Goal: Task Accomplishment & Management: Use online tool/utility

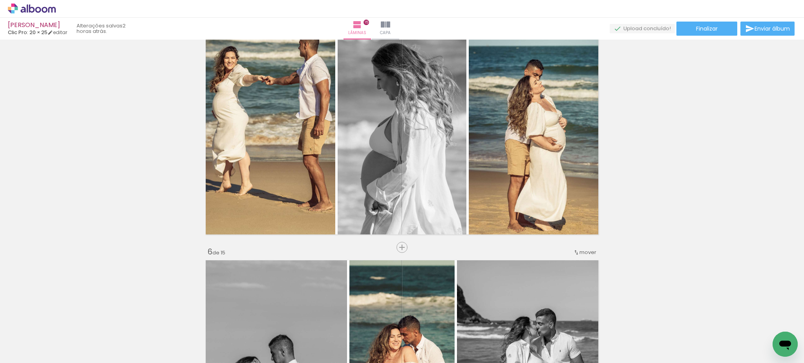
scroll to position [0, 3400]
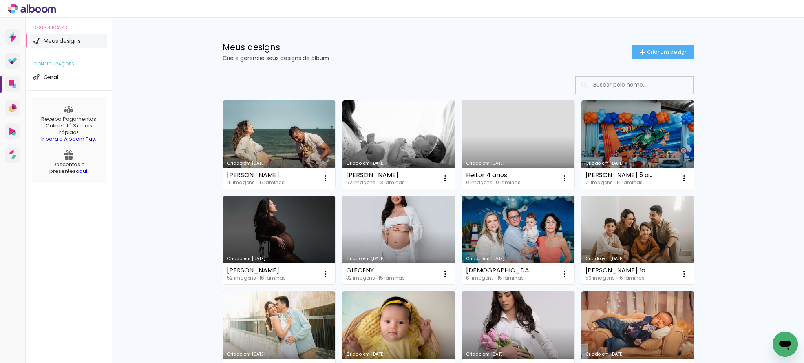
click at [520, 254] on link "Criado em [DATE]" at bounding box center [518, 240] width 113 height 89
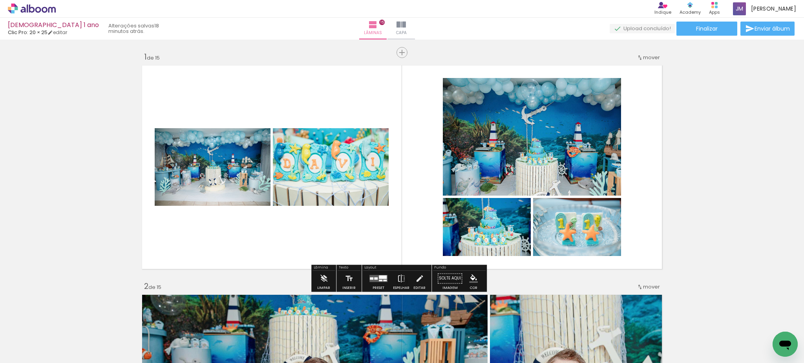
click at [372, 277] on quentale-layouter at bounding box center [378, 278] width 18 height 7
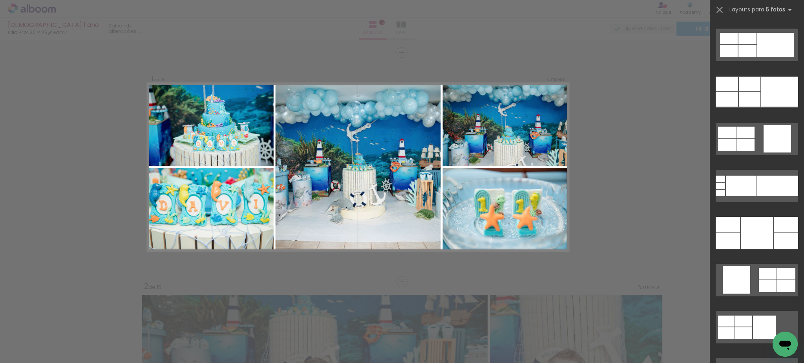
scroll to position [4580, 0]
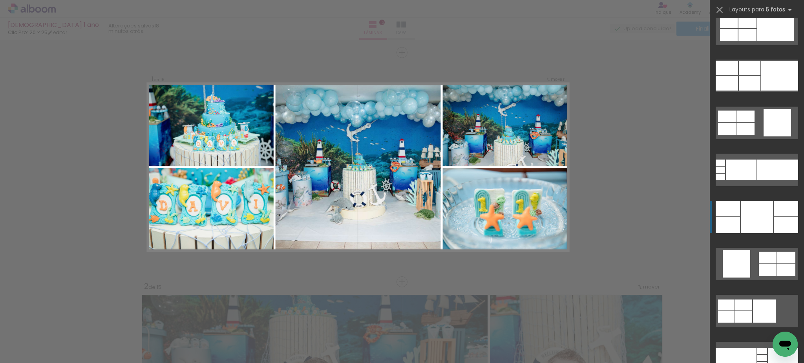
click at [742, 217] on div at bounding box center [757, 217] width 32 height 33
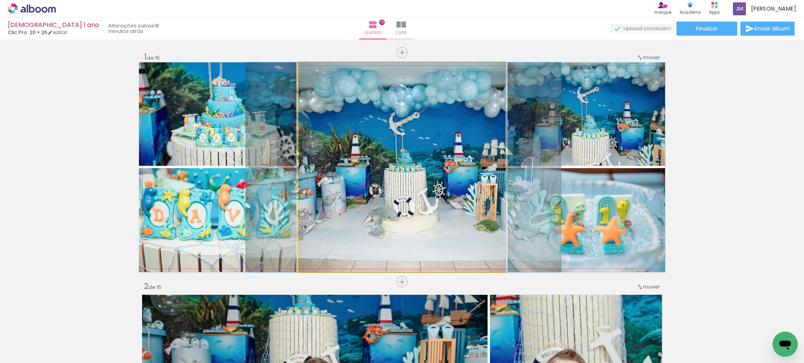
drag, startPoint x: 455, startPoint y: 204, endPoint x: 457, endPoint y: 213, distance: 8.8
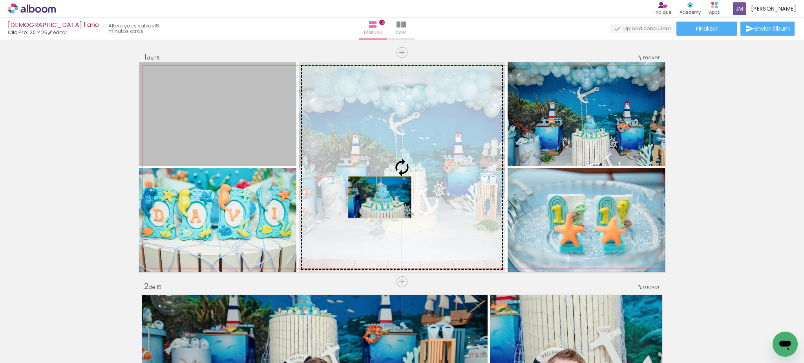
drag, startPoint x: 201, startPoint y: 122, endPoint x: 376, endPoint y: 198, distance: 190.7
click at [0, 0] on slot at bounding box center [0, 0] width 0 height 0
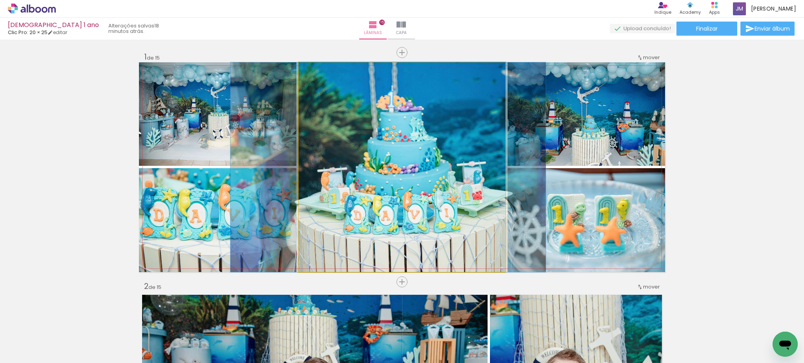
drag, startPoint x: 376, startPoint y: 198, endPoint x: 362, endPoint y: 198, distance: 13.7
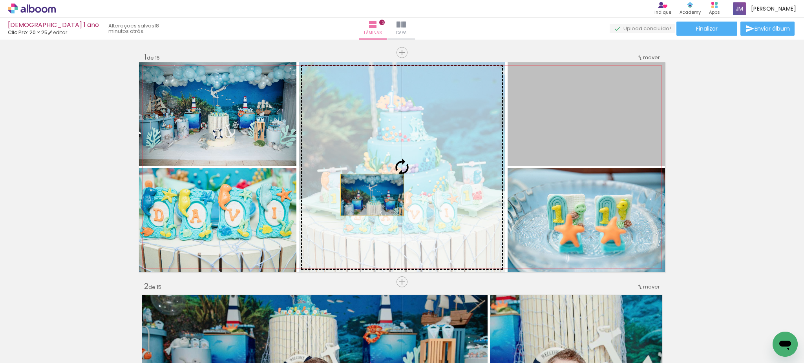
drag, startPoint x: 619, startPoint y: 148, endPoint x: 368, endPoint y: 195, distance: 255.5
click at [0, 0] on slot at bounding box center [0, 0] width 0 height 0
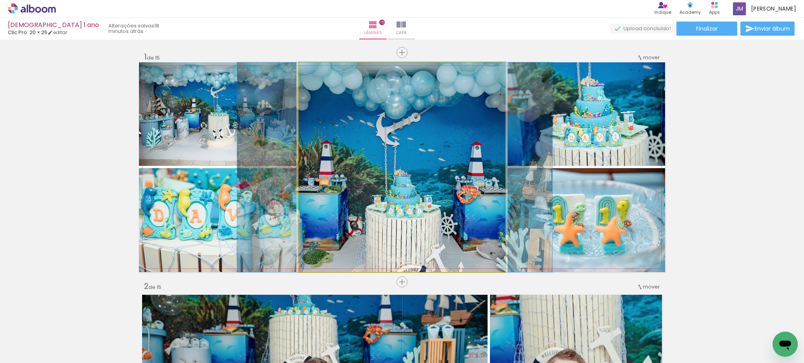
drag, startPoint x: 368, startPoint y: 196, endPoint x: 361, endPoint y: 194, distance: 7.3
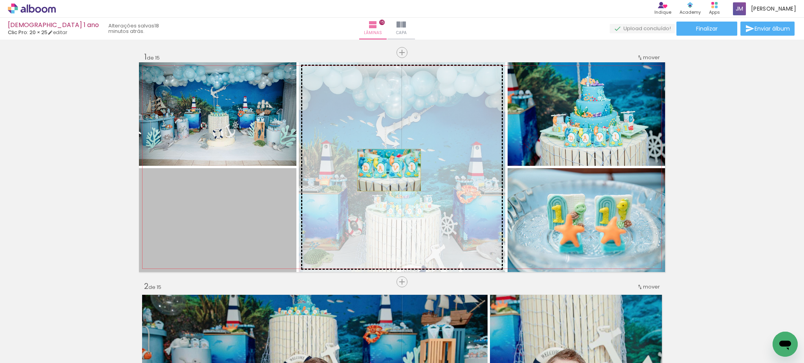
drag, startPoint x: 225, startPoint y: 223, endPoint x: 385, endPoint y: 170, distance: 169.1
click at [0, 0] on slot at bounding box center [0, 0] width 0 height 0
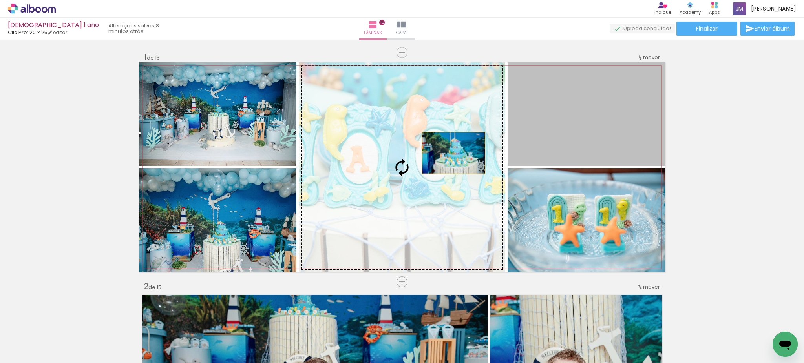
drag, startPoint x: 623, startPoint y: 128, endPoint x: 416, endPoint y: 164, distance: 209.6
click at [0, 0] on slot at bounding box center [0, 0] width 0 height 0
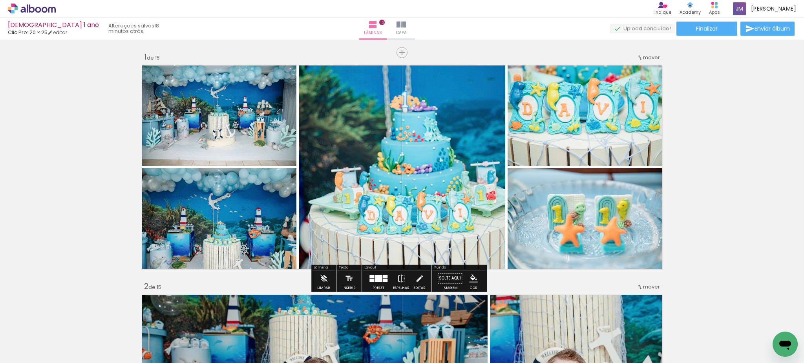
click at [377, 281] on div at bounding box center [378, 278] width 7 height 7
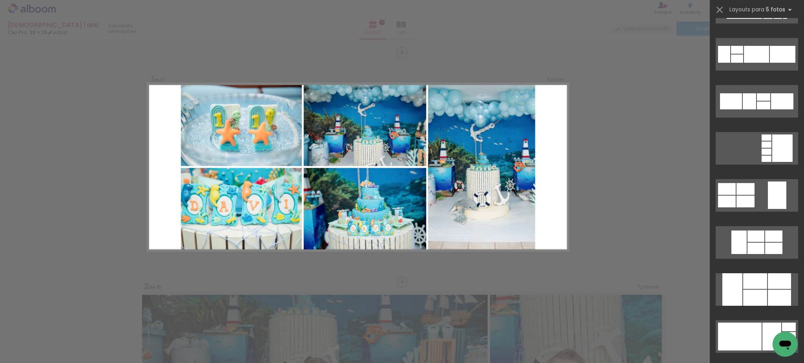
scroll to position [5314, 0]
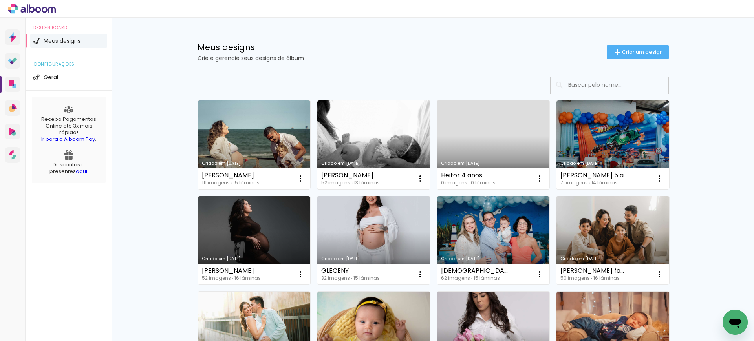
click at [510, 165] on div "Criado em [DATE]" at bounding box center [493, 163] width 105 height 4
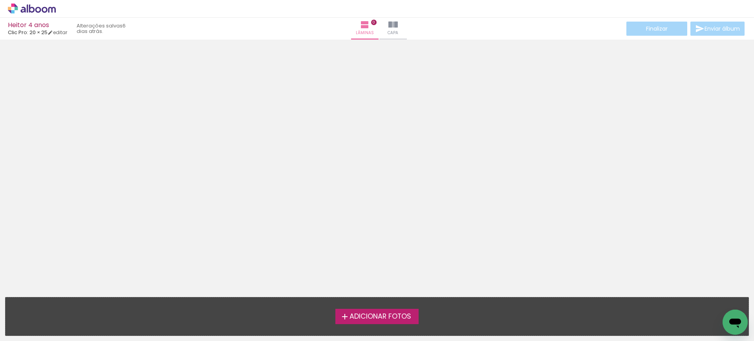
click at [345, 314] on iron-icon at bounding box center [344, 316] width 9 height 9
click at [0, 0] on input "file" at bounding box center [0, 0] width 0 height 0
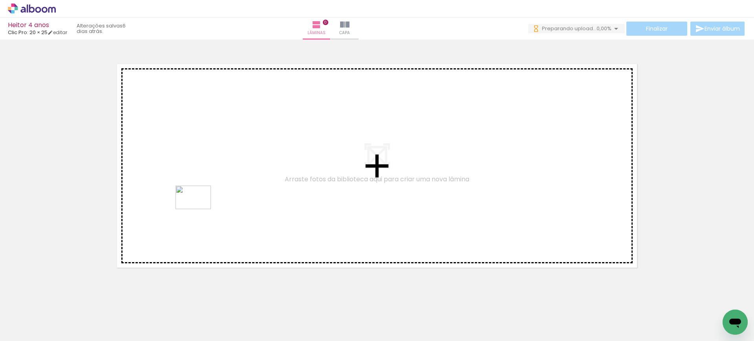
drag, startPoint x: 142, startPoint y: 318, endPoint x: 204, endPoint y: 201, distance: 131.5
click at [204, 201] on quentale-workspace at bounding box center [377, 170] width 754 height 341
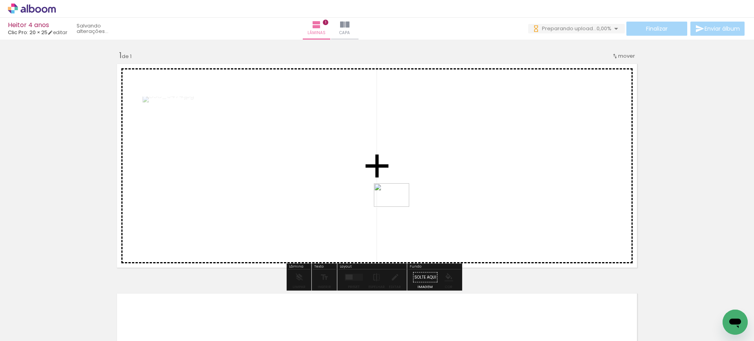
drag, startPoint x: 216, startPoint y: 316, endPoint x: 397, endPoint y: 207, distance: 211.4
click at [397, 207] on quentale-workspace at bounding box center [377, 170] width 754 height 341
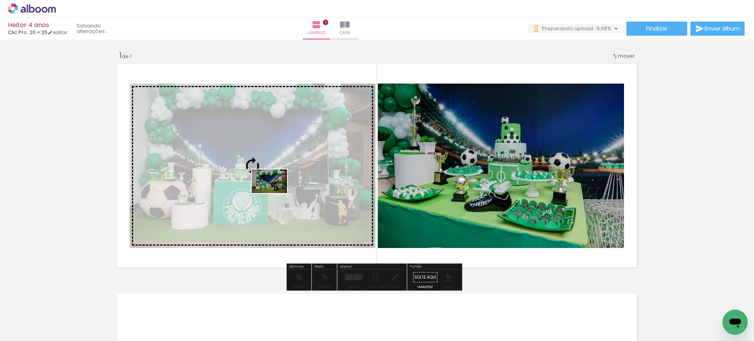
drag, startPoint x: 351, startPoint y: 320, endPoint x: 275, endPoint y: 193, distance: 147.9
click at [275, 193] on quentale-workspace at bounding box center [377, 170] width 754 height 341
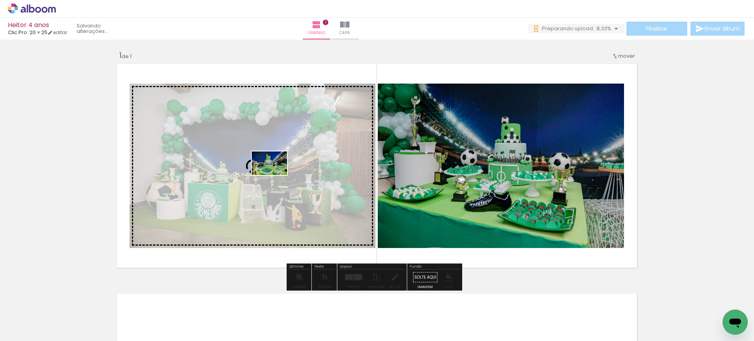
drag, startPoint x: 258, startPoint y: 322, endPoint x: 275, endPoint y: 175, distance: 147.9
click at [275, 175] on quentale-workspace at bounding box center [377, 170] width 754 height 341
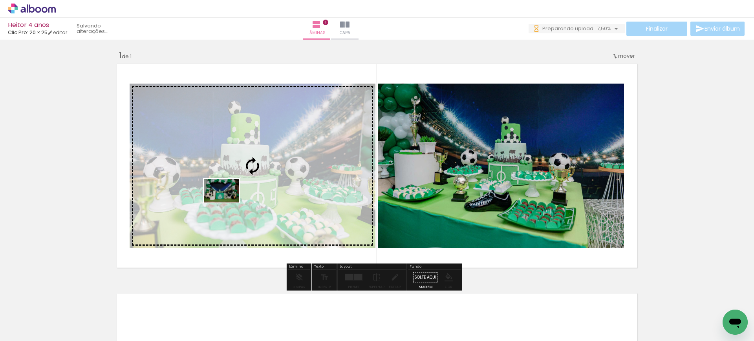
drag, startPoint x: 137, startPoint y: 323, endPoint x: 227, endPoint y: 203, distance: 150.3
click at [227, 203] on quentale-workspace at bounding box center [377, 170] width 754 height 341
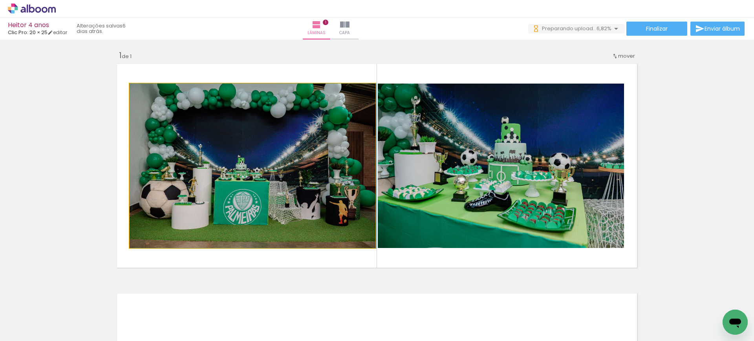
drag, startPoint x: 262, startPoint y: 183, endPoint x: 258, endPoint y: 193, distance: 10.8
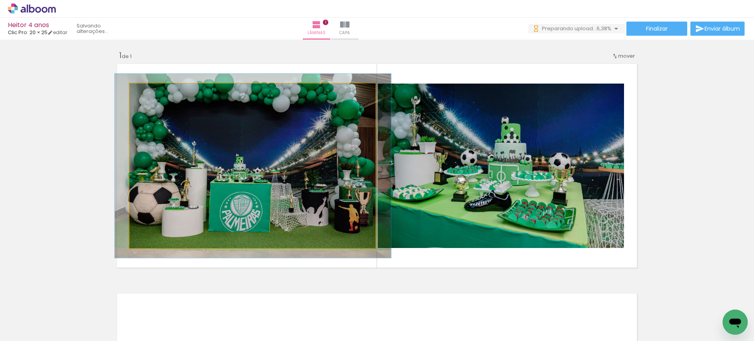
click at [151, 93] on div at bounding box center [151, 92] width 13 height 13
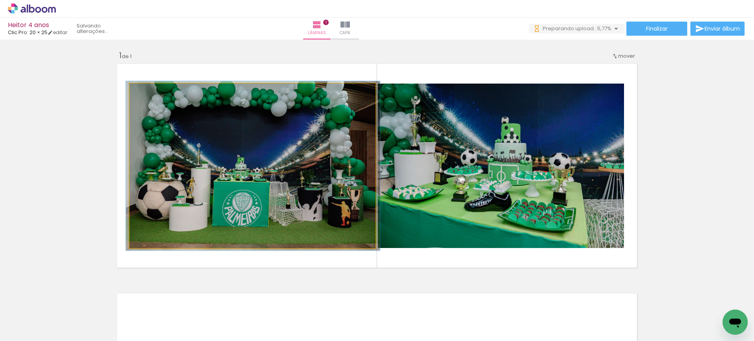
click at [149, 92] on div at bounding box center [148, 92] width 13 height 13
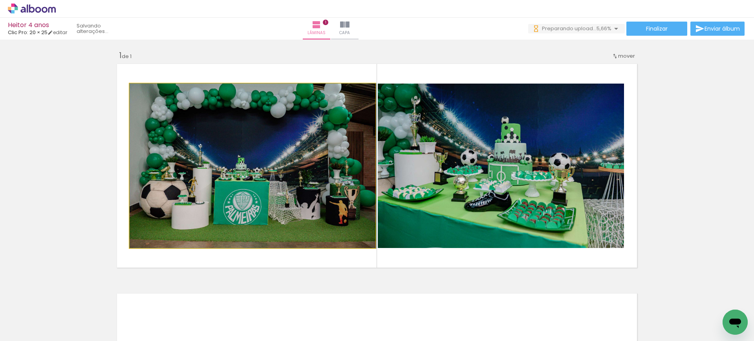
drag, startPoint x: 149, startPoint y: 92, endPoint x: 138, endPoint y: 91, distance: 10.7
click at [142, 91] on div at bounding box center [148, 92] width 13 height 13
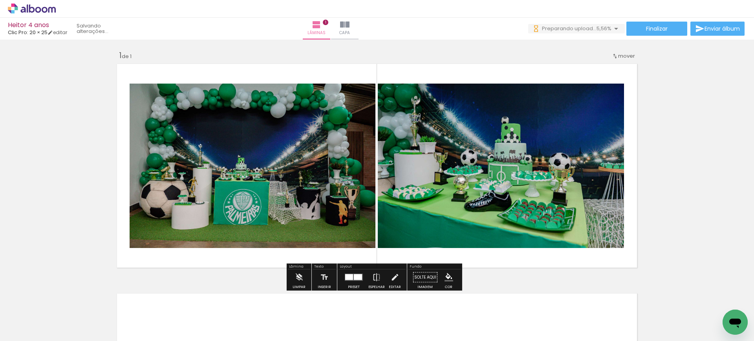
click at [149, 93] on div at bounding box center [148, 92] width 13 height 13
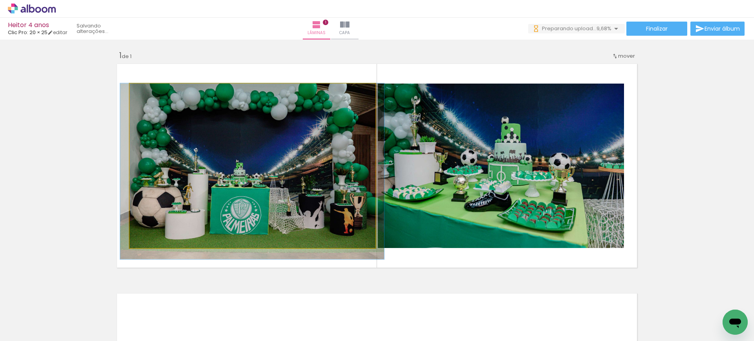
drag, startPoint x: 206, startPoint y: 130, endPoint x: 203, endPoint y: 151, distance: 21.8
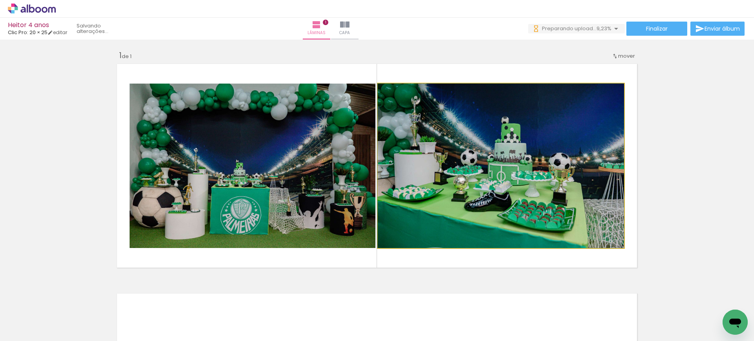
drag, startPoint x: 447, startPoint y: 205, endPoint x: 412, endPoint y: 199, distance: 35.7
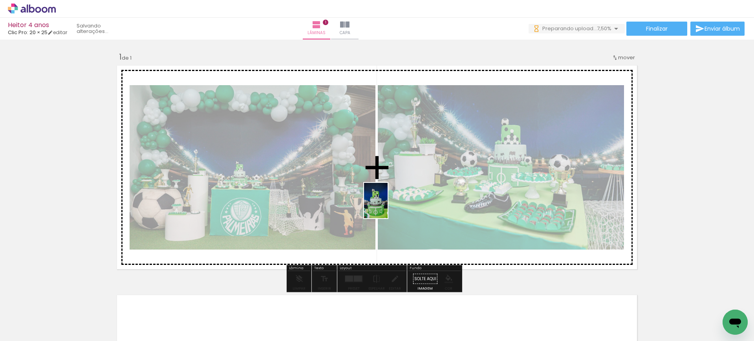
drag, startPoint x: 301, startPoint y: 312, endPoint x: 387, endPoint y: 206, distance: 137.0
click at [387, 206] on quentale-workspace at bounding box center [377, 170] width 754 height 341
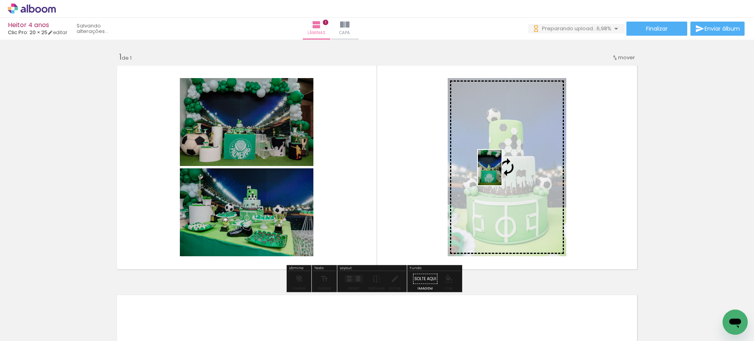
drag, startPoint x: 165, startPoint y: 318, endPoint x: 501, endPoint y: 173, distance: 365.6
click at [501, 173] on quentale-workspace at bounding box center [377, 170] width 754 height 341
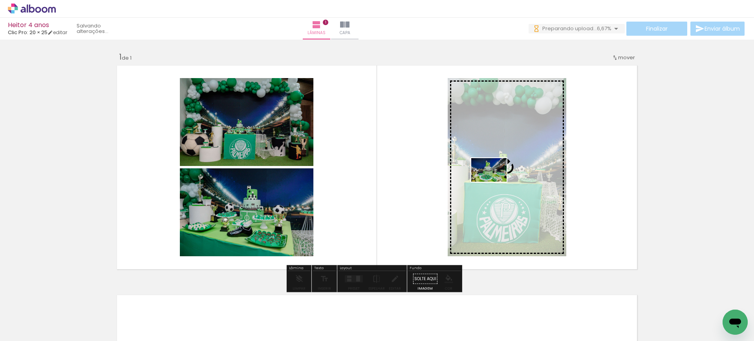
drag, startPoint x: 310, startPoint y: 276, endPoint x: 495, endPoint y: 182, distance: 206.6
click at [495, 182] on quentale-workspace at bounding box center [377, 170] width 754 height 341
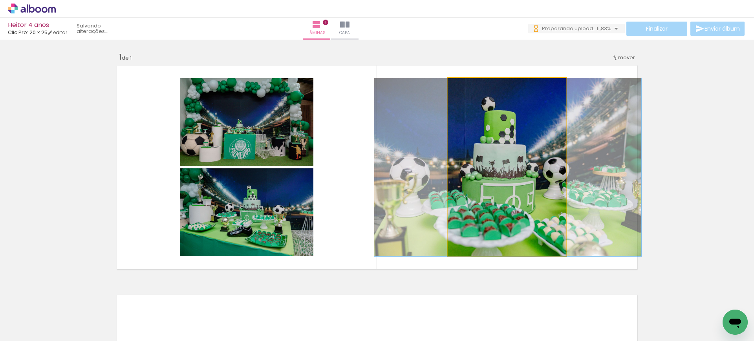
drag, startPoint x: 495, startPoint y: 182, endPoint x: 499, endPoint y: 176, distance: 7.2
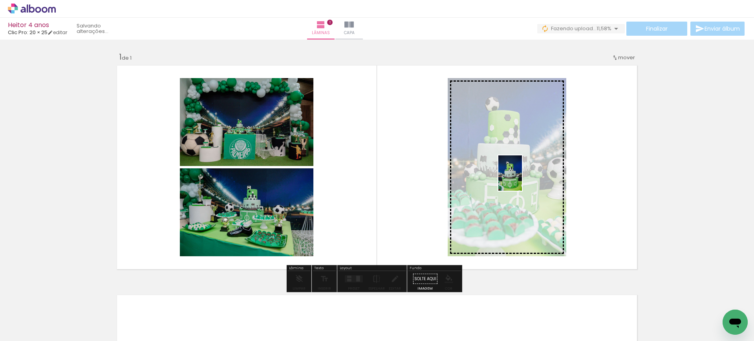
drag, startPoint x: 308, startPoint y: 315, endPoint x: 522, endPoint y: 179, distance: 253.4
click at [522, 179] on quentale-workspace at bounding box center [377, 170] width 754 height 341
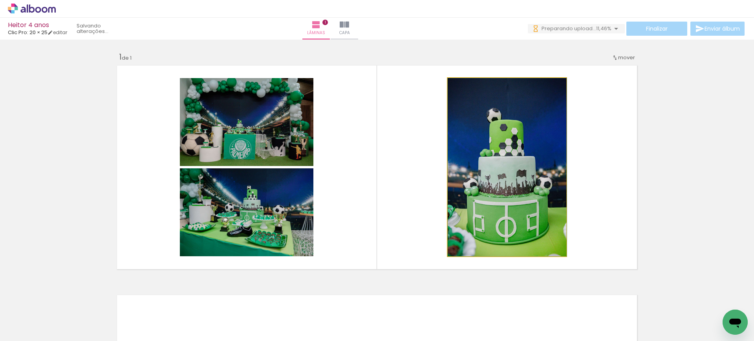
drag, startPoint x: 522, startPoint y: 179, endPoint x: 533, endPoint y: 180, distance: 11.8
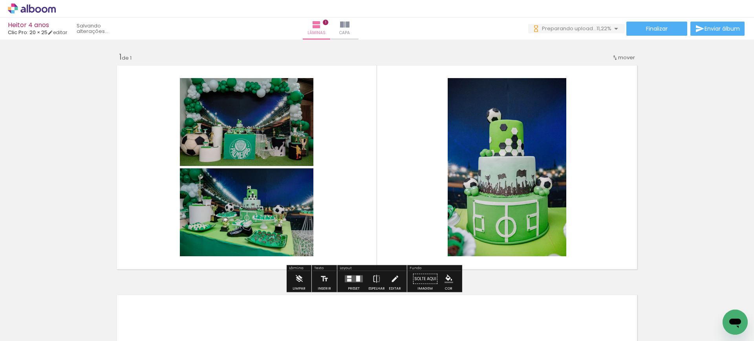
click at [350, 277] on quentale-layouter at bounding box center [354, 279] width 18 height 7
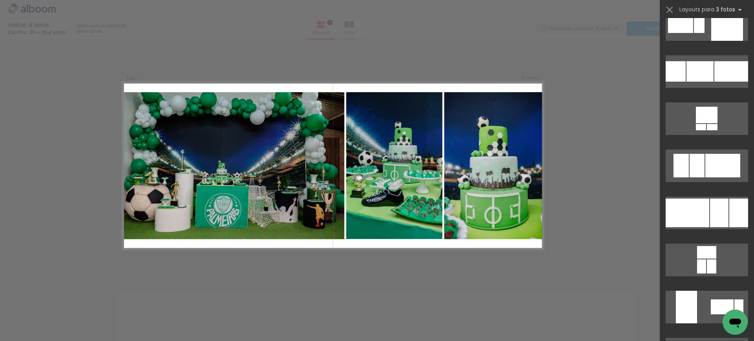
click at [701, 206] on div at bounding box center [687, 213] width 44 height 29
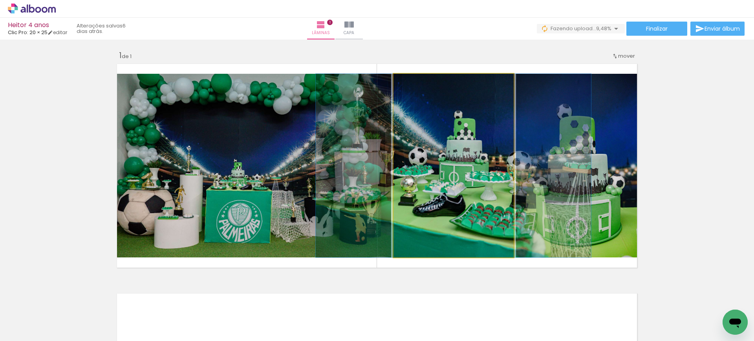
click at [508, 175] on quentale-photo at bounding box center [453, 166] width 120 height 184
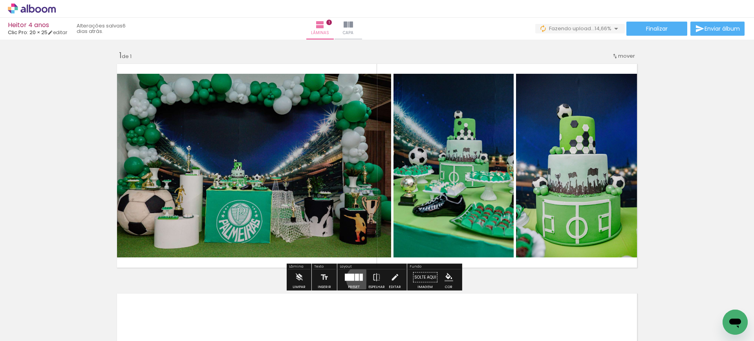
click at [357, 279] on quentale-layouter at bounding box center [354, 277] width 18 height 7
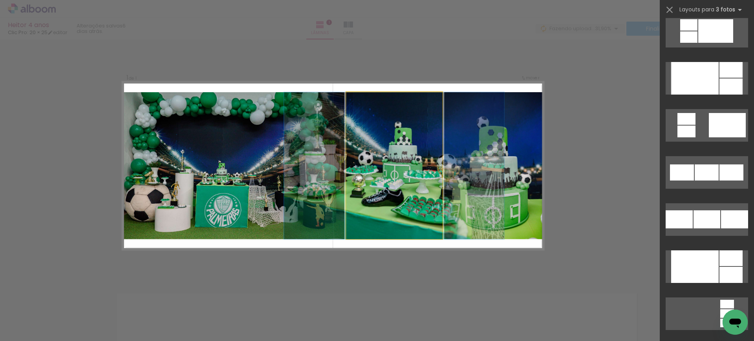
scroll to position [2025, 0]
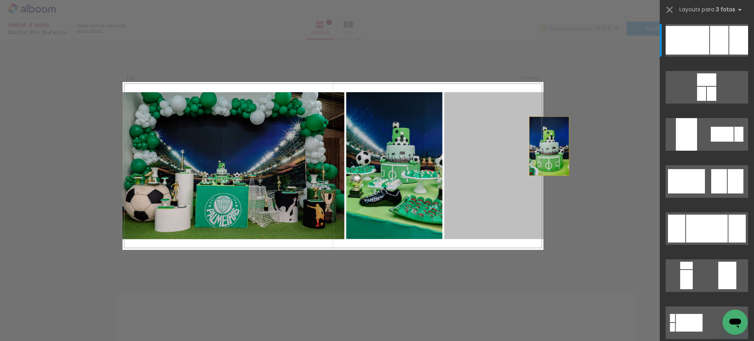
drag, startPoint x: 467, startPoint y: 165, endPoint x: 560, endPoint y: 141, distance: 96.1
click at [560, 141] on div "Inserir lâmina 1 de 1 Confirmar Cancelar" at bounding box center [377, 277] width 754 height 478
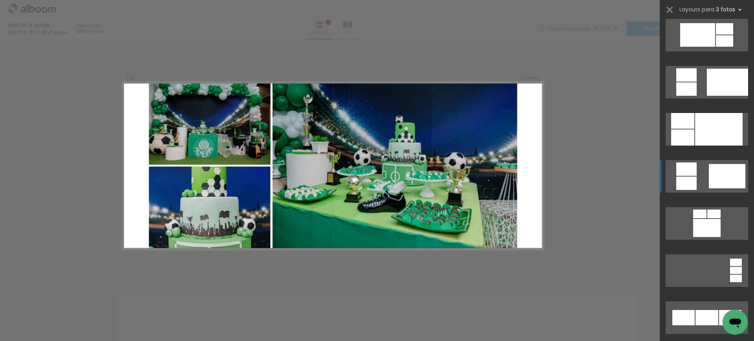
scroll to position [4154, 0]
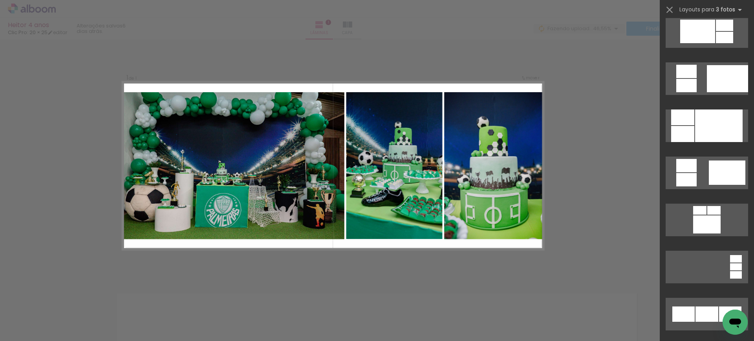
click at [597, 169] on div "Confirmar Cancelar" at bounding box center [377, 277] width 754 height 478
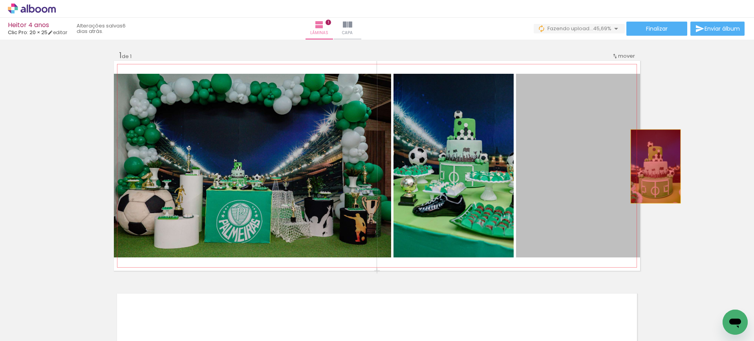
drag, startPoint x: 562, startPoint y: 194, endPoint x: 665, endPoint y: 161, distance: 107.7
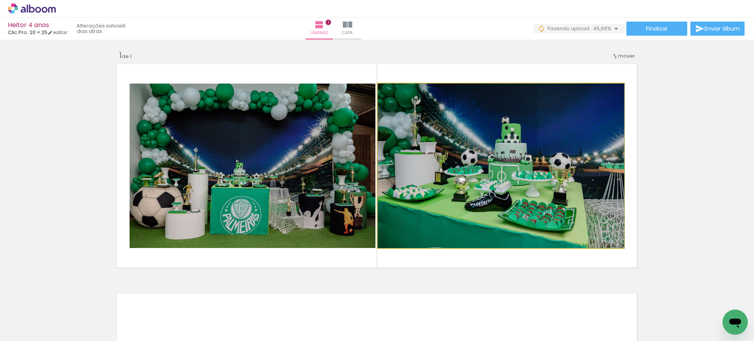
drag, startPoint x: 556, startPoint y: 189, endPoint x: 540, endPoint y: 212, distance: 27.9
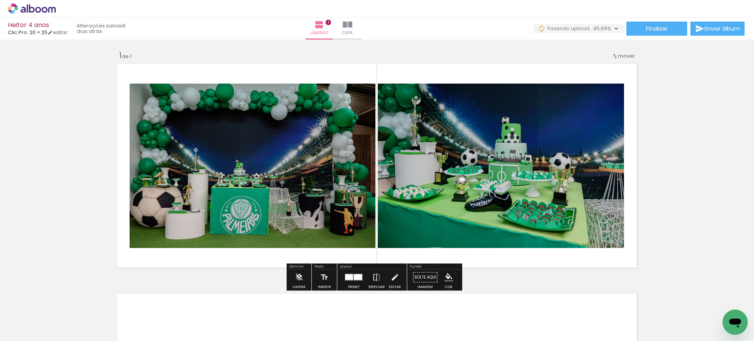
click at [348, 278] on div at bounding box center [349, 277] width 8 height 6
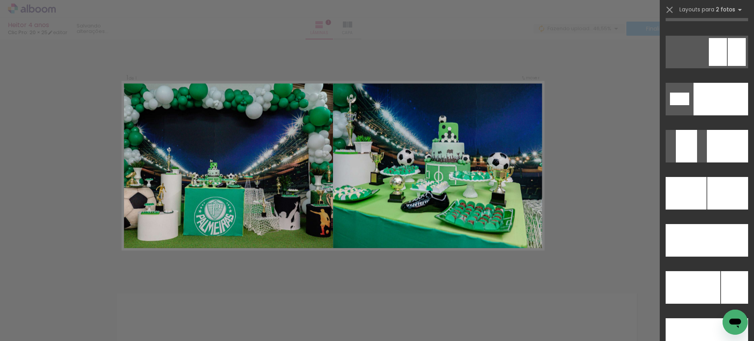
scroll to position [3410, 0]
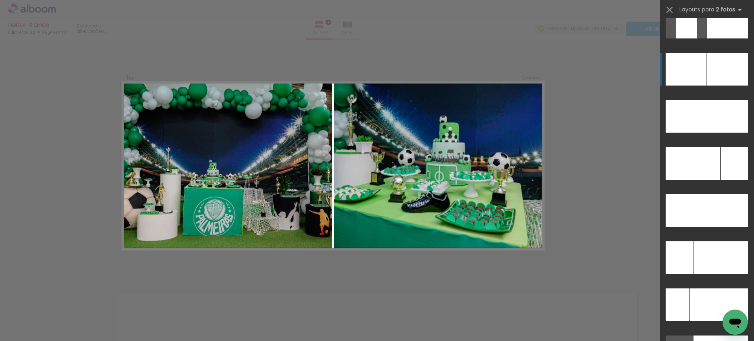
click at [717, 75] on div at bounding box center [727, 69] width 41 height 33
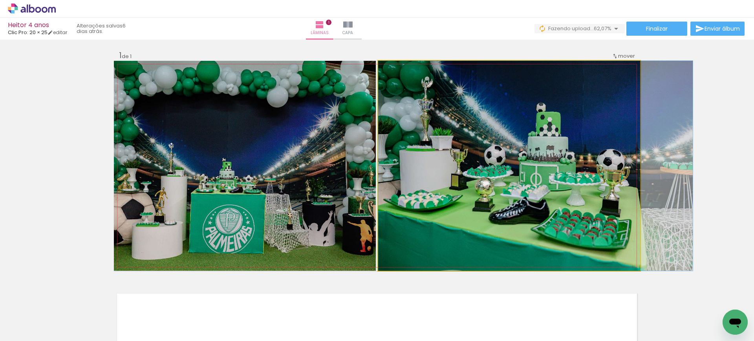
drag, startPoint x: 588, startPoint y: 243, endPoint x: 623, endPoint y: 230, distance: 37.0
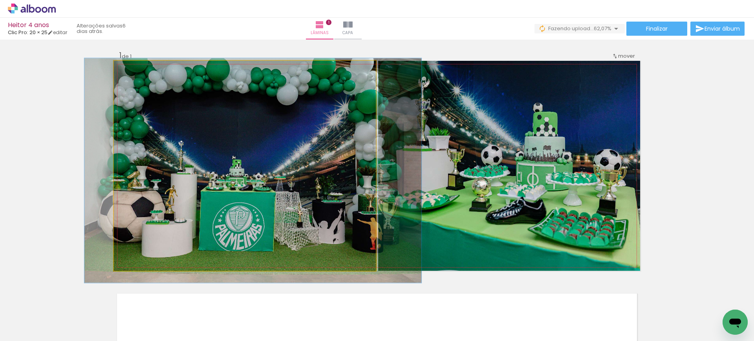
drag, startPoint x: 348, startPoint y: 204, endPoint x: 358, endPoint y: 201, distance: 10.2
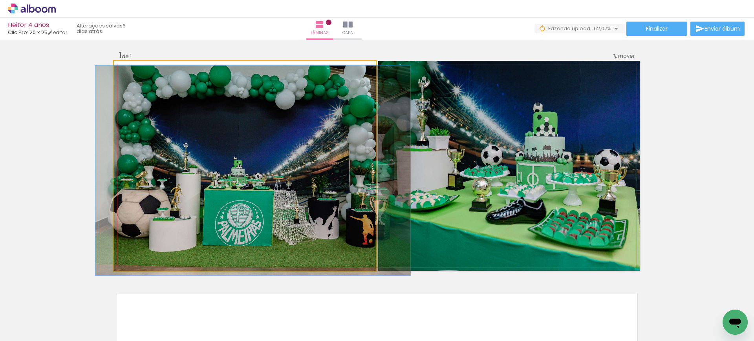
drag, startPoint x: 135, startPoint y: 69, endPoint x: 111, endPoint y: 64, distance: 24.1
click at [114, 64] on quentale-photo at bounding box center [245, 166] width 262 height 210
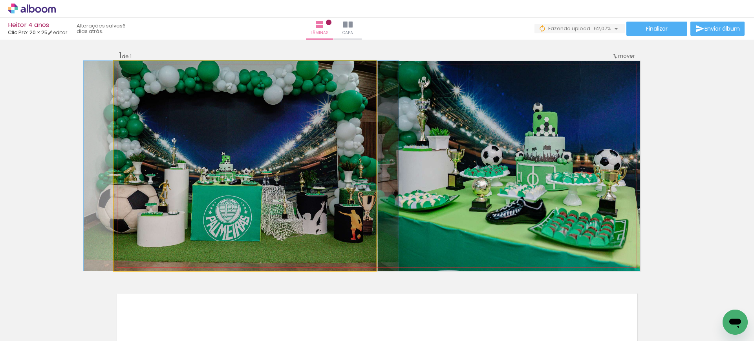
drag, startPoint x: 258, startPoint y: 150, endPoint x: 297, endPoint y: 205, distance: 67.3
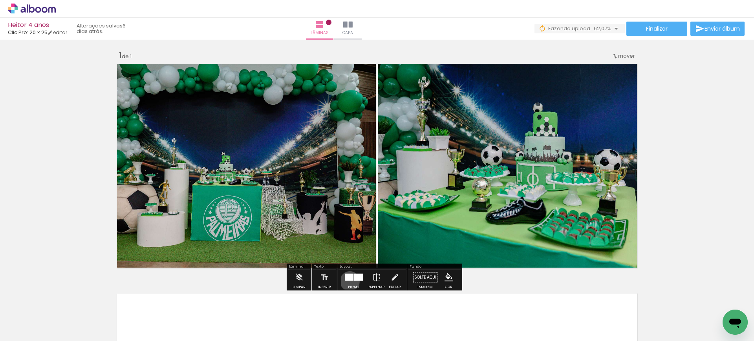
click at [348, 281] on div at bounding box center [353, 278] width 21 height 16
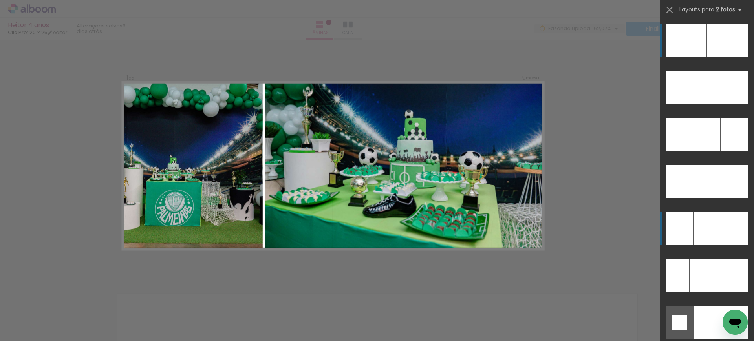
click at [678, 57] on div at bounding box center [685, 40] width 41 height 33
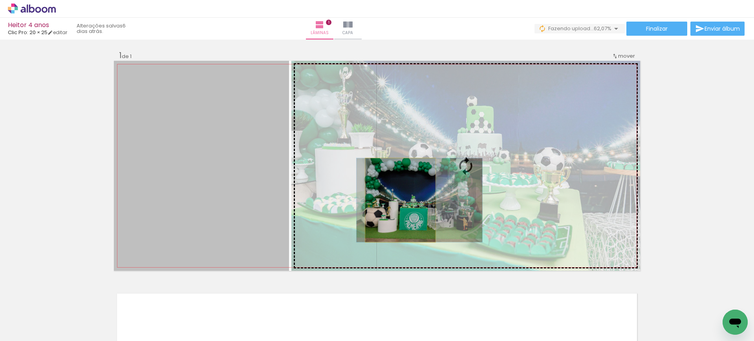
drag, startPoint x: 205, startPoint y: 223, endPoint x: 396, endPoint y: 200, distance: 192.5
click at [0, 0] on slot at bounding box center [0, 0] width 0 height 0
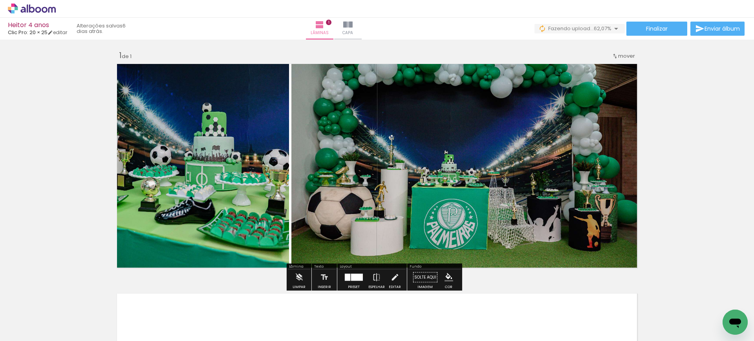
click at [355, 278] on div at bounding box center [357, 277] width 12 height 7
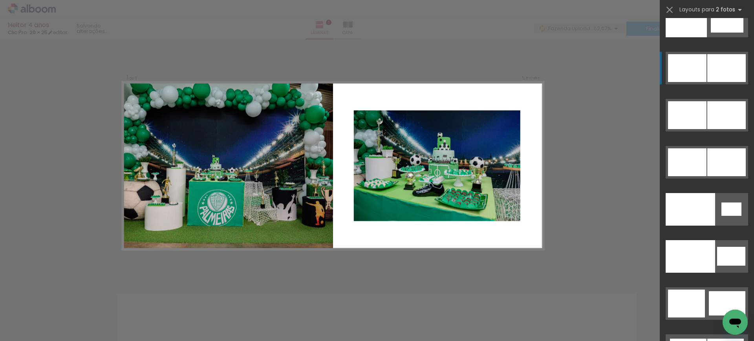
scroll to position [4085, 0]
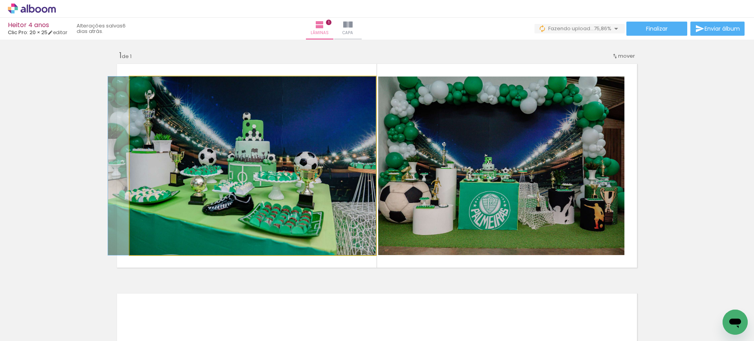
drag, startPoint x: 262, startPoint y: 142, endPoint x: 237, endPoint y: 132, distance: 27.0
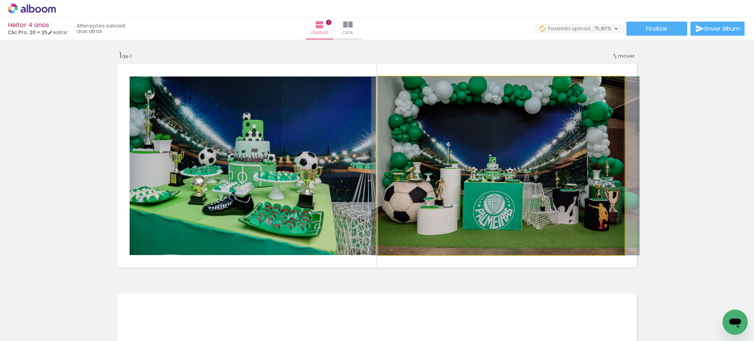
drag, startPoint x: 510, startPoint y: 190, endPoint x: 513, endPoint y: 187, distance: 4.6
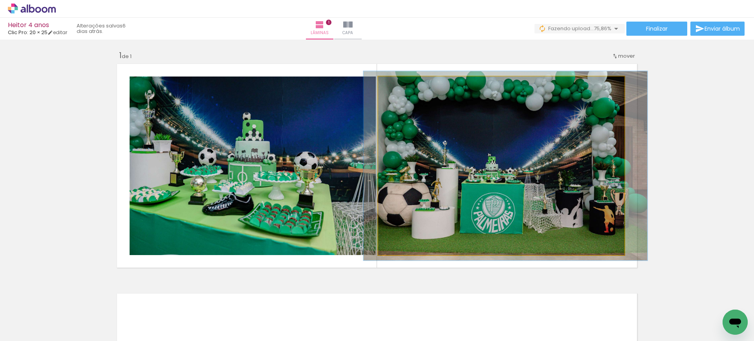
click at [396, 87] on div at bounding box center [398, 85] width 13 height 13
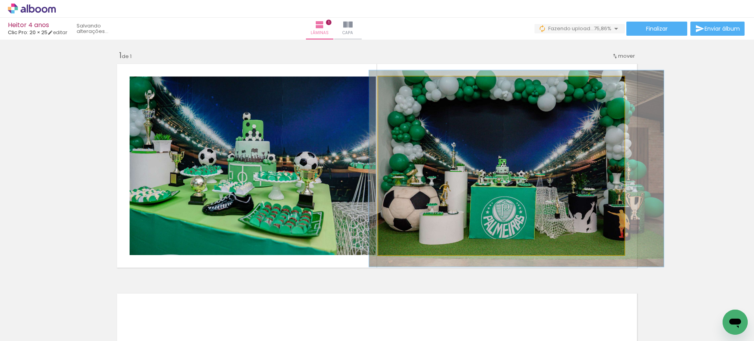
drag, startPoint x: 420, startPoint y: 102, endPoint x: 427, endPoint y: 105, distance: 7.6
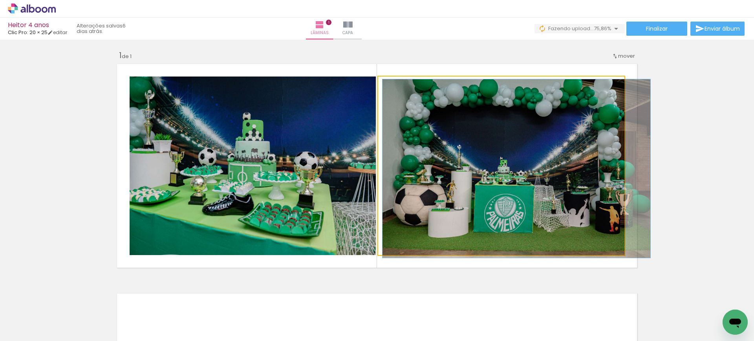
drag, startPoint x: 397, startPoint y: 86, endPoint x: 379, endPoint y: 86, distance: 18.1
type paper-slider "100"
click at [380, 86] on div at bounding box center [407, 85] width 55 height 12
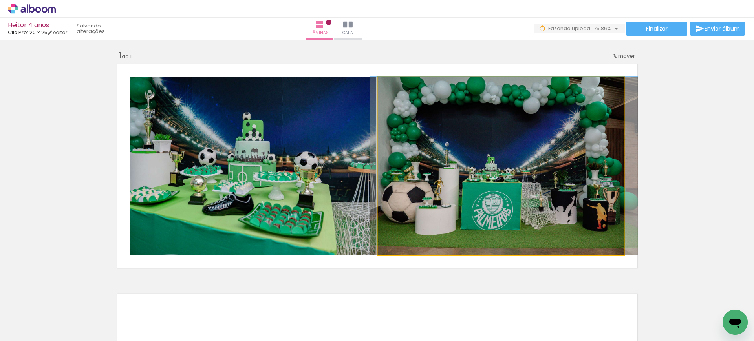
drag, startPoint x: 488, startPoint y: 138, endPoint x: 475, endPoint y: 149, distance: 17.0
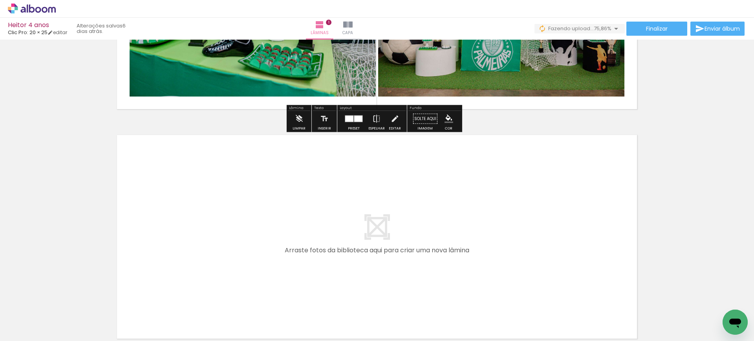
scroll to position [237, 0]
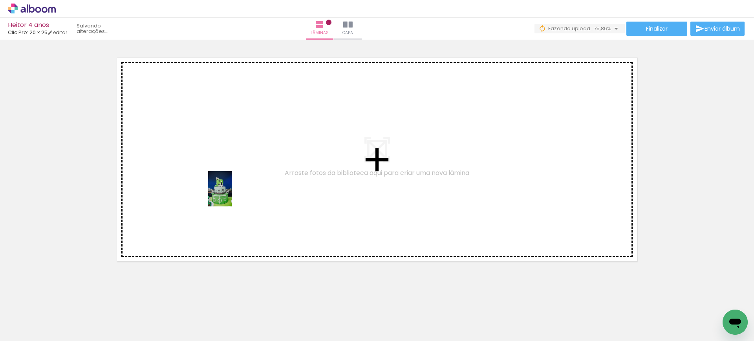
drag, startPoint x: 296, startPoint y: 317, endPoint x: 203, endPoint y: 234, distance: 125.1
click at [226, 186] on quentale-workspace at bounding box center [377, 170] width 754 height 341
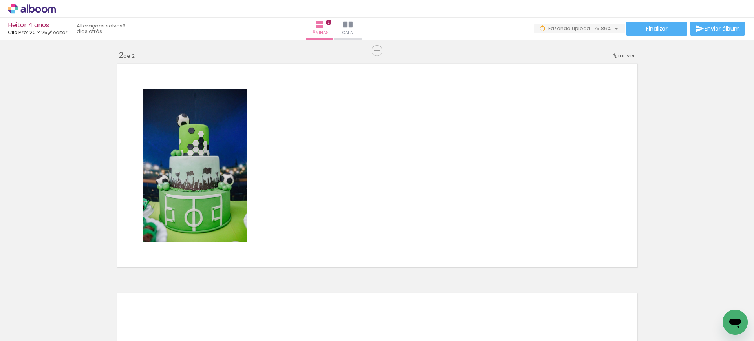
scroll to position [231, 0]
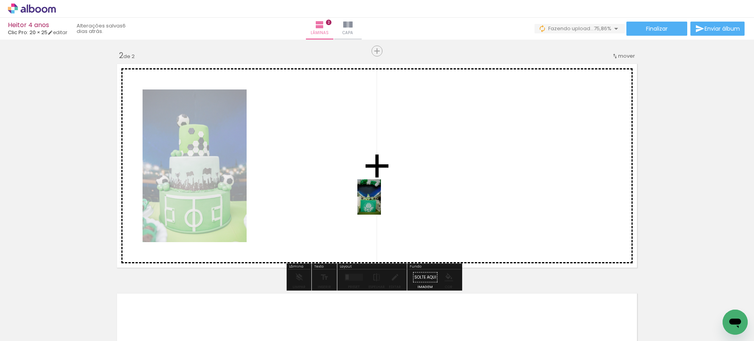
drag, startPoint x: 173, startPoint y: 300, endPoint x: 381, endPoint y: 203, distance: 229.0
click at [381, 203] on quentale-workspace at bounding box center [377, 170] width 754 height 341
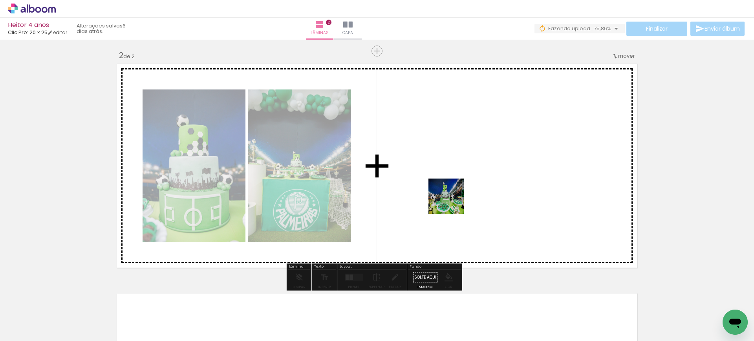
drag, startPoint x: 270, startPoint y: 314, endPoint x: 453, endPoint y: 201, distance: 215.0
click at [453, 201] on quentale-workspace at bounding box center [377, 170] width 754 height 341
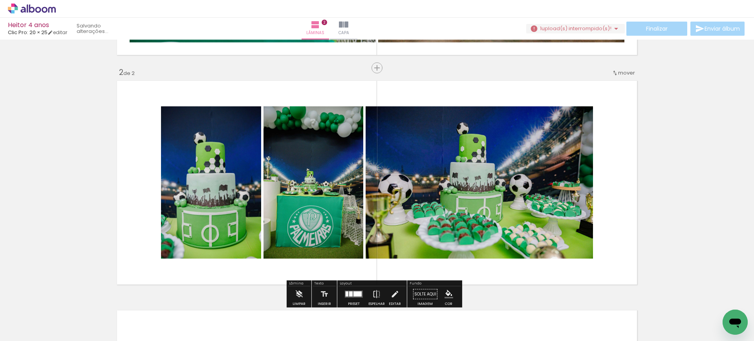
scroll to position [227, 0]
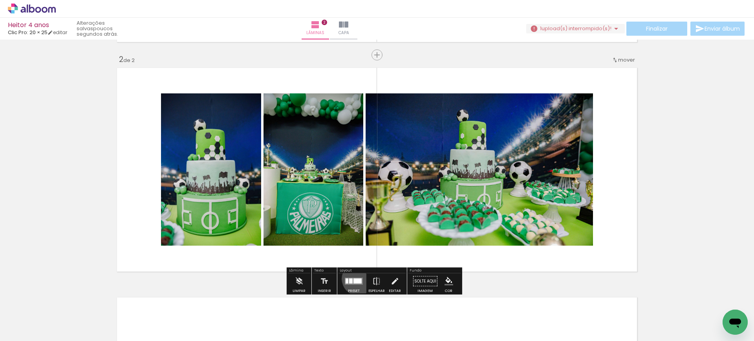
drag, startPoint x: 356, startPoint y: 278, endPoint x: 367, endPoint y: 276, distance: 10.8
click at [361, 278] on div at bounding box center [353, 282] width 21 height 16
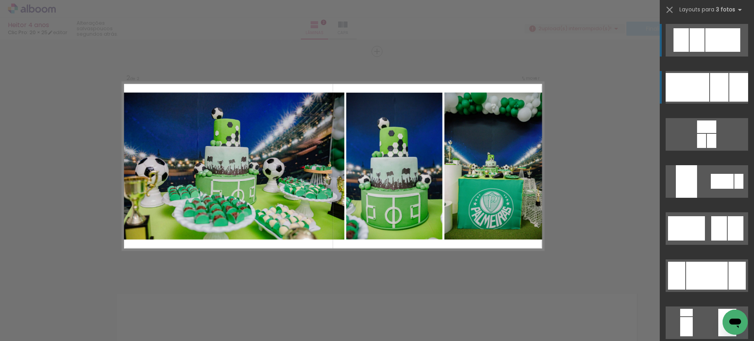
scroll to position [231, 0]
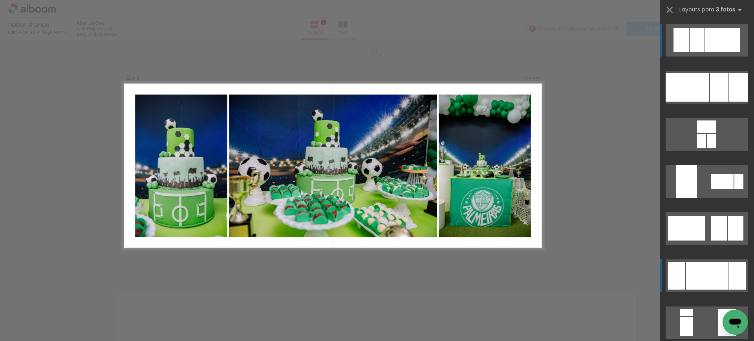
click at [729, 102] on div at bounding box center [738, 87] width 19 height 29
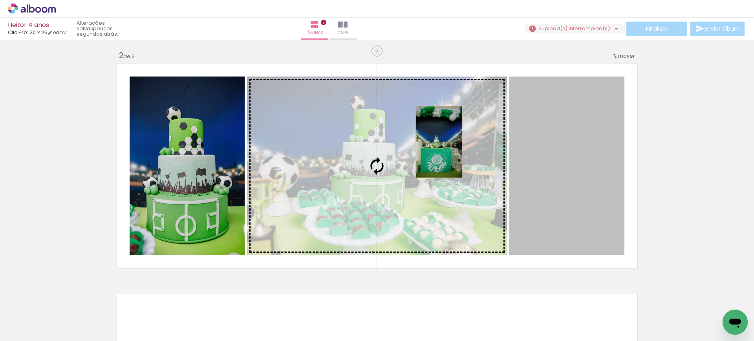
drag, startPoint x: 598, startPoint y: 179, endPoint x: 432, endPoint y: 144, distance: 169.7
click at [0, 0] on slot at bounding box center [0, 0] width 0 height 0
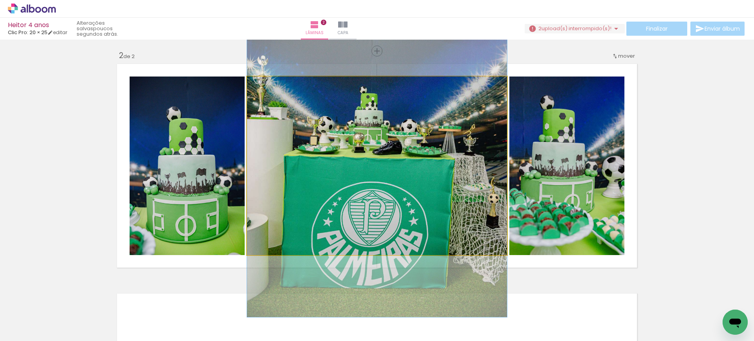
drag, startPoint x: 432, startPoint y: 144, endPoint x: 435, endPoint y: 102, distance: 42.9
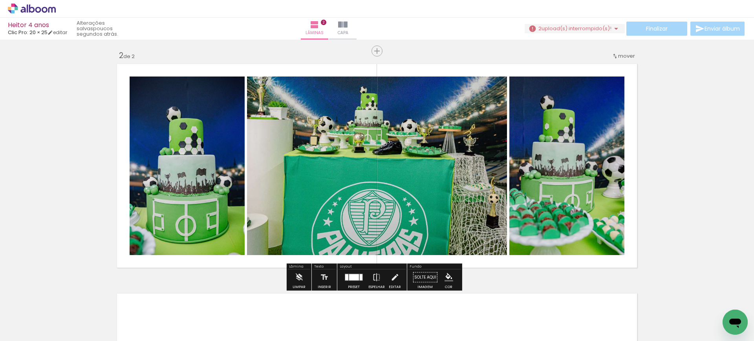
click at [356, 279] on div at bounding box center [354, 277] width 10 height 6
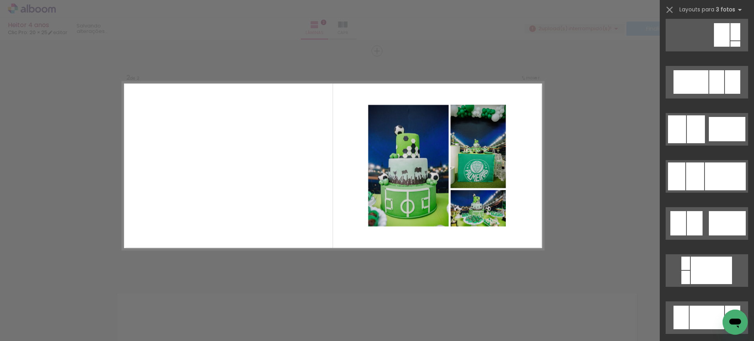
scroll to position [530, 0]
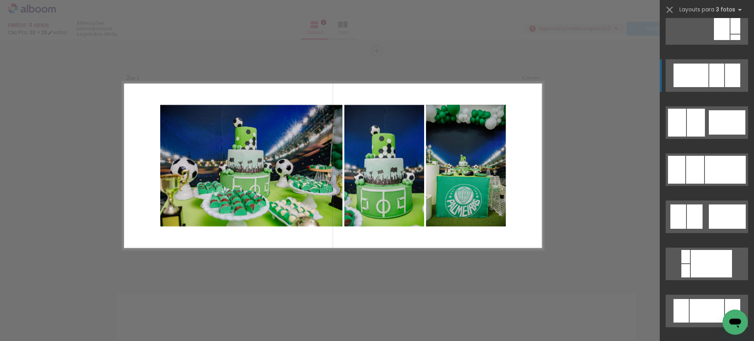
click at [685, 73] on div at bounding box center [690, 76] width 35 height 24
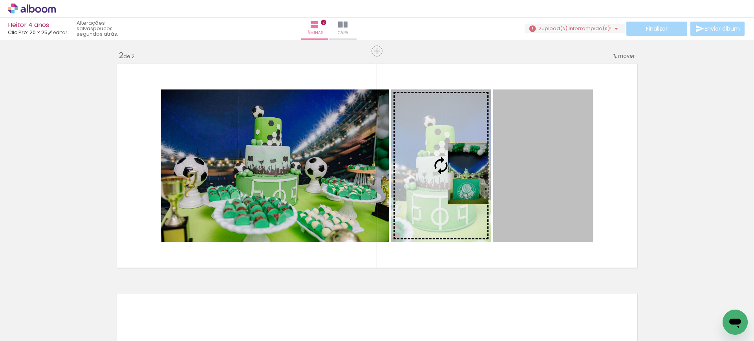
drag, startPoint x: 557, startPoint y: 210, endPoint x: 440, endPoint y: 168, distance: 123.5
click at [0, 0] on slot at bounding box center [0, 0] width 0 height 0
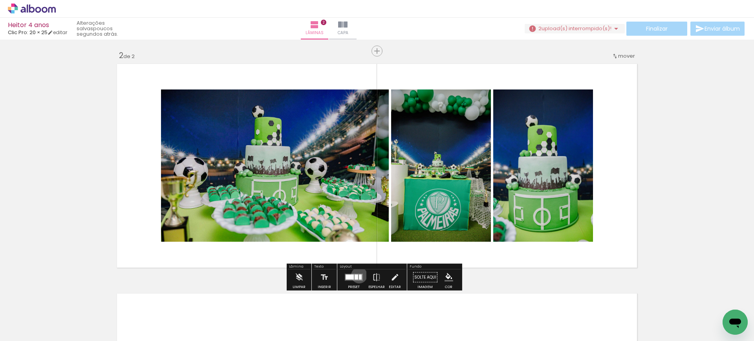
click at [359, 275] on div at bounding box center [360, 277] width 3 height 5
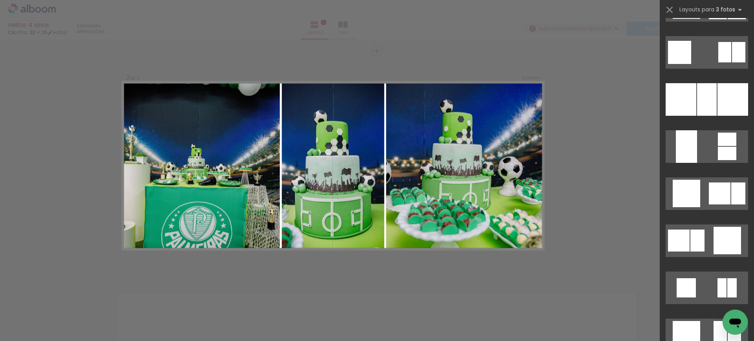
scroll to position [2116, 0]
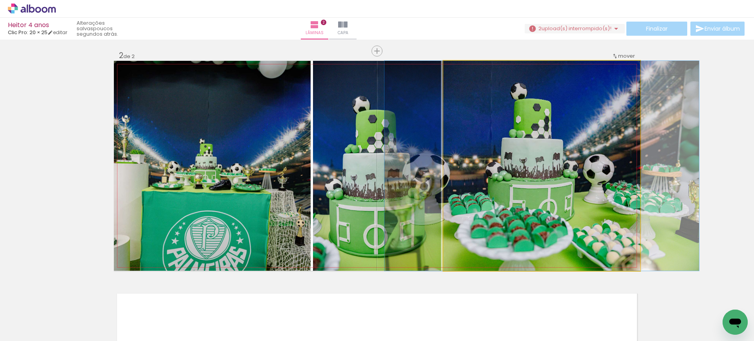
click at [614, 213] on quentale-photo at bounding box center [541, 166] width 197 height 210
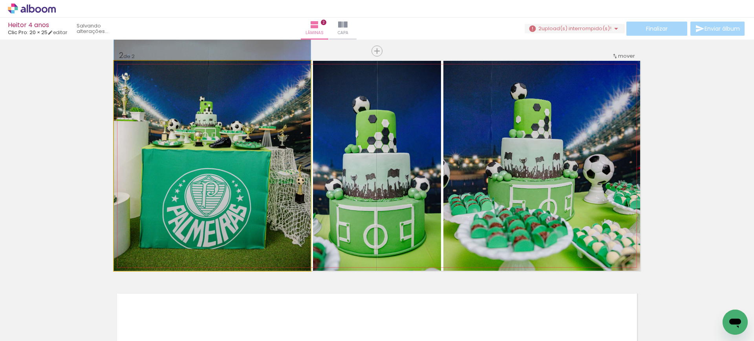
drag, startPoint x: 161, startPoint y: 227, endPoint x: 169, endPoint y: 154, distance: 73.5
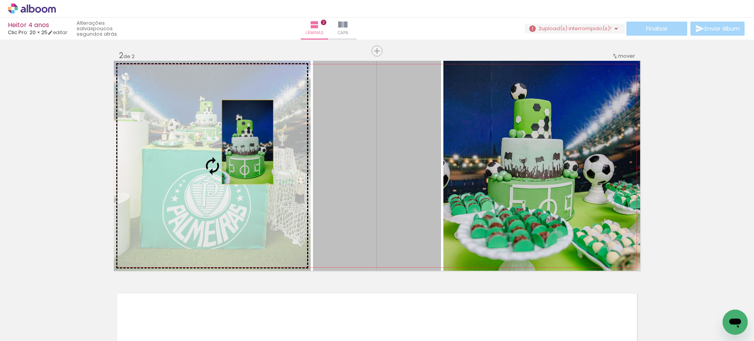
drag, startPoint x: 367, startPoint y: 196, endPoint x: 244, endPoint y: 142, distance: 134.6
click at [0, 0] on slot at bounding box center [0, 0] width 0 height 0
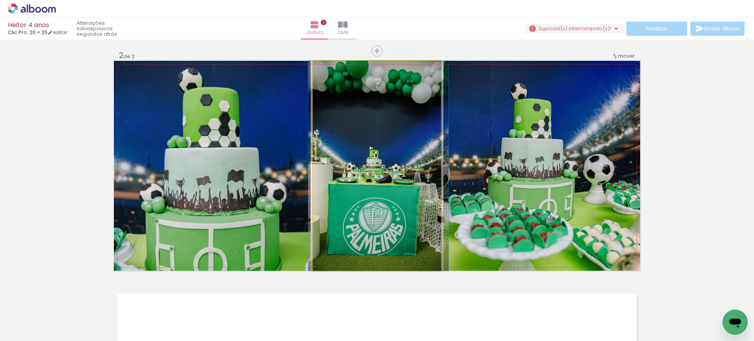
drag, startPoint x: 411, startPoint y: 197, endPoint x: 410, endPoint y: 173, distance: 24.0
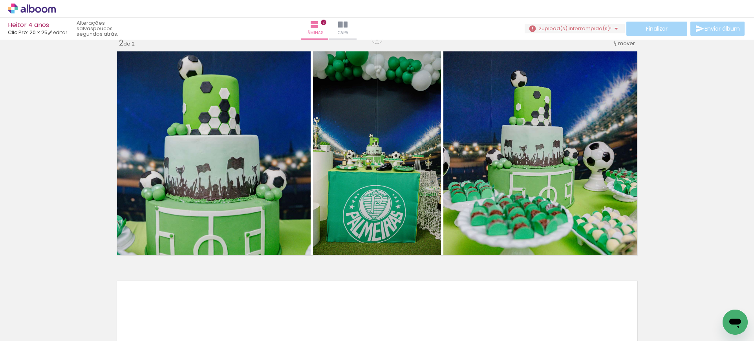
scroll to position [250, 0]
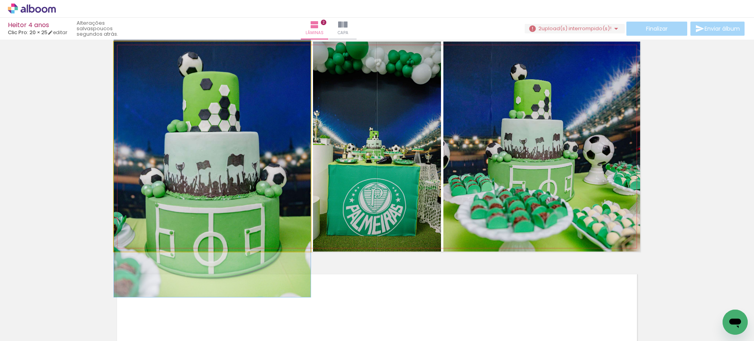
drag, startPoint x: 233, startPoint y: 155, endPoint x: 140, endPoint y: 168, distance: 93.4
click at [0, 184] on div "Inserir lâmina 1 de 2 Inserir lâmina 2 de 2" at bounding box center [377, 136] width 754 height 689
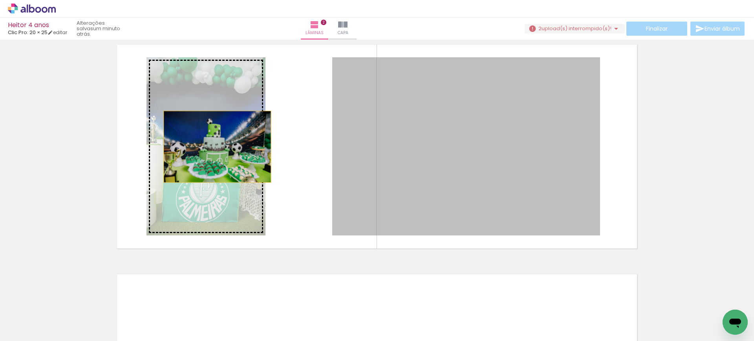
drag, startPoint x: 364, startPoint y: 173, endPoint x: 159, endPoint y: 159, distance: 205.8
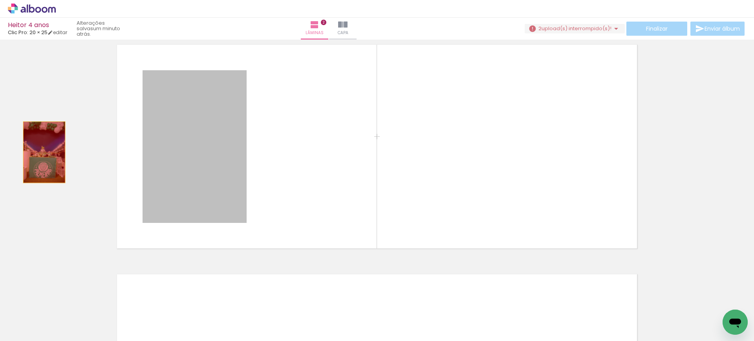
drag, startPoint x: 223, startPoint y: 148, endPoint x: 40, endPoint y: 152, distance: 183.4
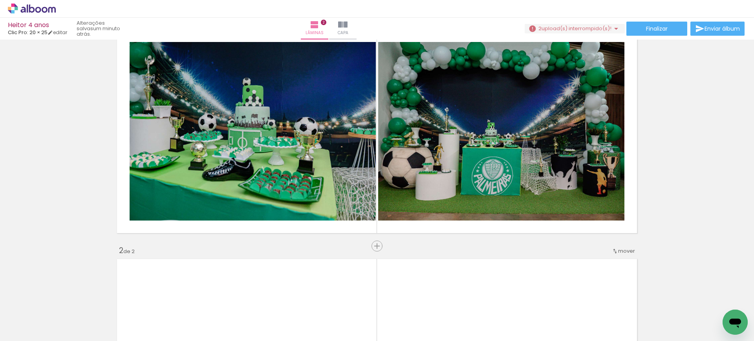
scroll to position [0, 0]
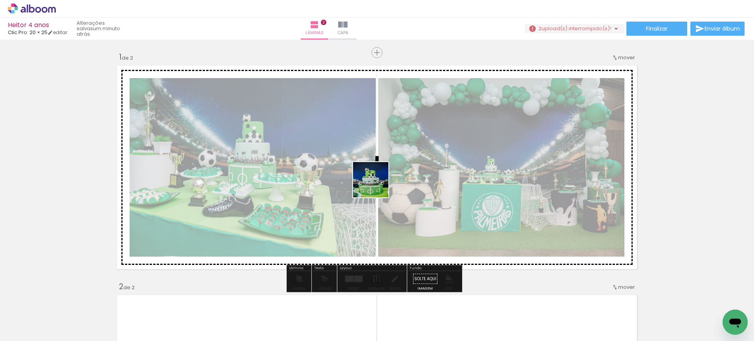
drag, startPoint x: 301, startPoint y: 322, endPoint x: 377, endPoint y: 186, distance: 155.9
click at [377, 186] on quentale-workspace at bounding box center [377, 170] width 754 height 341
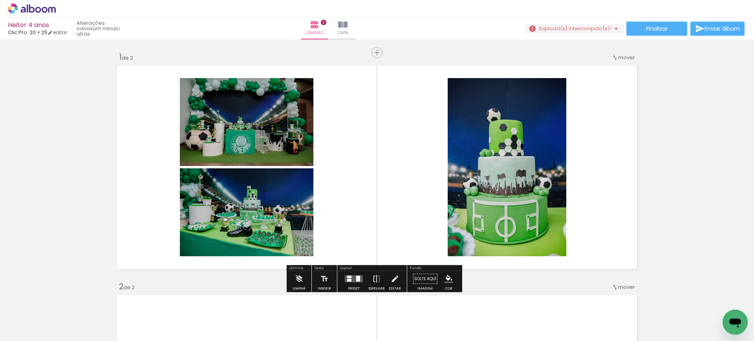
click at [356, 279] on div at bounding box center [358, 279] width 4 height 6
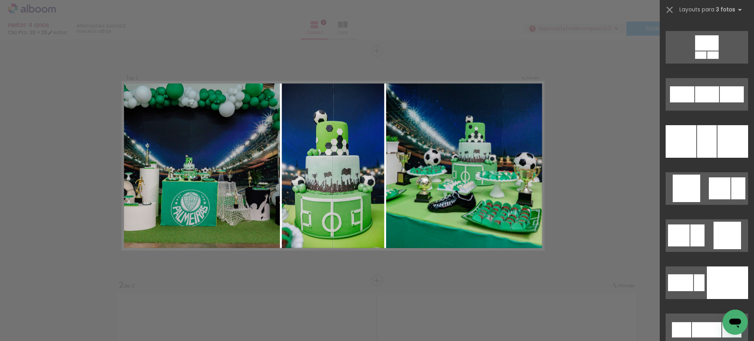
scroll to position [5559, 0]
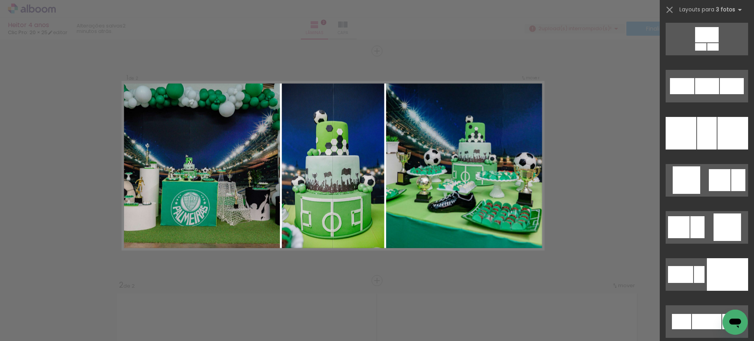
click at [707, 146] on div at bounding box center [707, 133] width 20 height 33
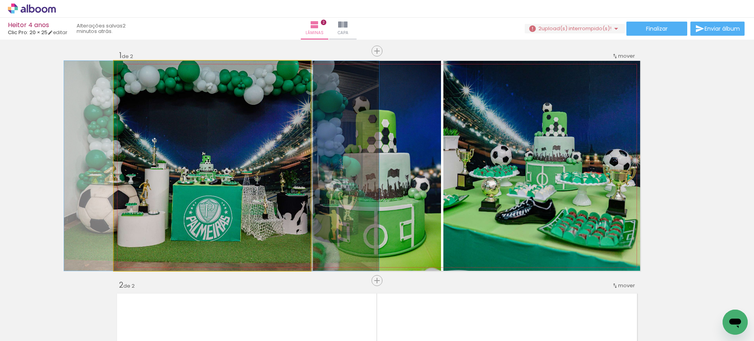
drag, startPoint x: 258, startPoint y: 212, endPoint x: 267, endPoint y: 210, distance: 9.6
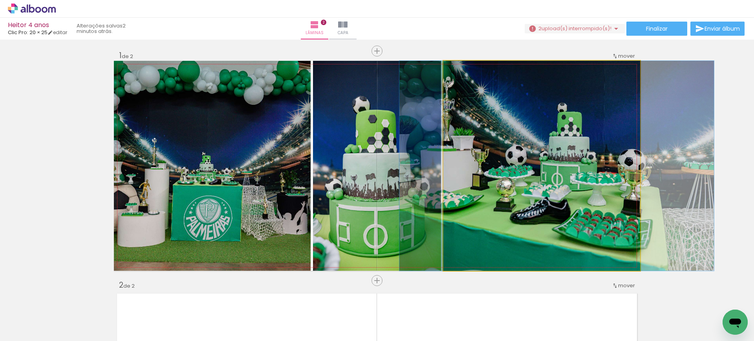
drag, startPoint x: 517, startPoint y: 204, endPoint x: 531, endPoint y: 195, distance: 17.0
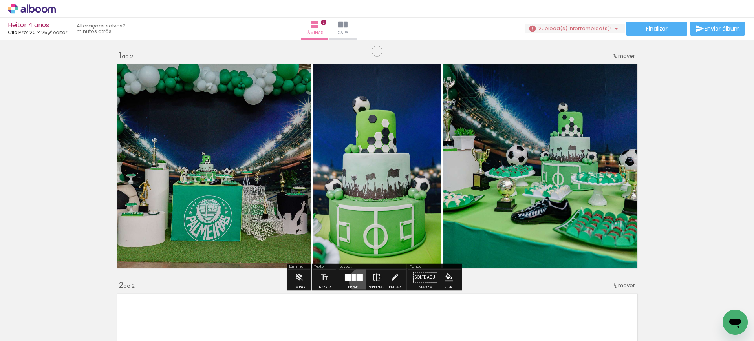
click at [360, 281] on div at bounding box center [353, 278] width 21 height 16
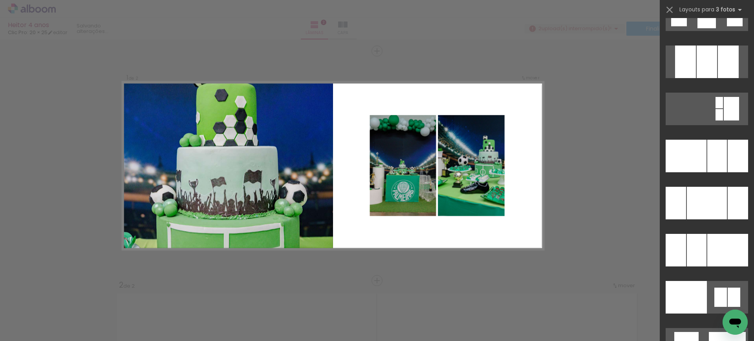
scroll to position [7819, 0]
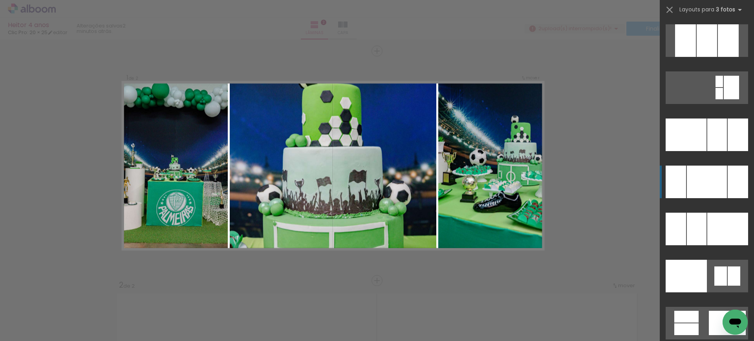
click at [703, 57] on div at bounding box center [706, 40] width 20 height 33
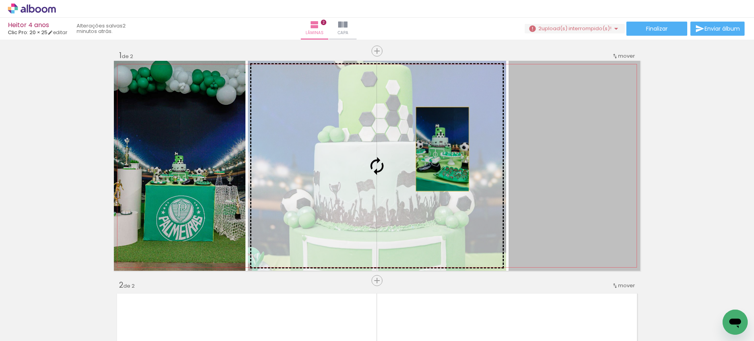
drag, startPoint x: 541, startPoint y: 155, endPoint x: 437, endPoint y: 149, distance: 104.6
click at [0, 0] on slot at bounding box center [0, 0] width 0 height 0
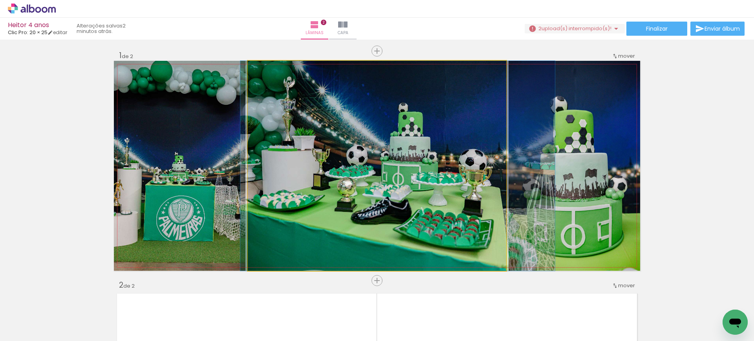
drag, startPoint x: 437, startPoint y: 149, endPoint x: 458, endPoint y: 145, distance: 21.2
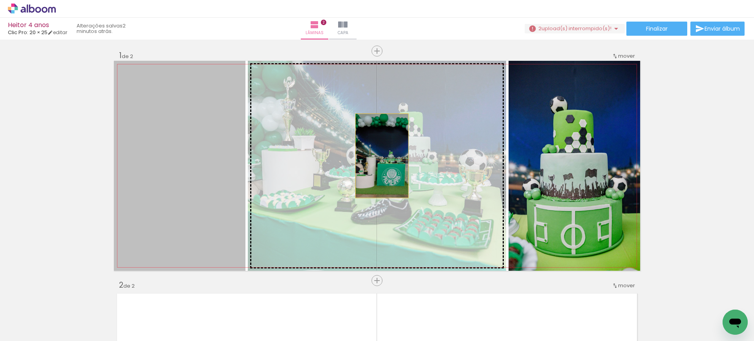
drag, startPoint x: 217, startPoint y: 176, endPoint x: 383, endPoint y: 154, distance: 167.5
click at [0, 0] on slot at bounding box center [0, 0] width 0 height 0
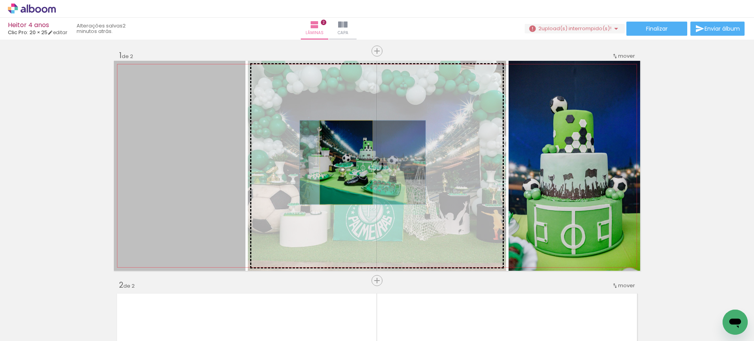
drag, startPoint x: 205, startPoint y: 178, endPoint x: 342, endPoint y: 163, distance: 138.6
click at [0, 0] on slot at bounding box center [0, 0] width 0 height 0
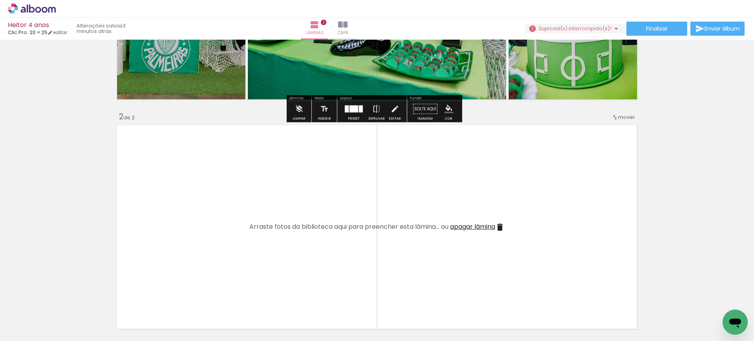
scroll to position [0, 0]
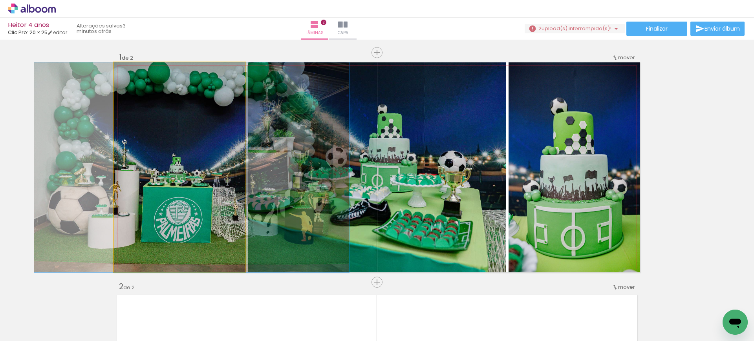
drag, startPoint x: 223, startPoint y: 185, endPoint x: 235, endPoint y: 183, distance: 12.3
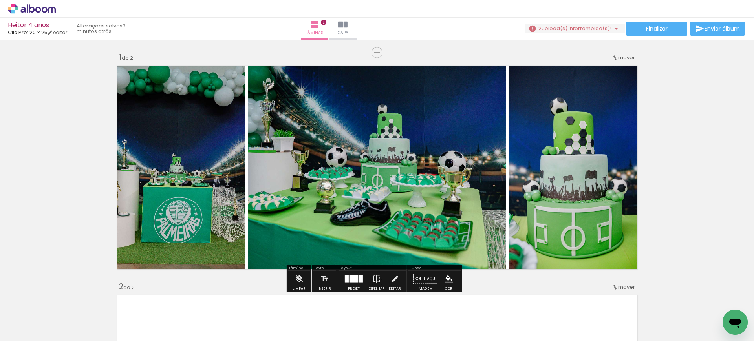
click at [347, 280] on div at bounding box center [347, 279] width 4 height 7
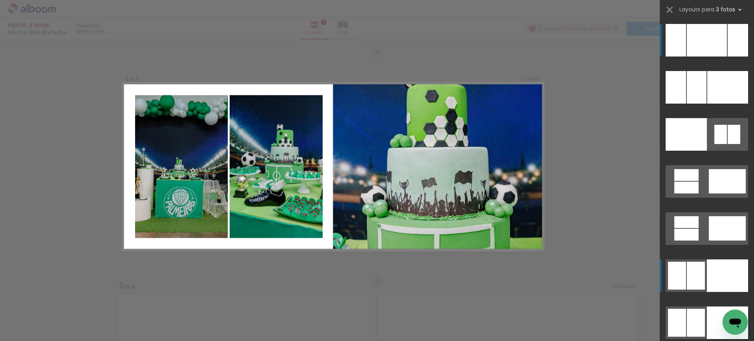
scroll to position [2, 0]
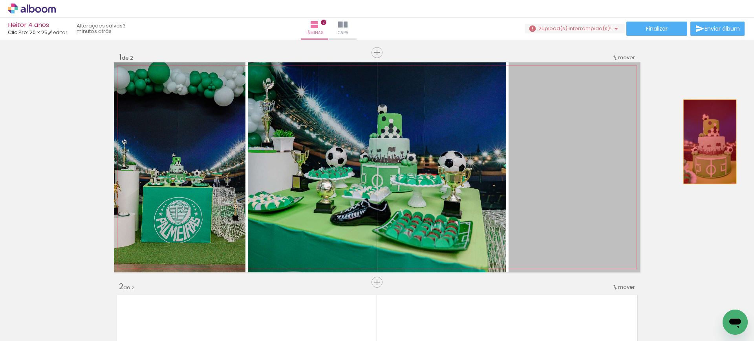
drag, startPoint x: 602, startPoint y: 150, endPoint x: 708, endPoint y: 141, distance: 106.7
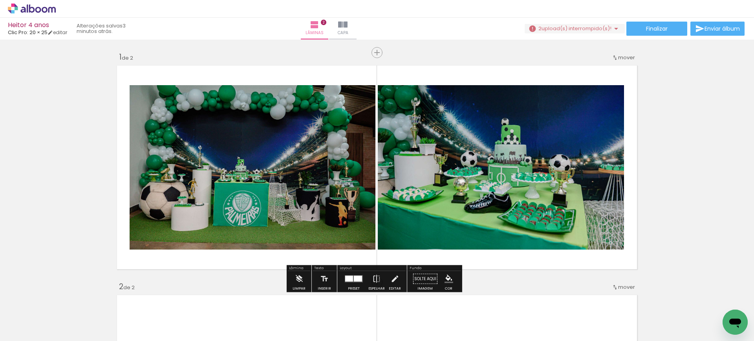
drag, startPoint x: 348, startPoint y: 282, endPoint x: 509, endPoint y: 233, distance: 167.8
click at [348, 282] on div at bounding box center [353, 279] width 21 height 16
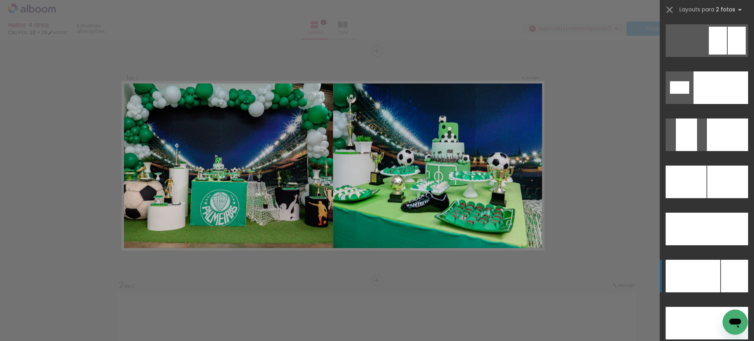
scroll to position [3369, 0]
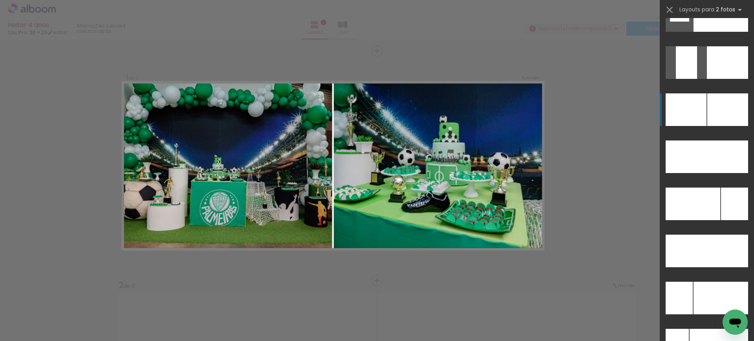
click at [715, 115] on div at bounding box center [727, 109] width 41 height 33
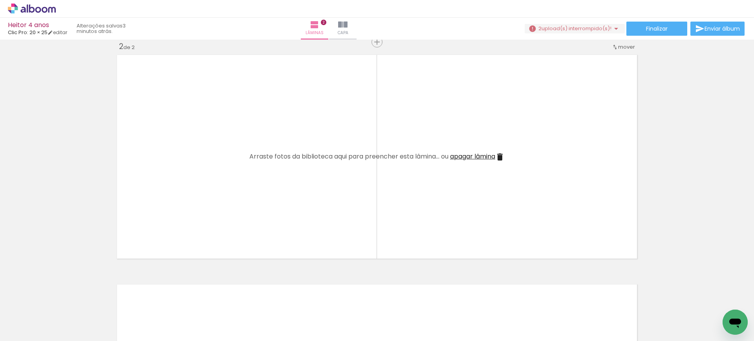
scroll to position [0, 220]
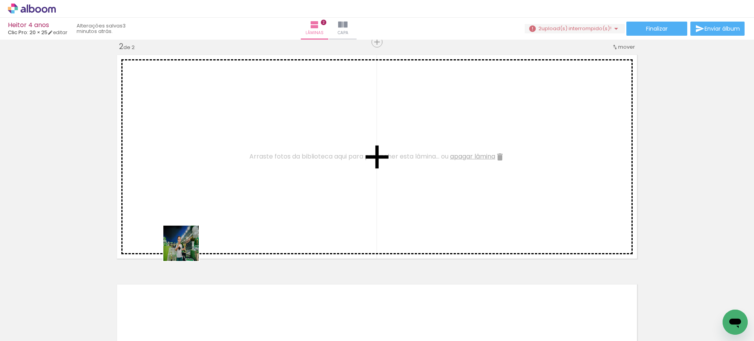
drag, startPoint x: 166, startPoint y: 316, endPoint x: 207, endPoint y: 197, distance: 125.6
click at [207, 197] on quentale-workspace at bounding box center [377, 170] width 754 height 341
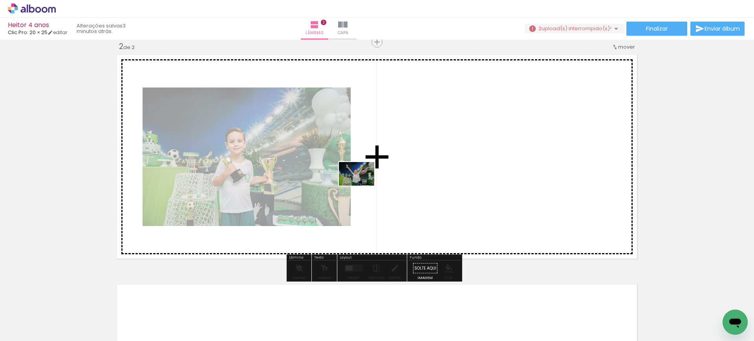
drag, startPoint x: 245, startPoint y: 296, endPoint x: 389, endPoint y: 163, distance: 196.7
click at [389, 163] on quentale-workspace at bounding box center [377, 170] width 754 height 341
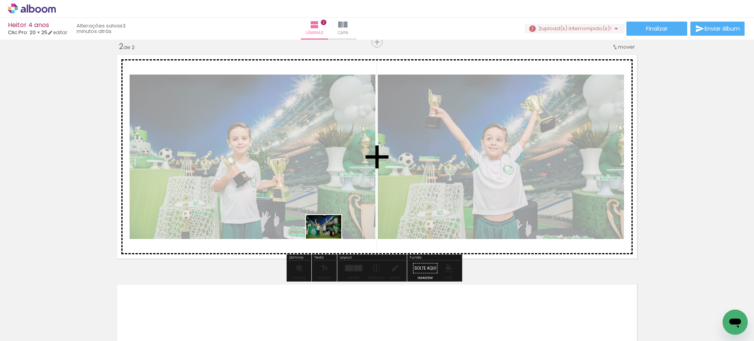
drag, startPoint x: 296, startPoint y: 319, endPoint x: 334, endPoint y: 224, distance: 102.5
click at [334, 224] on quentale-workspace at bounding box center [377, 170] width 754 height 341
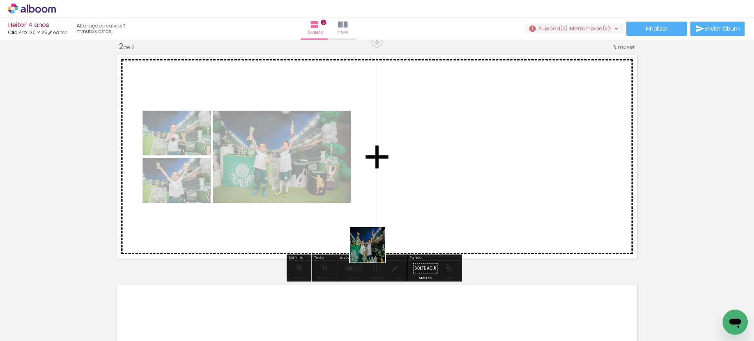
drag, startPoint x: 354, startPoint y: 322, endPoint x: 383, endPoint y: 209, distance: 116.4
click at [383, 209] on quentale-workspace at bounding box center [377, 170] width 754 height 341
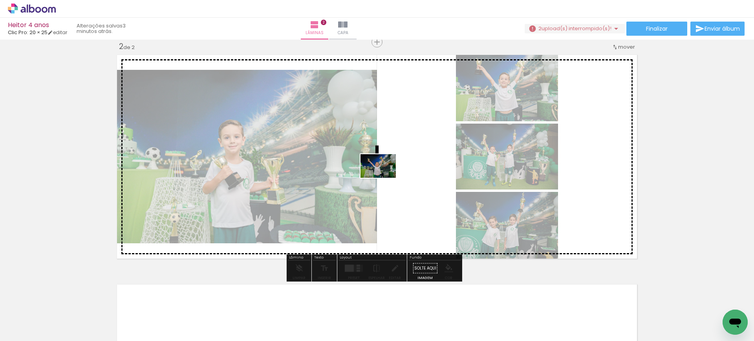
drag, startPoint x: 261, startPoint y: 319, endPoint x: 384, endPoint y: 178, distance: 187.0
click at [384, 178] on quentale-workspace at bounding box center [377, 170] width 754 height 341
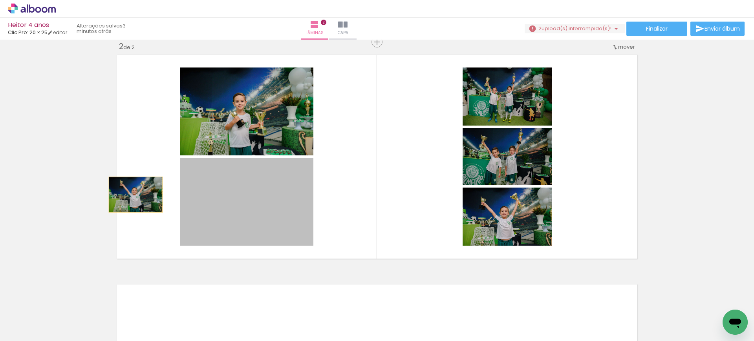
drag, startPoint x: 271, startPoint y: 208, endPoint x: 115, endPoint y: 204, distance: 155.9
click at [122, 199] on quentale-layouter at bounding box center [377, 157] width 526 height 210
drag, startPoint x: 220, startPoint y: 194, endPoint x: 67, endPoint y: 184, distance: 153.4
click at [67, 184] on div "Inserir lâmina 1 de 2 Inserir lâmina 2 de 2" at bounding box center [377, 146] width 754 height 689
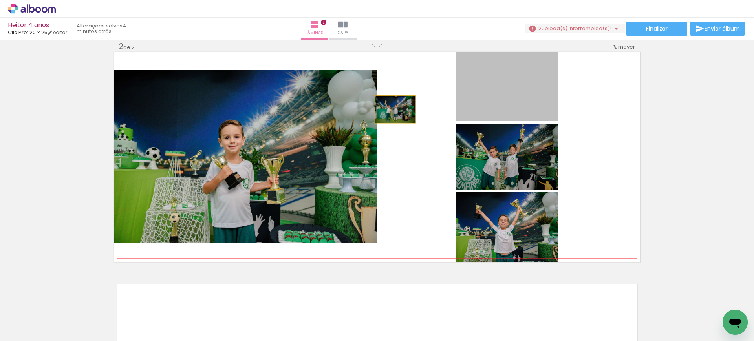
drag, startPoint x: 494, startPoint y: 102, endPoint x: 332, endPoint y: 144, distance: 167.5
click at [0, 0] on slot at bounding box center [0, 0] width 0 height 0
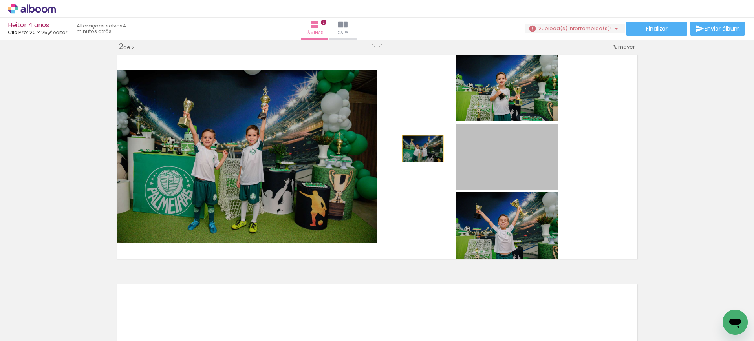
drag, startPoint x: 483, startPoint y: 158, endPoint x: 334, endPoint y: 154, distance: 149.2
click at [0, 0] on slot at bounding box center [0, 0] width 0 height 0
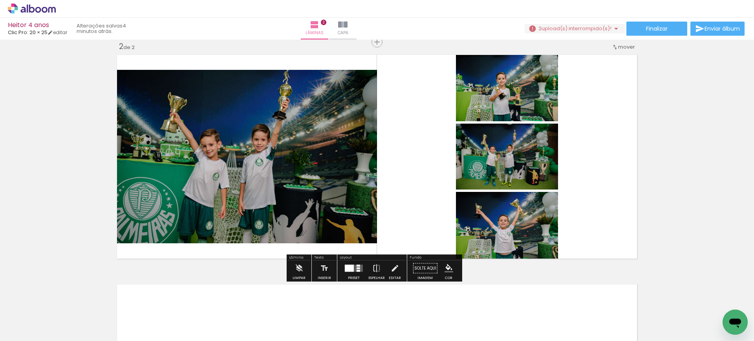
click at [446, 159] on quentale-layouter at bounding box center [377, 157] width 526 height 210
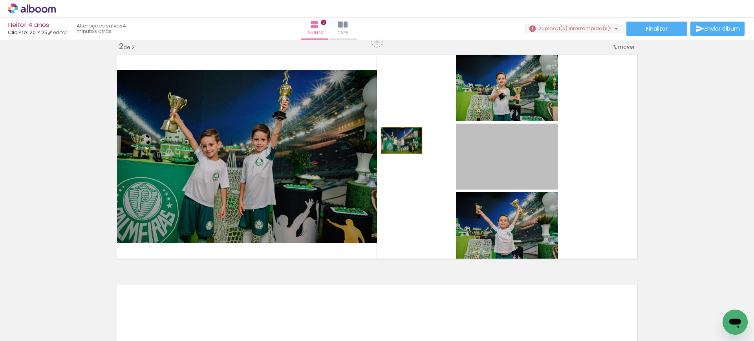
drag, startPoint x: 484, startPoint y: 146, endPoint x: 354, endPoint y: 141, distance: 129.6
click at [0, 0] on slot at bounding box center [0, 0] width 0 height 0
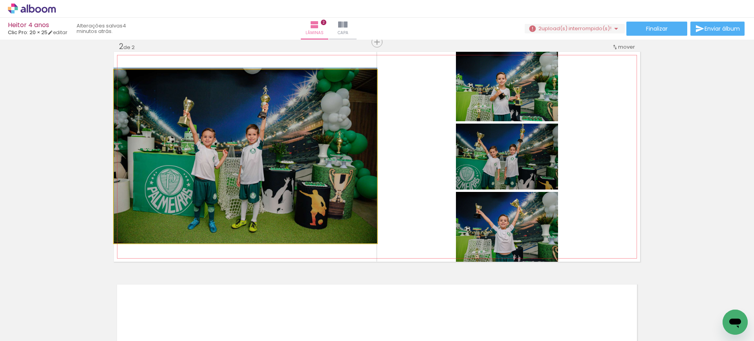
drag, startPoint x: 294, startPoint y: 214, endPoint x: 133, endPoint y: 182, distance: 164.2
drag, startPoint x: 183, startPoint y: 170, endPoint x: 88, endPoint y: 171, distance: 94.2
click at [91, 171] on div "Inserir lâmina 1 de 2 Inserir lâmina 2 de 2" at bounding box center [377, 146] width 754 height 689
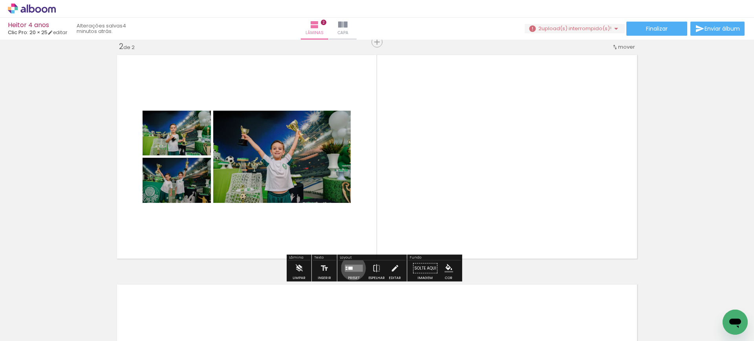
click at [351, 268] on quentale-layouter at bounding box center [354, 268] width 18 height 7
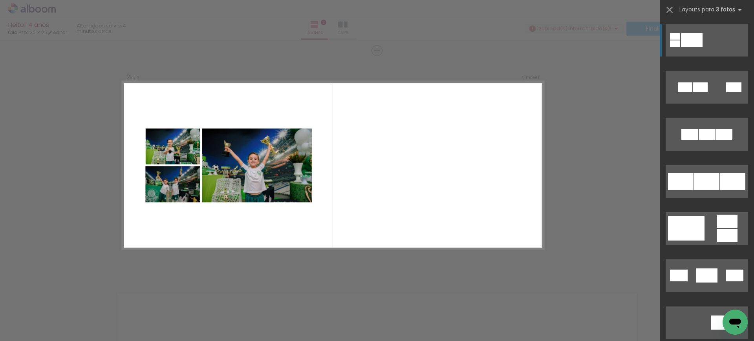
scroll to position [231, 0]
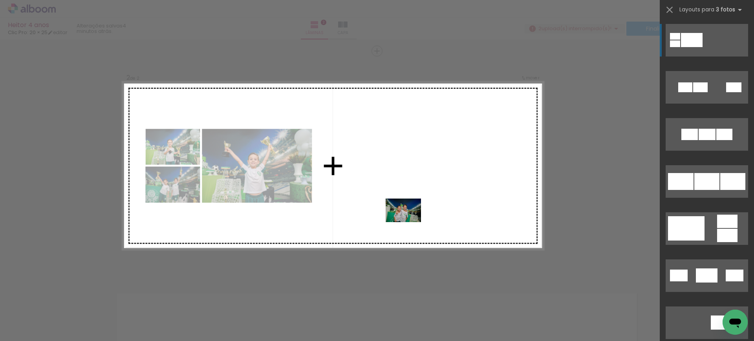
drag, startPoint x: 428, startPoint y: 325, endPoint x: 409, endPoint y: 221, distance: 105.0
click at [409, 221] on quentale-workspace at bounding box center [377, 170] width 754 height 341
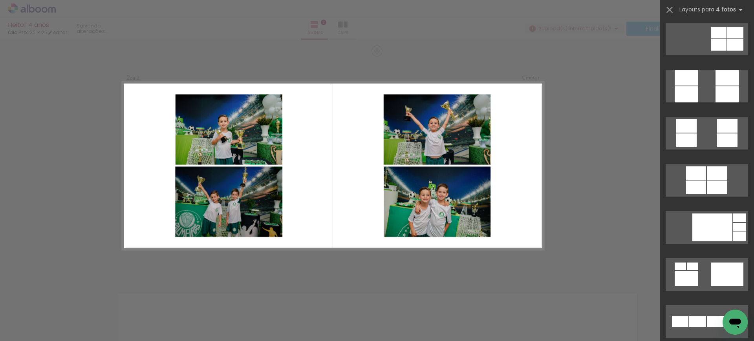
scroll to position [2173, 0]
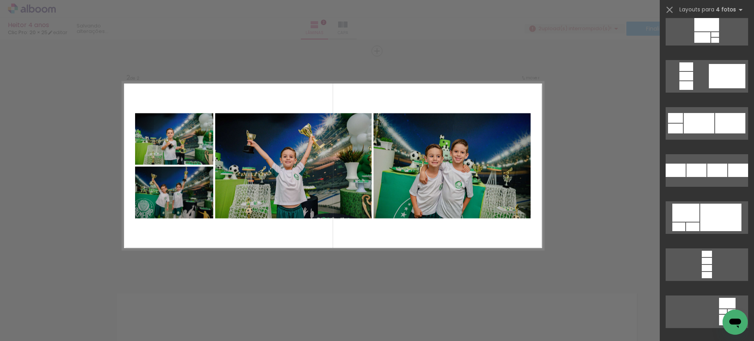
scroll to position [3235, 0]
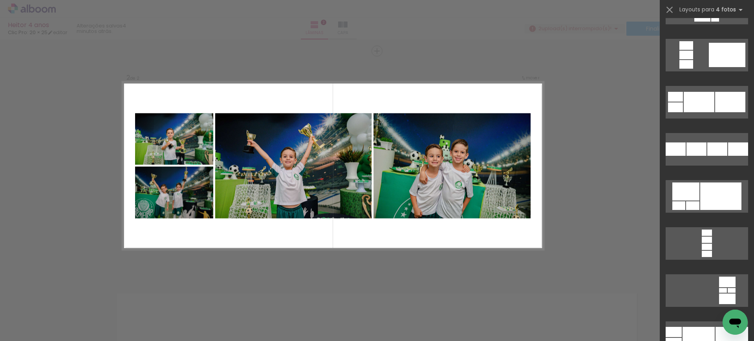
click at [610, 136] on div "Confirmar Cancelar" at bounding box center [377, 162] width 754 height 708
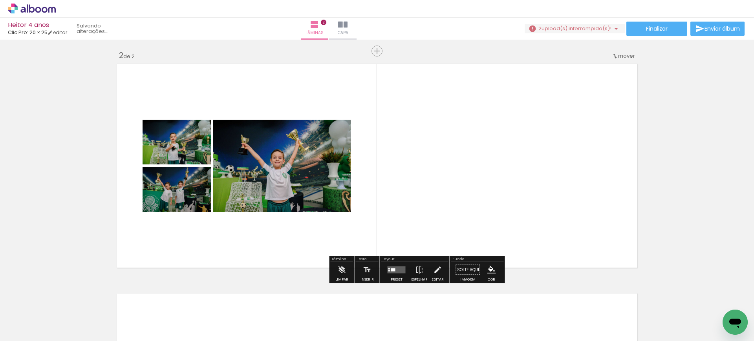
scroll to position [0, 0]
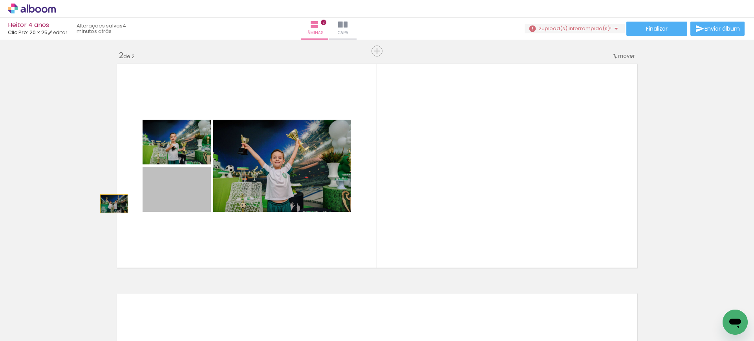
drag, startPoint x: 188, startPoint y: 194, endPoint x: 124, endPoint y: 201, distance: 65.2
click at [54, 210] on div "Inserir lâmina 1 de 2 Inserir lâmina 2 de 2" at bounding box center [377, 155] width 754 height 689
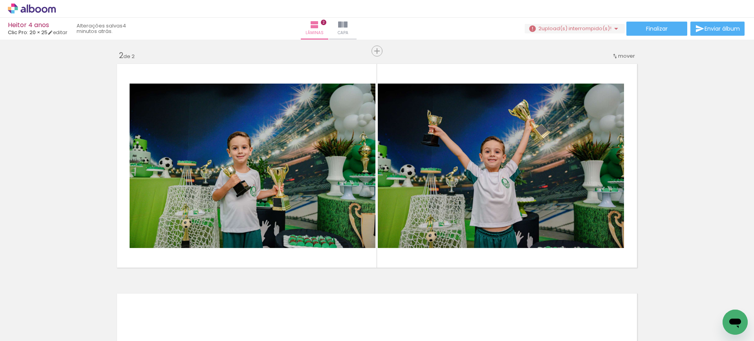
scroll to position [0, 1699]
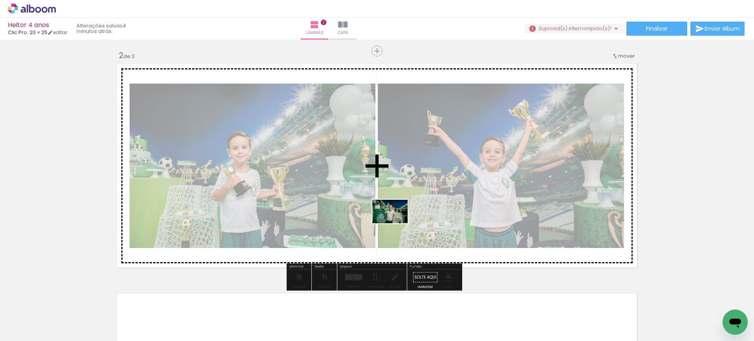
drag, startPoint x: 370, startPoint y: 320, endPoint x: 396, endPoint y: 219, distance: 104.6
click at [396, 219] on quentale-workspace at bounding box center [377, 170] width 754 height 341
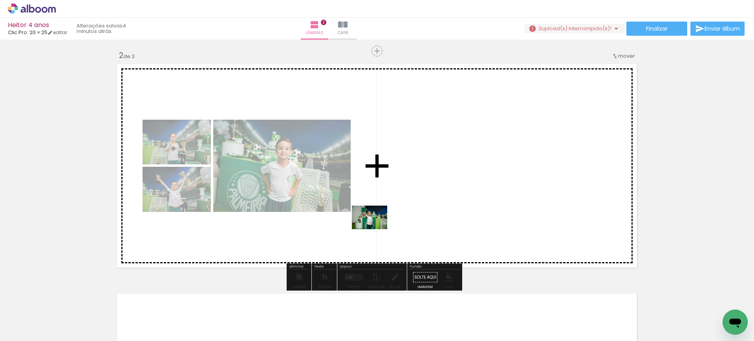
drag, startPoint x: 314, startPoint y: 324, endPoint x: 375, endPoint y: 229, distance: 113.1
click at [375, 229] on quentale-workspace at bounding box center [377, 170] width 754 height 341
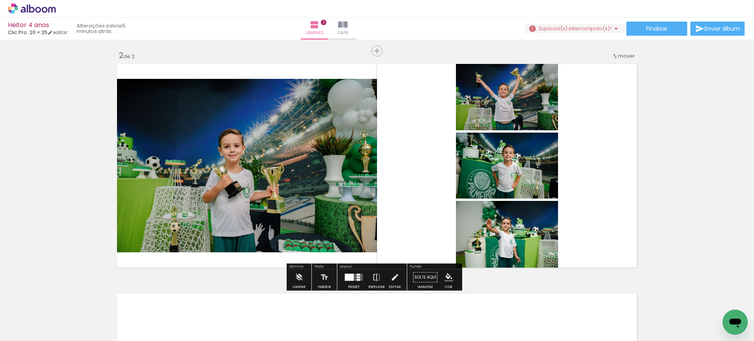
click at [352, 278] on div at bounding box center [349, 277] width 9 height 7
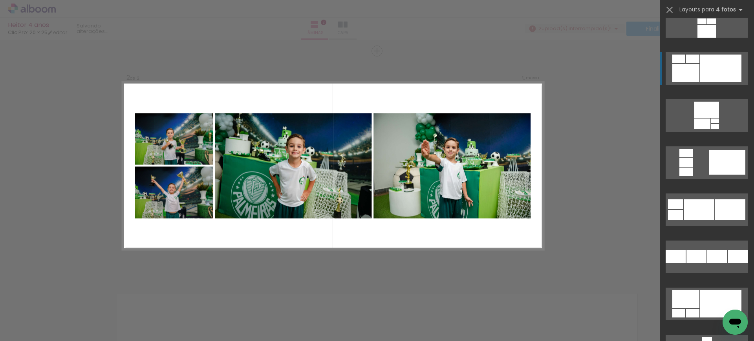
scroll to position [3147, 0]
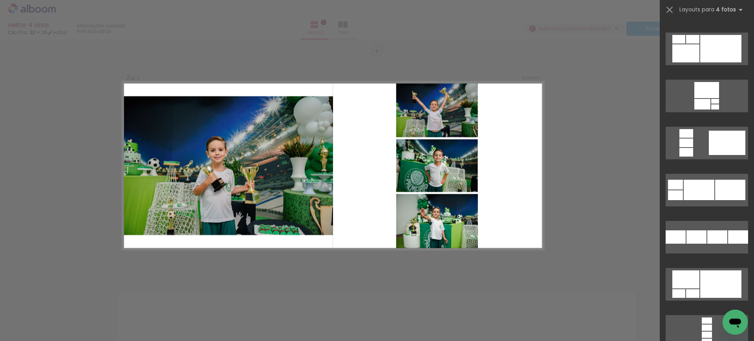
click at [550, 139] on div "Confirmar Cancelar" at bounding box center [377, 162] width 754 height 708
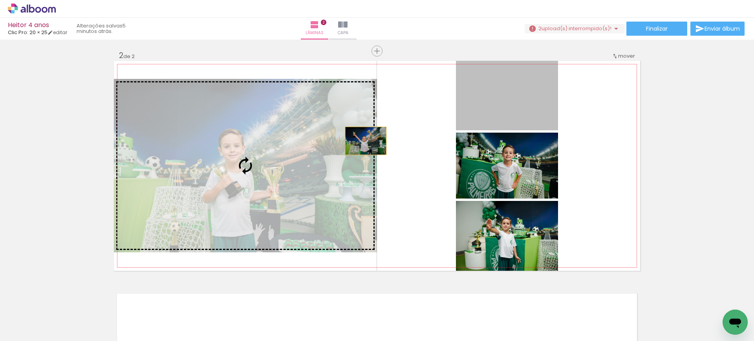
drag, startPoint x: 509, startPoint y: 109, endPoint x: 355, endPoint y: 144, distance: 157.5
click at [0, 0] on slot at bounding box center [0, 0] width 0 height 0
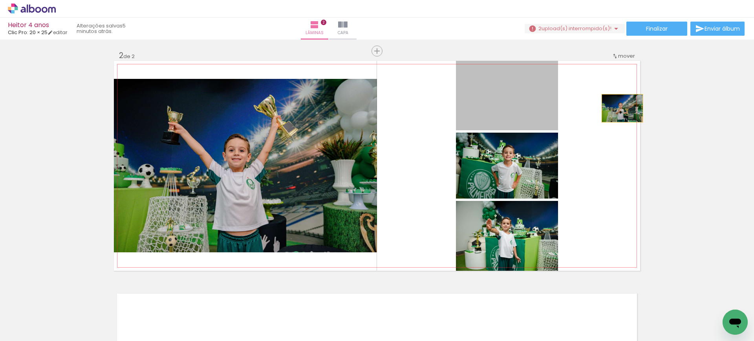
drag, startPoint x: 476, startPoint y: 100, endPoint x: 573, endPoint y: 148, distance: 108.1
click at [641, 111] on div "Inserir lâmina 1 de 2 Inserir lâmina 2 de 2" at bounding box center [377, 155] width 754 height 689
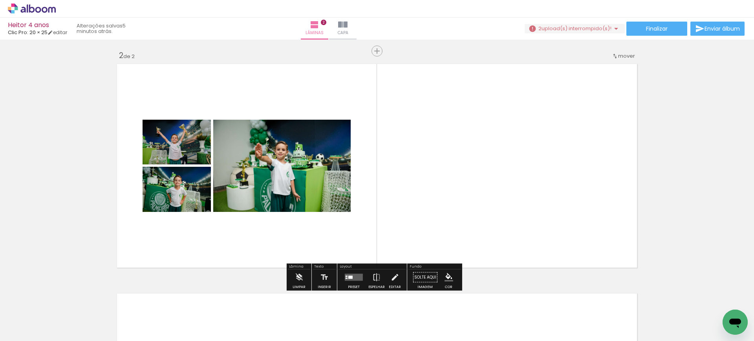
click at [348, 277] on div at bounding box center [350, 277] width 4 height 3
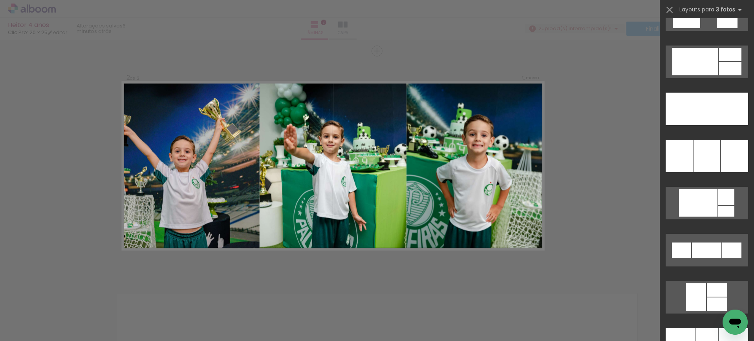
scroll to position [2194, 0]
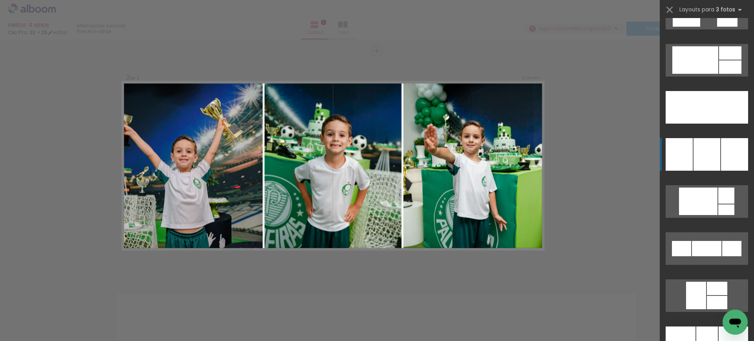
click at [721, 148] on div at bounding box center [734, 154] width 27 height 33
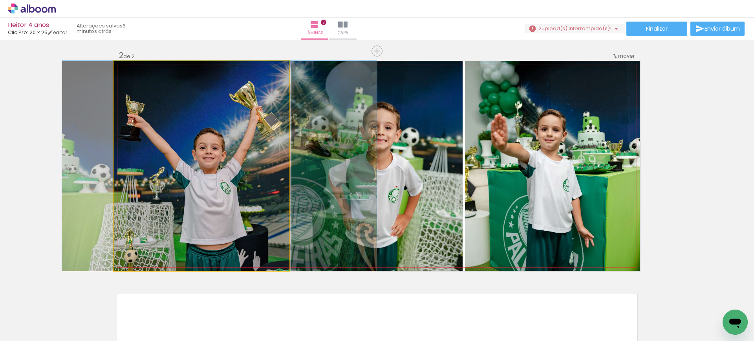
drag, startPoint x: 264, startPoint y: 197, endPoint x: 281, endPoint y: 191, distance: 18.4
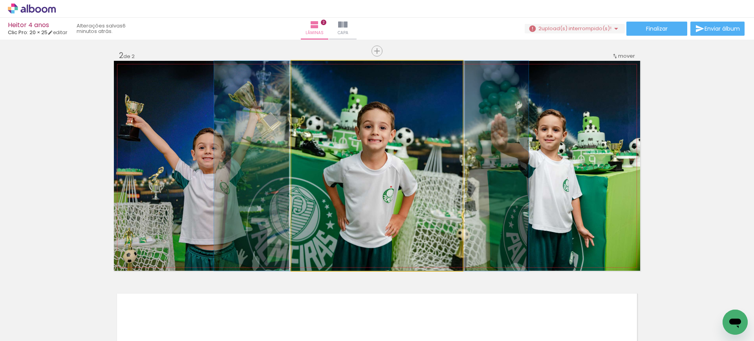
drag, startPoint x: 378, startPoint y: 166, endPoint x: 373, endPoint y: 161, distance: 7.5
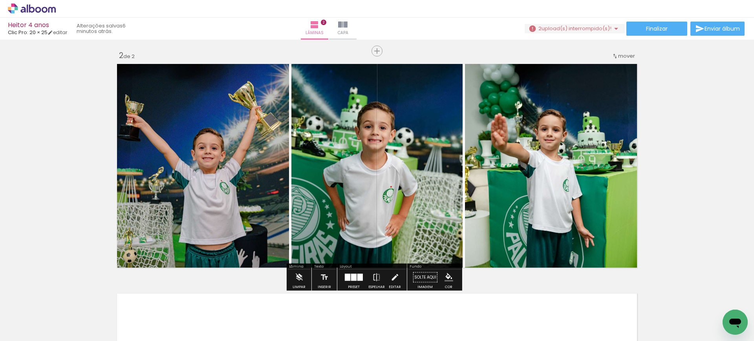
click at [358, 285] on div "Preset" at bounding box center [354, 287] width 12 height 4
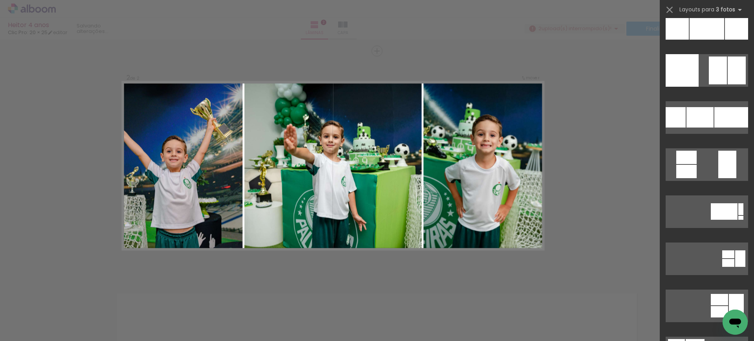
scroll to position [2471, 0]
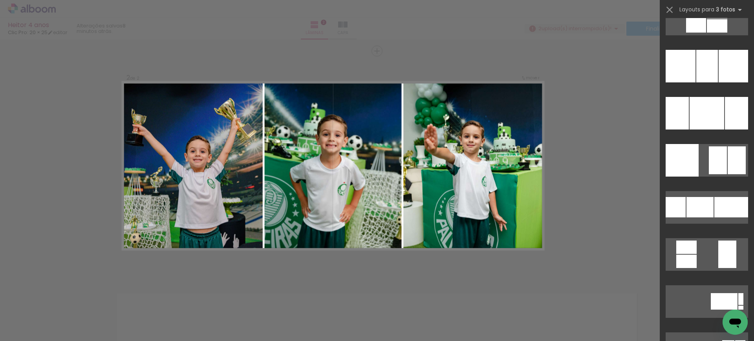
click at [627, 131] on div "Confirmar Cancelar" at bounding box center [377, 162] width 754 height 708
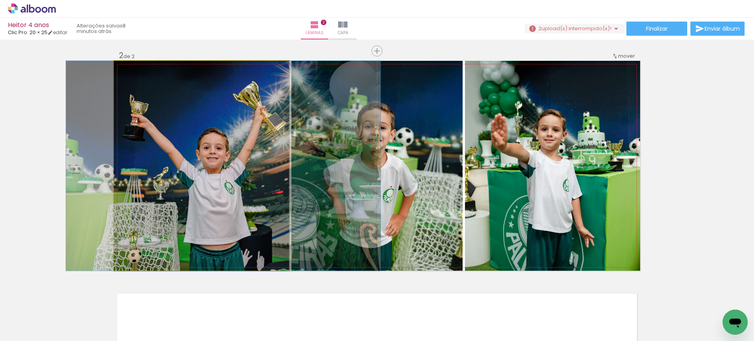
drag, startPoint x: 188, startPoint y: 141, endPoint x: 193, endPoint y: 141, distance: 4.7
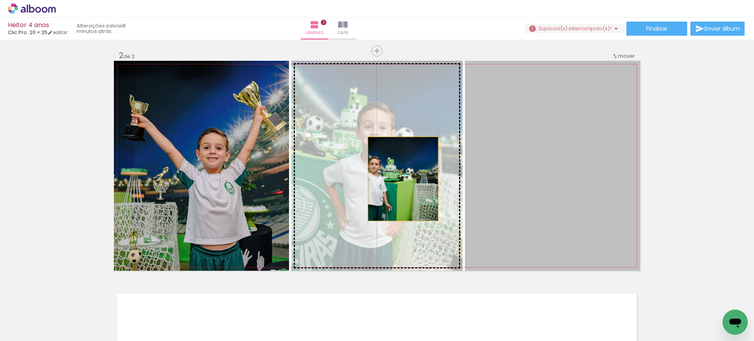
drag, startPoint x: 540, startPoint y: 228, endPoint x: 399, endPoint y: 179, distance: 149.0
click at [0, 0] on slot at bounding box center [0, 0] width 0 height 0
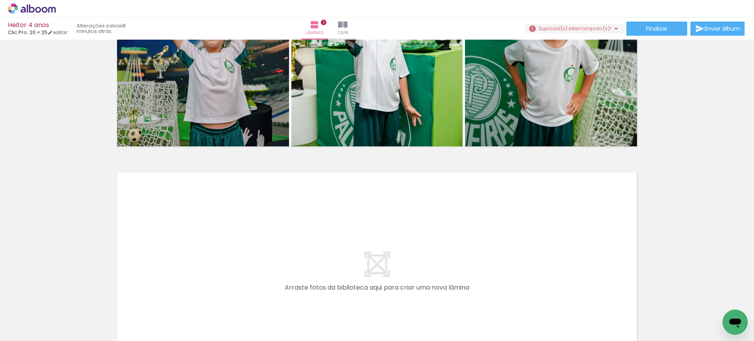
scroll to position [469, 0]
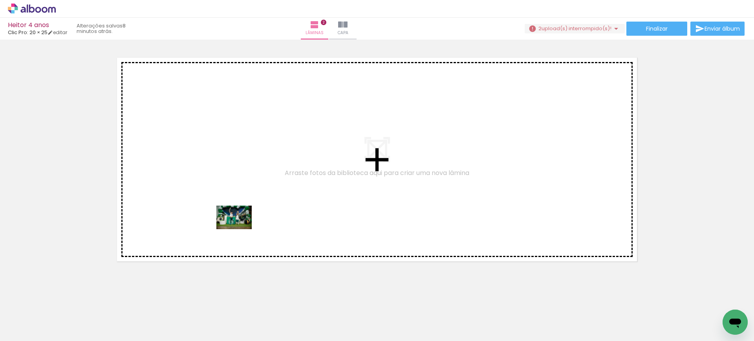
drag, startPoint x: 276, startPoint y: 320, endPoint x: 240, endPoint y: 229, distance: 98.0
click at [240, 229] on quentale-workspace at bounding box center [377, 170] width 754 height 341
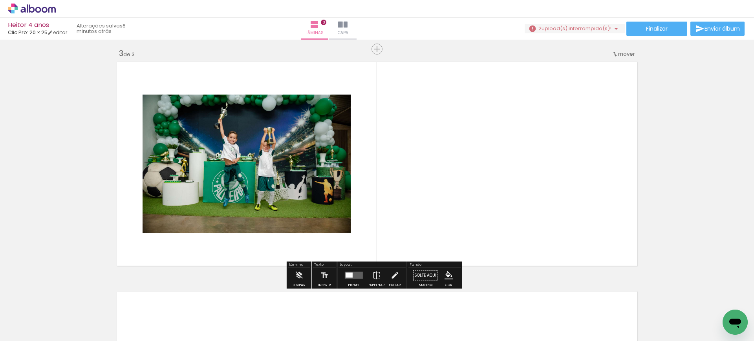
scroll to position [461, 0]
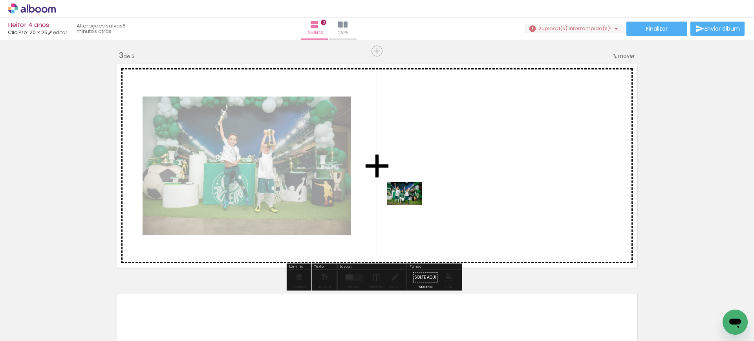
drag, startPoint x: 216, startPoint y: 284, endPoint x: 410, endPoint y: 205, distance: 209.9
click at [410, 205] on quentale-workspace at bounding box center [377, 170] width 754 height 341
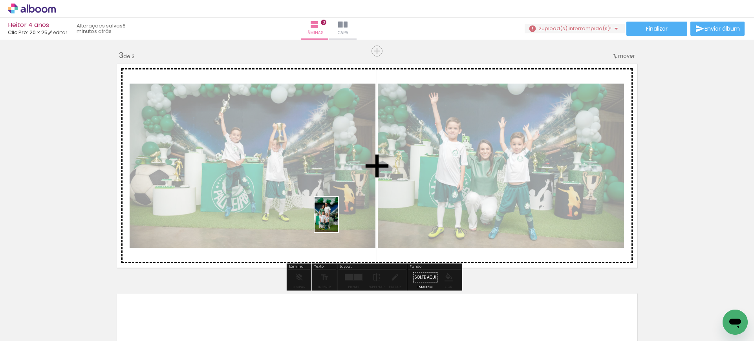
drag, startPoint x: 104, startPoint y: 329, endPoint x: 350, endPoint y: 215, distance: 271.5
click at [350, 215] on quentale-workspace at bounding box center [377, 170] width 754 height 341
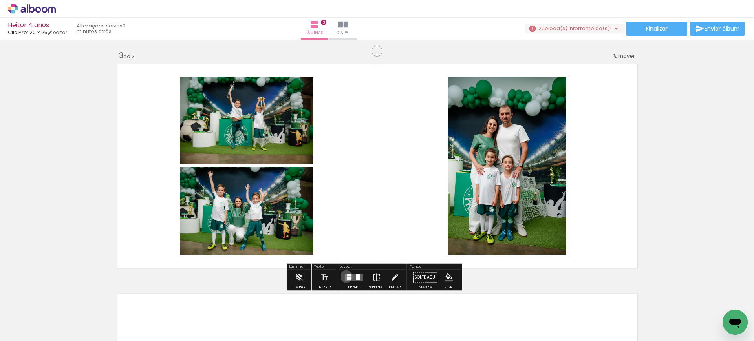
click at [345, 276] on quentale-layouter at bounding box center [354, 277] width 18 height 7
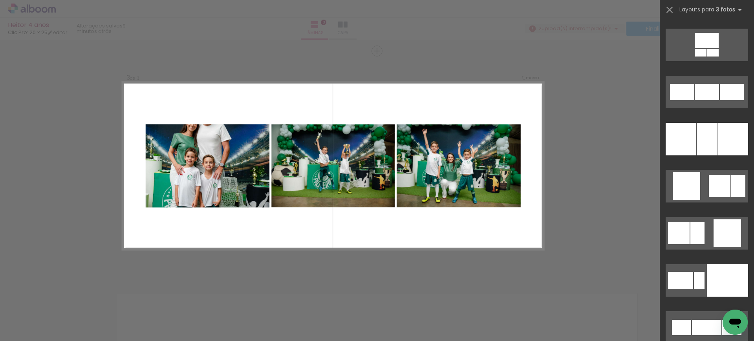
scroll to position [5559, 0]
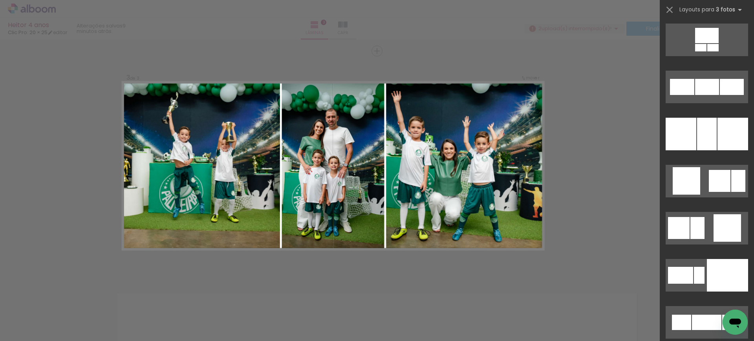
click at [721, 259] on div at bounding box center [727, 275] width 41 height 33
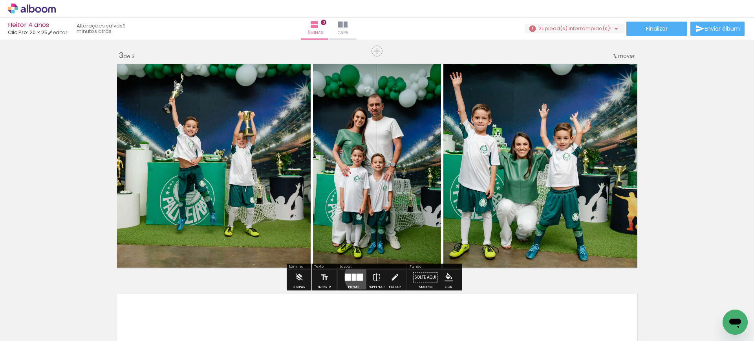
click at [360, 276] on div at bounding box center [359, 277] width 6 height 7
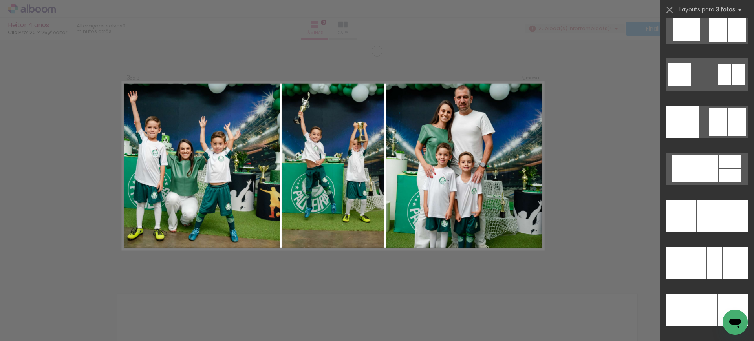
scroll to position [6334, 0]
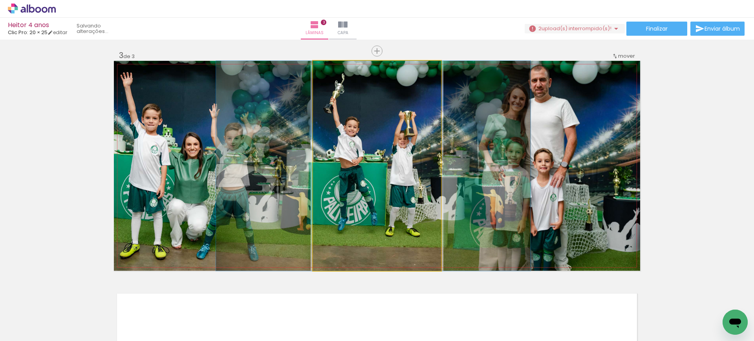
drag, startPoint x: 413, startPoint y: 168, endPoint x: 409, endPoint y: 174, distance: 7.2
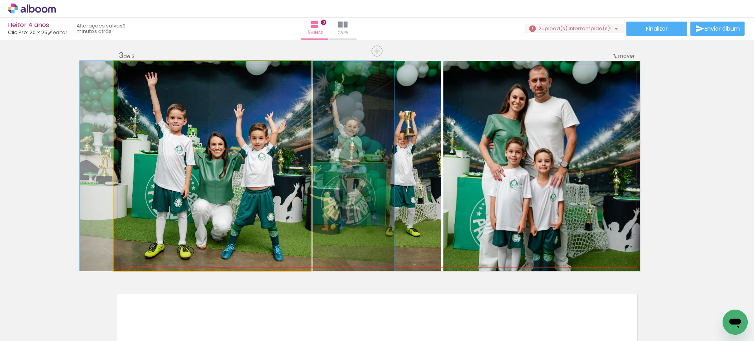
drag, startPoint x: 274, startPoint y: 206, endPoint x: 298, endPoint y: 207, distance: 24.0
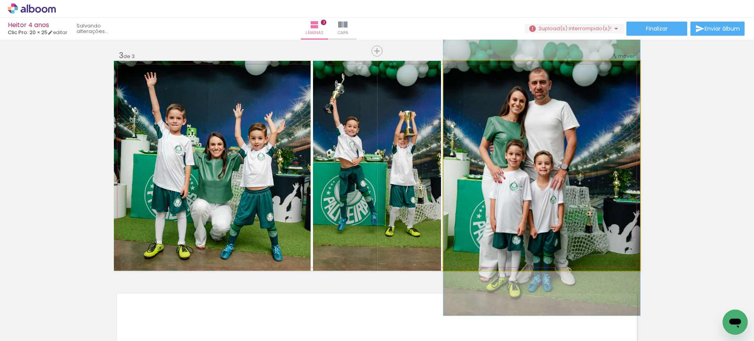
drag, startPoint x: 486, startPoint y: 175, endPoint x: 502, endPoint y: 177, distance: 16.3
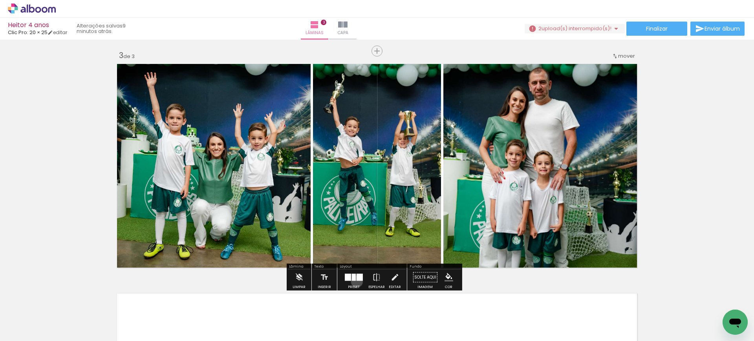
click at [355, 281] on div at bounding box center [353, 278] width 21 height 16
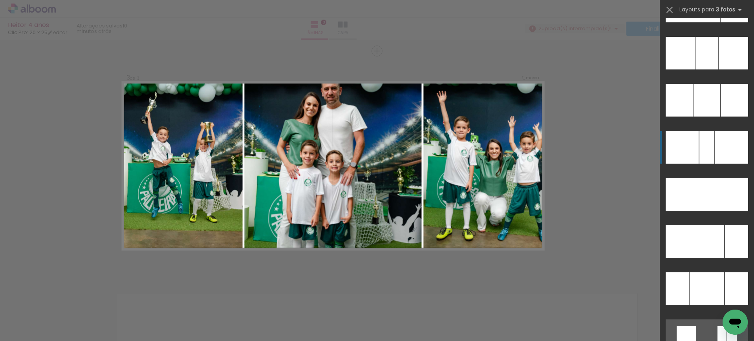
scroll to position [6724, 0]
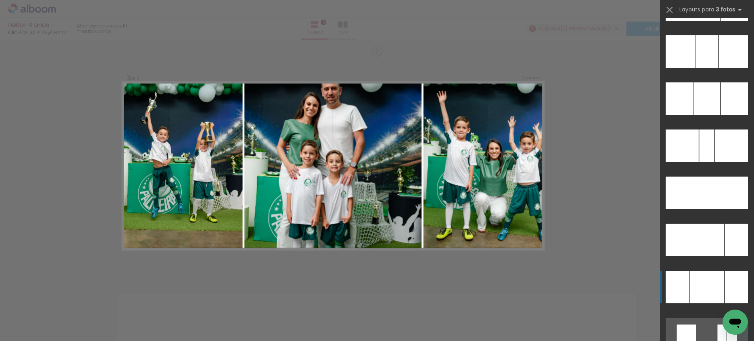
click at [699, 162] on div at bounding box center [706, 146] width 15 height 33
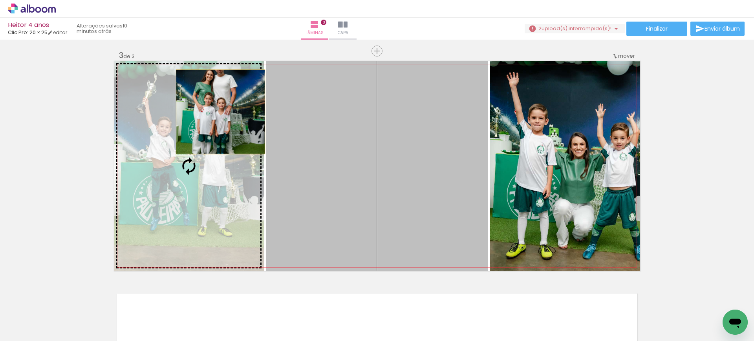
drag, startPoint x: 355, startPoint y: 116, endPoint x: 197, endPoint y: 121, distance: 158.3
click at [0, 0] on slot at bounding box center [0, 0] width 0 height 0
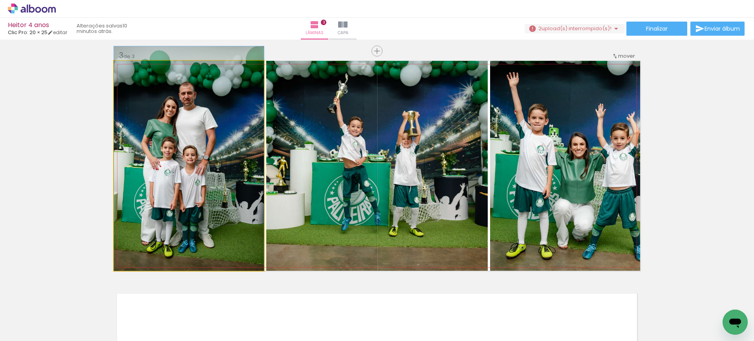
drag, startPoint x: 212, startPoint y: 141, endPoint x: 216, endPoint y: 125, distance: 16.3
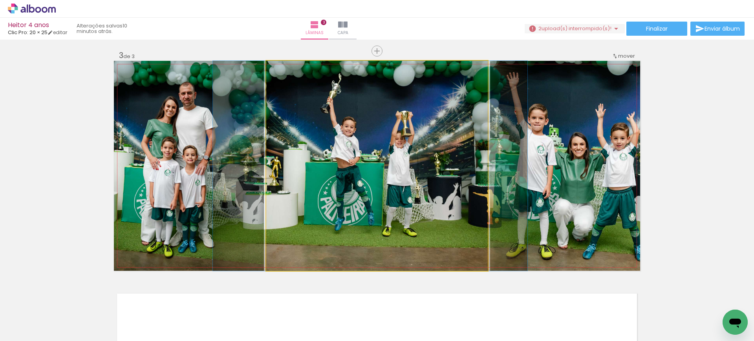
drag, startPoint x: 384, startPoint y: 191, endPoint x: 378, endPoint y: 165, distance: 26.8
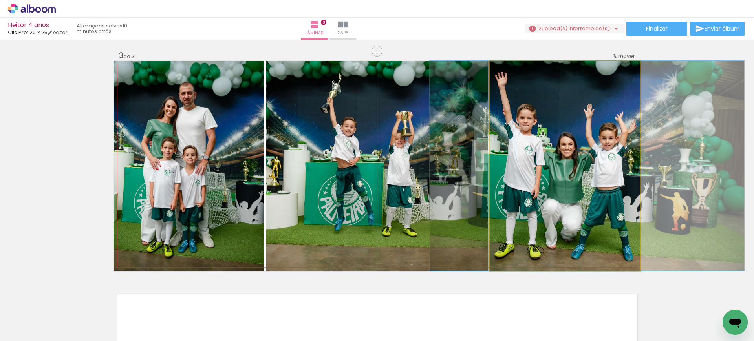
drag, startPoint x: 520, startPoint y: 174, endPoint x: 509, endPoint y: 171, distance: 11.7
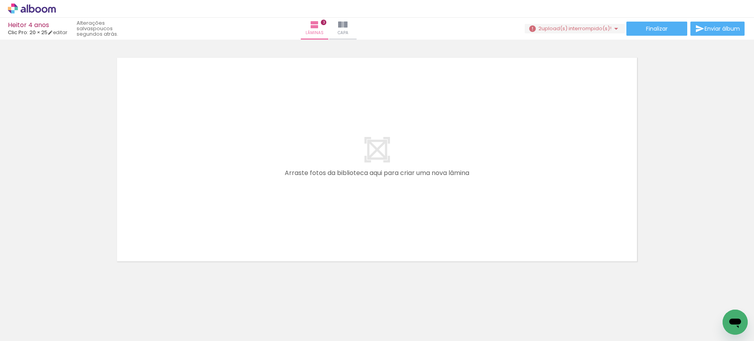
scroll to position [0, 499]
drag, startPoint x: 746, startPoint y: 249, endPoint x: 750, endPoint y: 250, distance: 4.4
click at [750, 250] on div "Inserir lâmina 1 de 3 Inserir lâmina 2 de 3 Inserir lâmina 3 de 3 Confirmar Can…" at bounding box center [377, 190] width 754 height 301
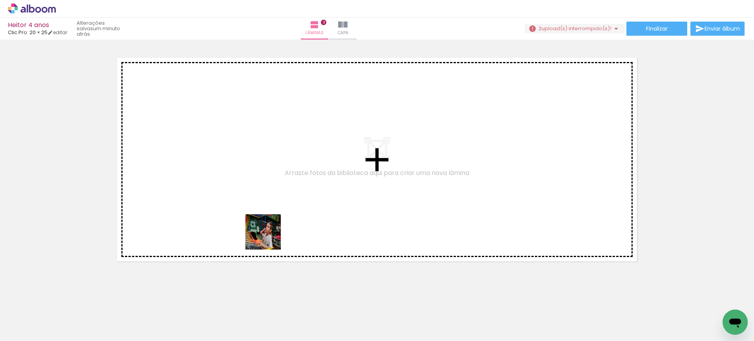
drag, startPoint x: 350, startPoint y: 317, endPoint x: 244, endPoint y: 228, distance: 138.5
click at [244, 228] on quentale-workspace at bounding box center [377, 170] width 754 height 341
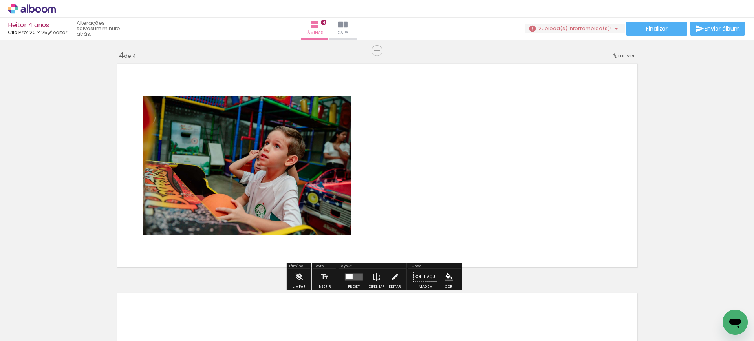
scroll to position [690, 0]
click at [624, 58] on span "mover" at bounding box center [626, 55] width 17 height 7
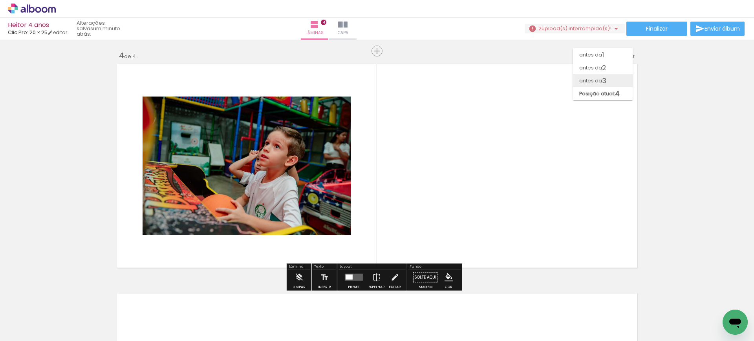
click at [609, 80] on paper-item "antes da 3" at bounding box center [603, 80] width 60 height 13
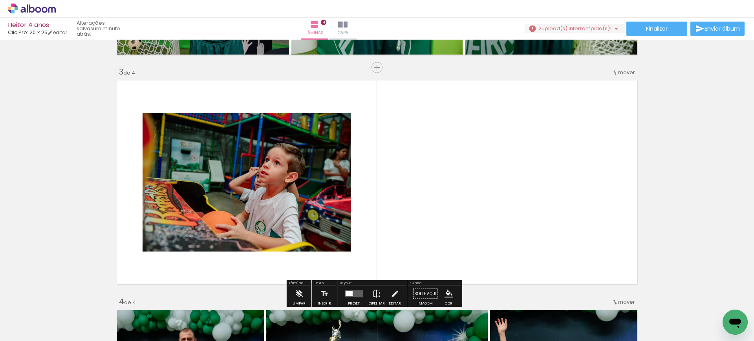
scroll to position [466, 0]
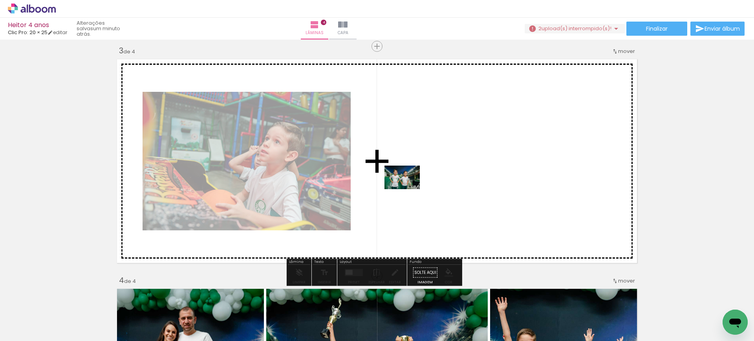
drag, startPoint x: 316, startPoint y: 316, endPoint x: 408, endPoint y: 189, distance: 156.2
click at [408, 189] on quentale-workspace at bounding box center [377, 170] width 754 height 341
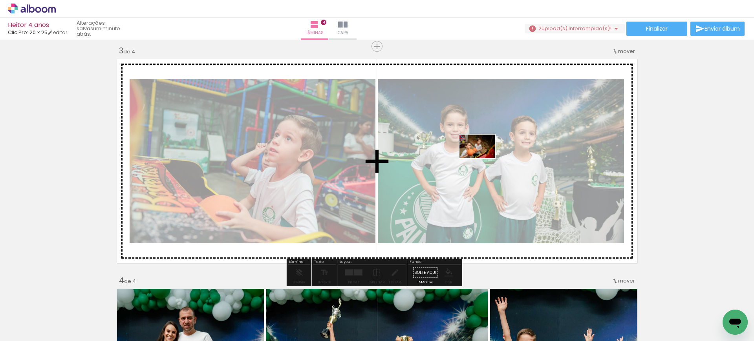
drag, startPoint x: 563, startPoint y: 283, endPoint x: 483, endPoint y: 158, distance: 148.3
click at [483, 158] on quentale-workspace at bounding box center [377, 170] width 754 height 341
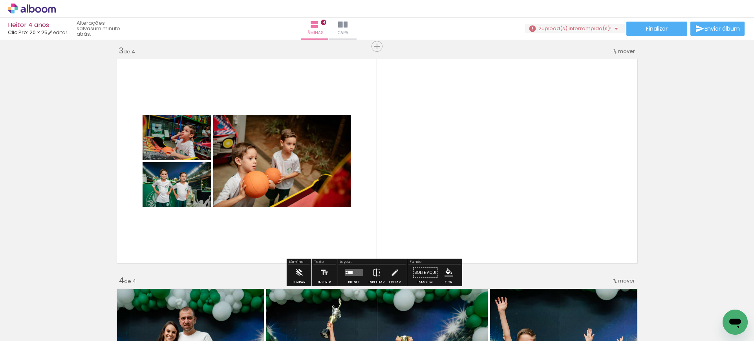
scroll to position [416, 0]
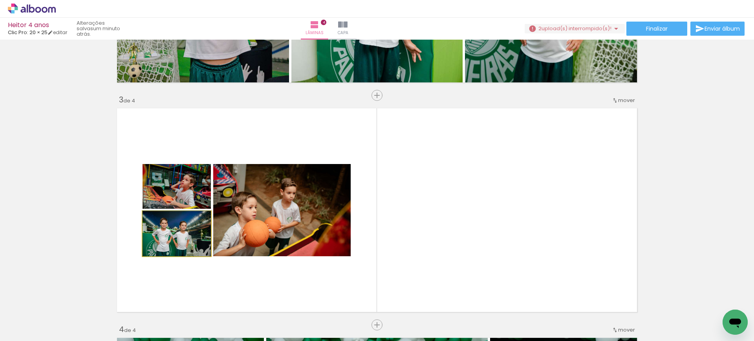
click at [190, 240] on quentale-photo at bounding box center [176, 233] width 68 height 45
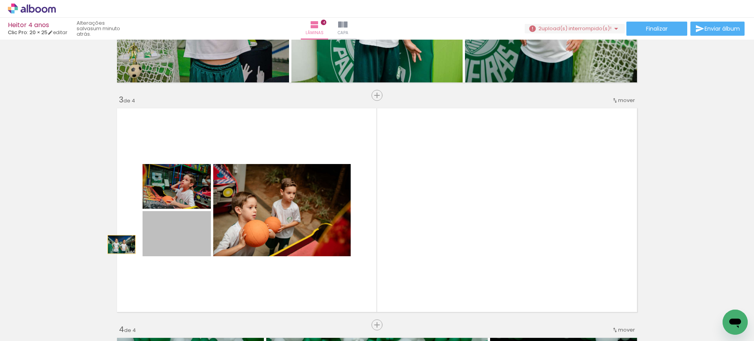
drag, startPoint x: 184, startPoint y: 244, endPoint x: 86, endPoint y: 248, distance: 98.2
click at [90, 248] on div "Inserir lâmina 1 de 4 Inserir lâmina 2 de 4 Inserir lâmina 3 de 4 Inserir lâmin…" at bounding box center [377, 200] width 754 height 1149
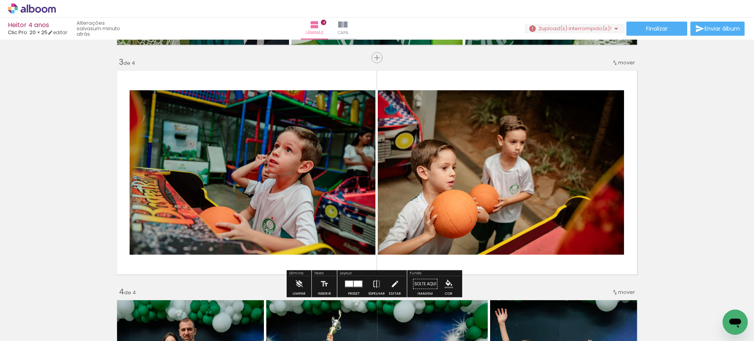
scroll to position [464, 0]
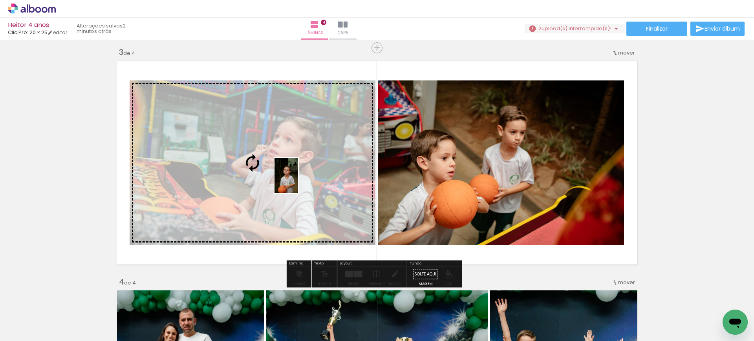
drag, startPoint x: 626, startPoint y: 313, endPoint x: 298, endPoint y: 182, distance: 353.4
click at [298, 182] on quentale-workspace at bounding box center [377, 170] width 754 height 341
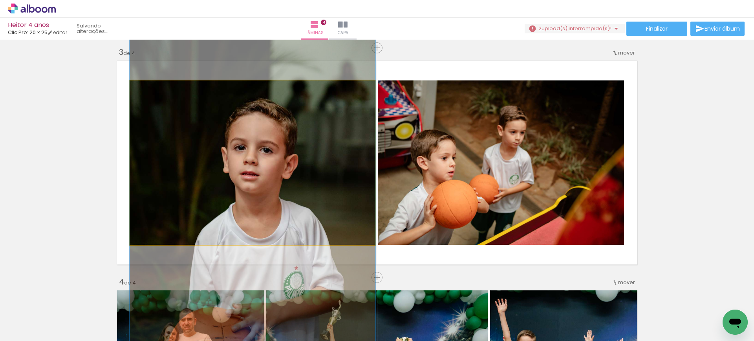
drag, startPoint x: 292, startPoint y: 147, endPoint x: 303, endPoint y: 186, distance: 40.9
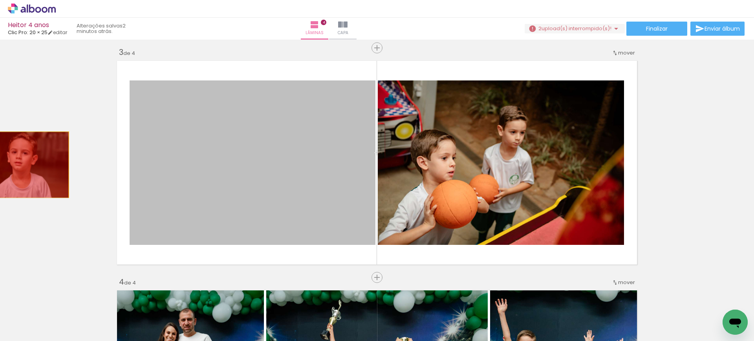
drag, startPoint x: 293, startPoint y: 189, endPoint x: 16, endPoint y: 165, distance: 278.2
click at [16, 165] on div "Inserir lâmina 1 de 4 Inserir lâmina 2 de 4 Inserir lâmina 3 de 4 Inserir lâmin…" at bounding box center [377, 152] width 754 height 1149
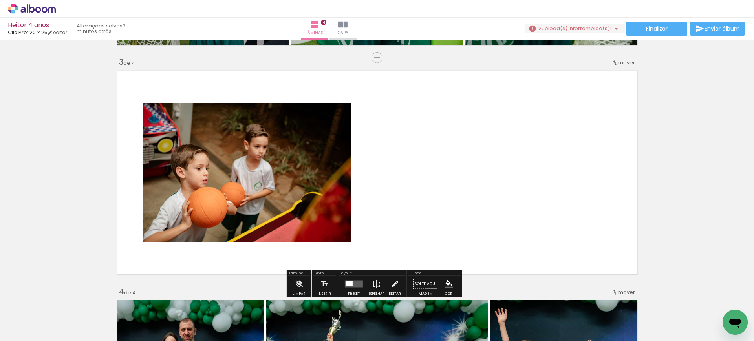
scroll to position [467, 0]
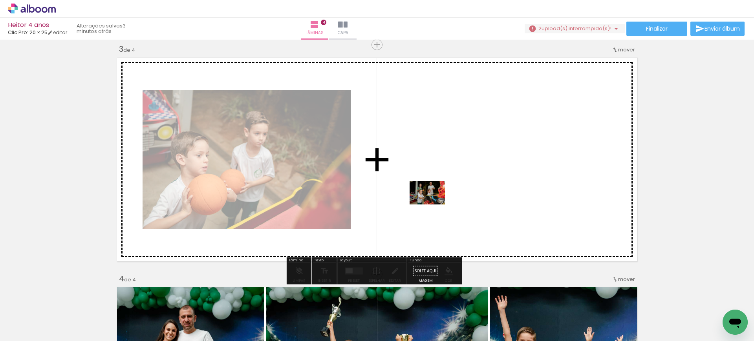
drag, startPoint x: 405, startPoint y: 323, endPoint x: 436, endPoint y: 195, distance: 132.1
click at [436, 195] on quentale-workspace at bounding box center [377, 170] width 754 height 341
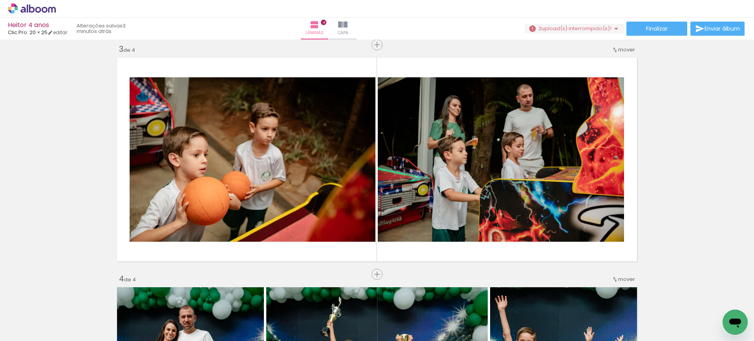
scroll to position [0, 1945]
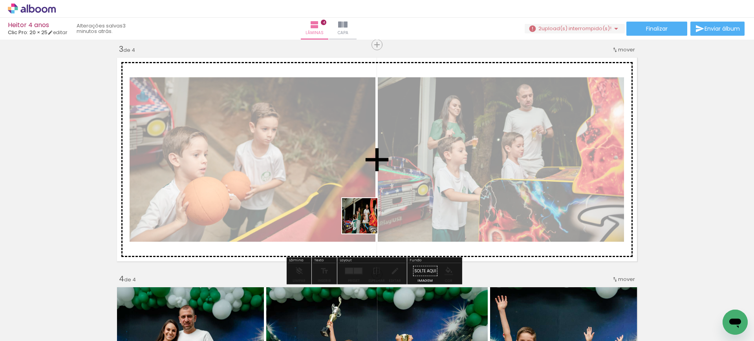
drag, startPoint x: 296, startPoint y: 315, endPoint x: 369, endPoint y: 216, distance: 122.6
click at [369, 216] on quentale-workspace at bounding box center [377, 170] width 754 height 341
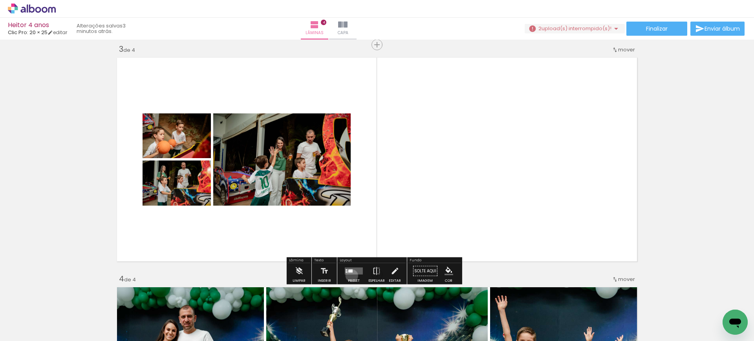
click at [350, 276] on div at bounding box center [353, 271] width 21 height 16
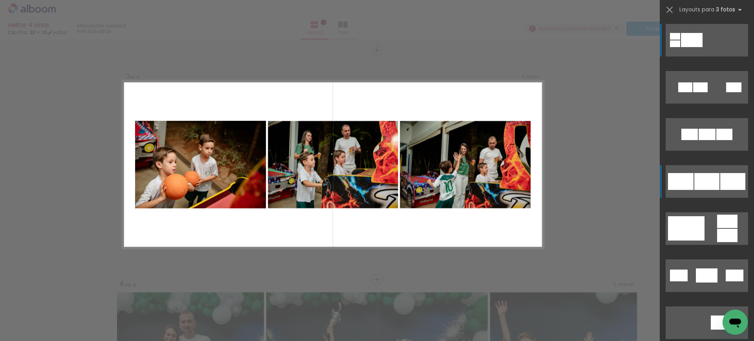
scroll to position [461, 0]
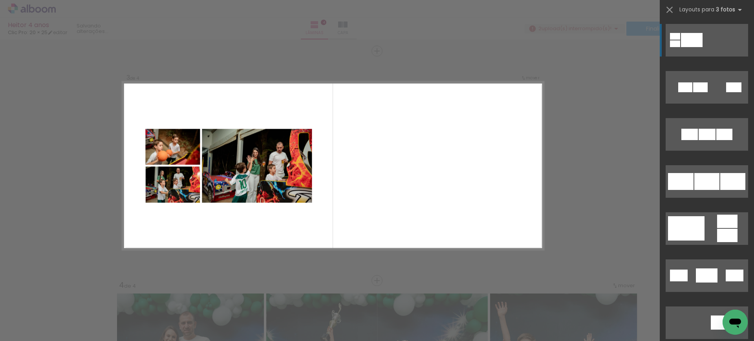
click at [606, 205] on div "Confirmar Cancelar" at bounding box center [377, 162] width 754 height 1167
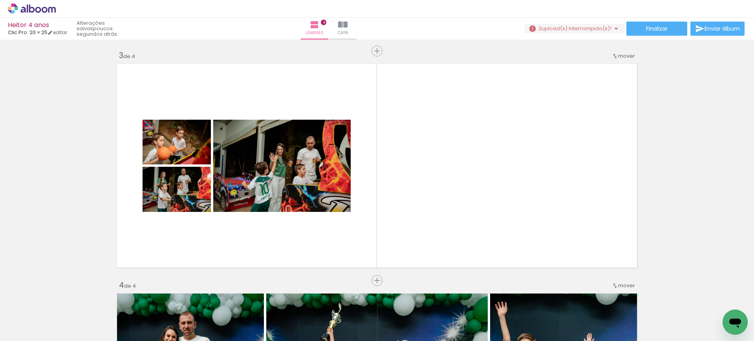
scroll to position [0, 2109]
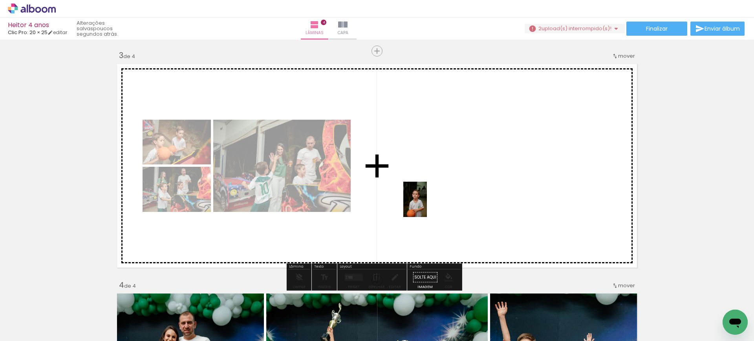
drag, startPoint x: 305, startPoint y: 318, endPoint x: 427, endPoint y: 205, distance: 165.9
click at [427, 205] on quentale-workspace at bounding box center [377, 170] width 754 height 341
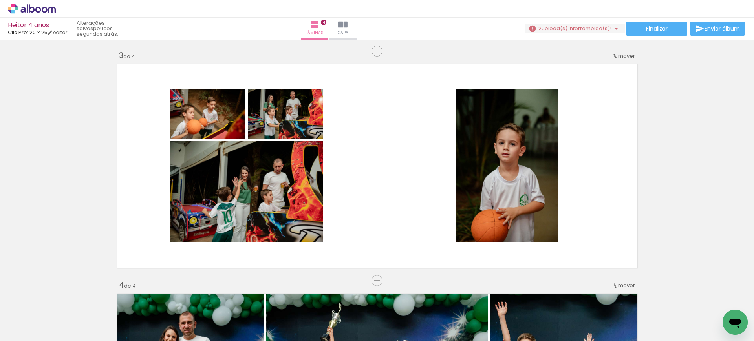
scroll to position [0, 1790]
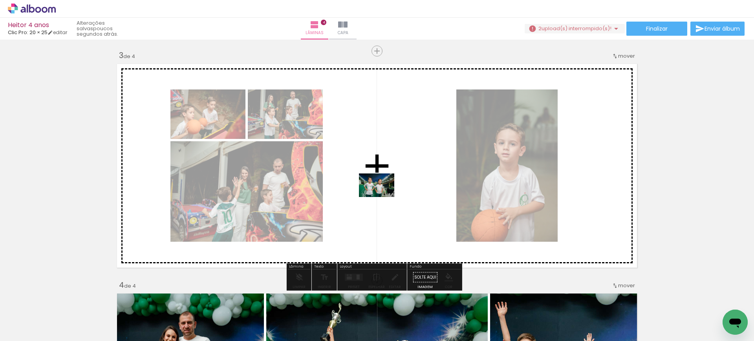
drag, startPoint x: 312, startPoint y: 315, endPoint x: 383, endPoint y: 194, distance: 140.0
click at [383, 194] on quentale-workspace at bounding box center [377, 170] width 754 height 341
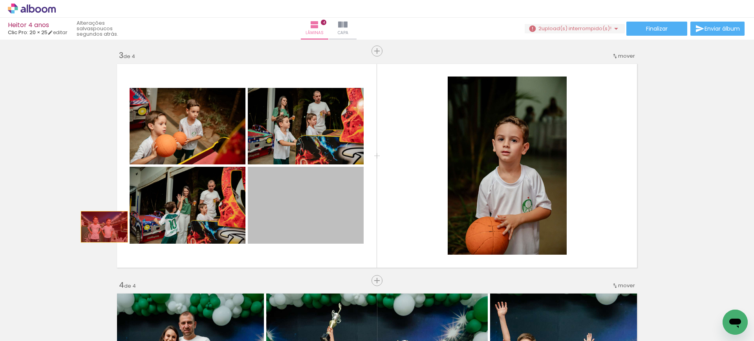
drag, startPoint x: 265, startPoint y: 247, endPoint x: 97, endPoint y: 221, distance: 169.6
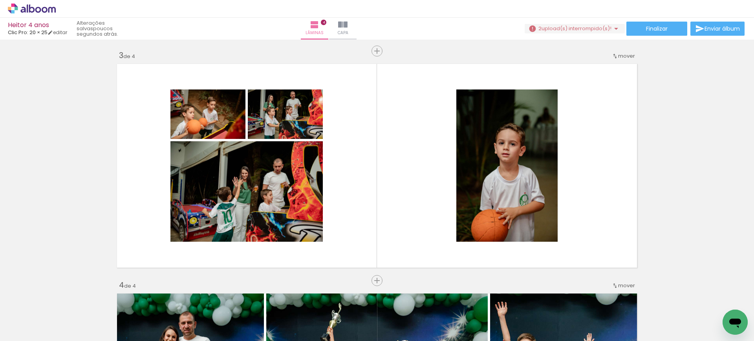
scroll to position [0, 2148]
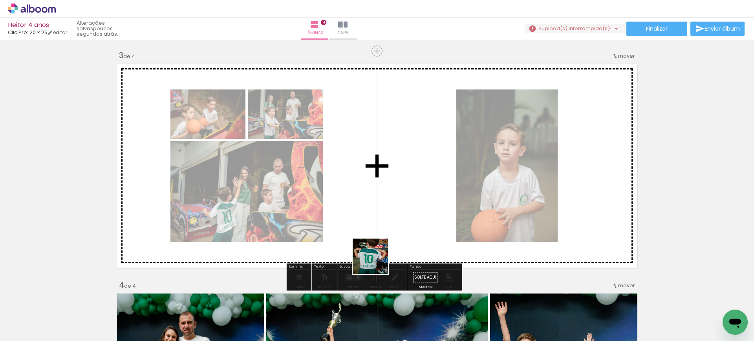
drag, startPoint x: 319, startPoint y: 320, endPoint x: 407, endPoint y: 256, distance: 108.7
click at [420, 235] on quentale-workspace at bounding box center [377, 170] width 754 height 341
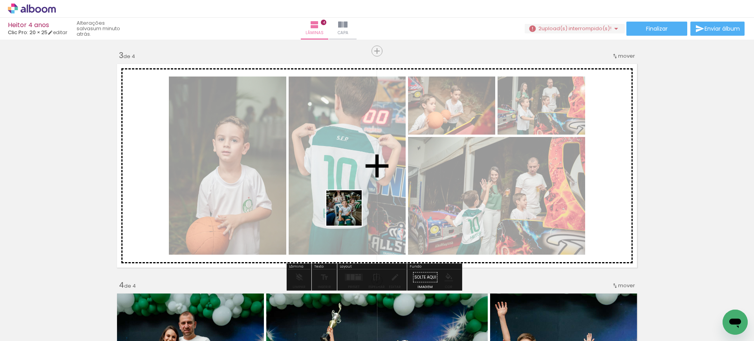
drag, startPoint x: 351, startPoint y: 328, endPoint x: 343, endPoint y: 197, distance: 130.9
click at [343, 197] on quentale-workspace at bounding box center [377, 170] width 754 height 341
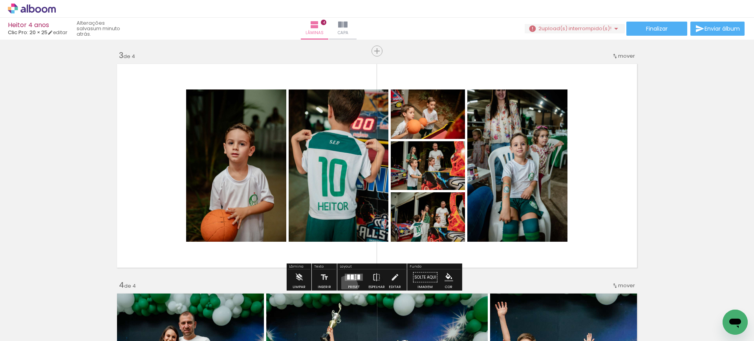
click at [345, 287] on paper-button "Preset" at bounding box center [353, 280] width 25 height 20
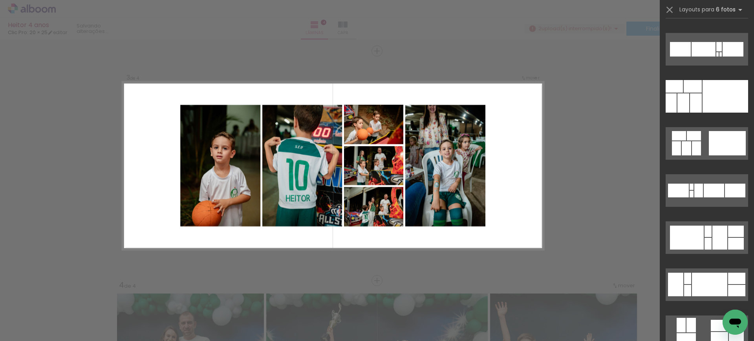
scroll to position [440, 0]
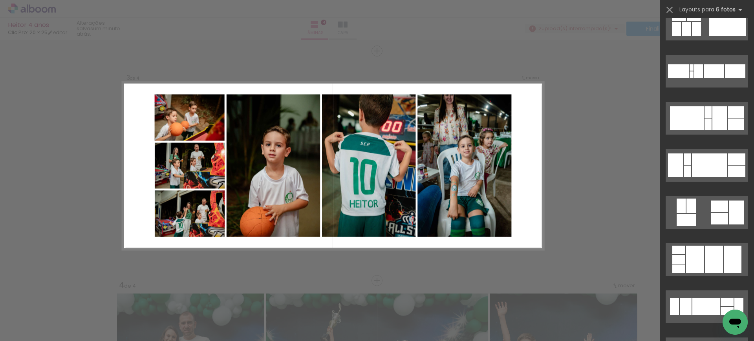
click at [551, 234] on div "Confirmar Cancelar" at bounding box center [377, 162] width 754 height 1167
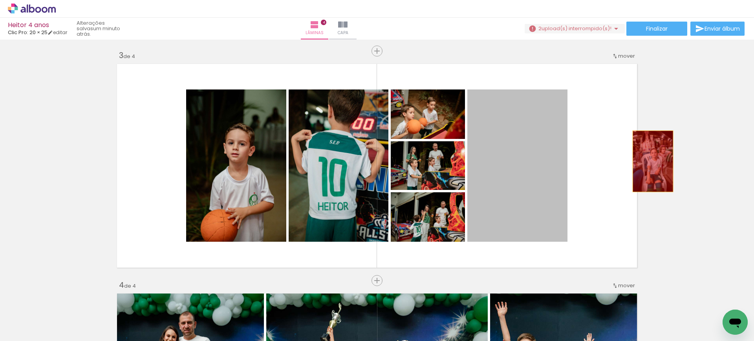
drag, startPoint x: 533, startPoint y: 176, endPoint x: 659, endPoint y: 155, distance: 127.8
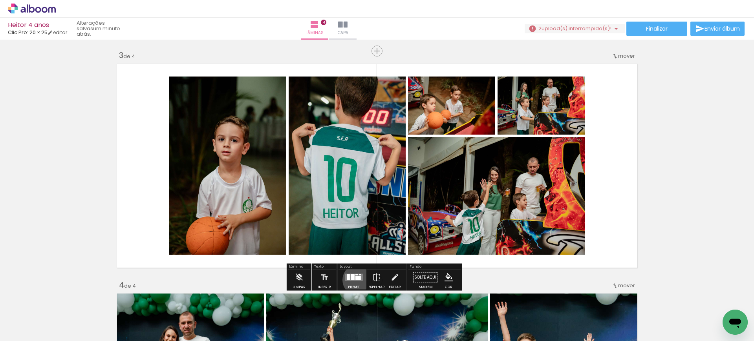
click at [356, 279] on quentale-layouter at bounding box center [354, 277] width 18 height 7
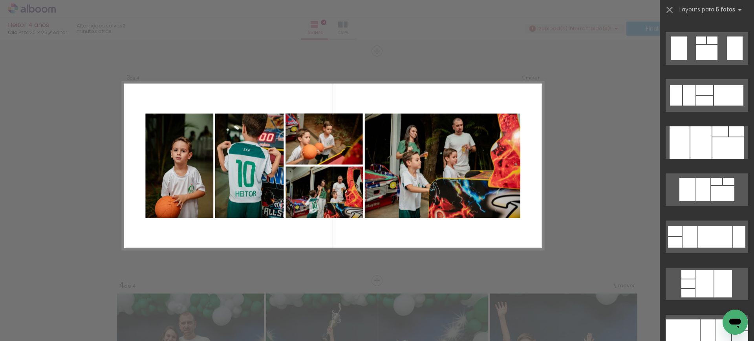
scroll to position [1668, 0]
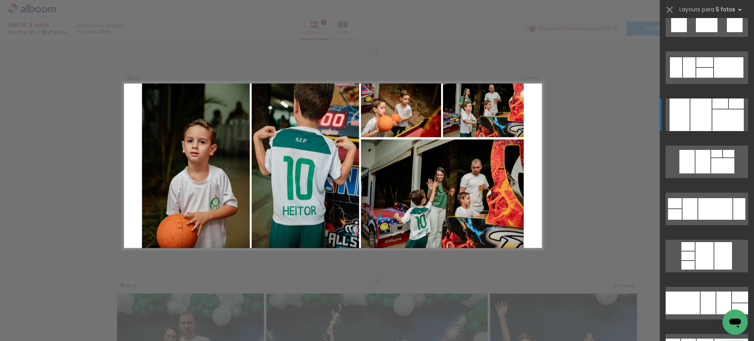
click at [722, 110] on div at bounding box center [727, 121] width 31 height 22
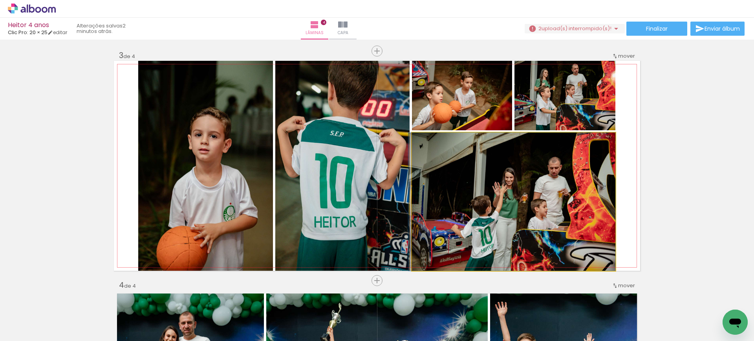
drag, startPoint x: 562, startPoint y: 202, endPoint x: 516, endPoint y: 194, distance: 47.0
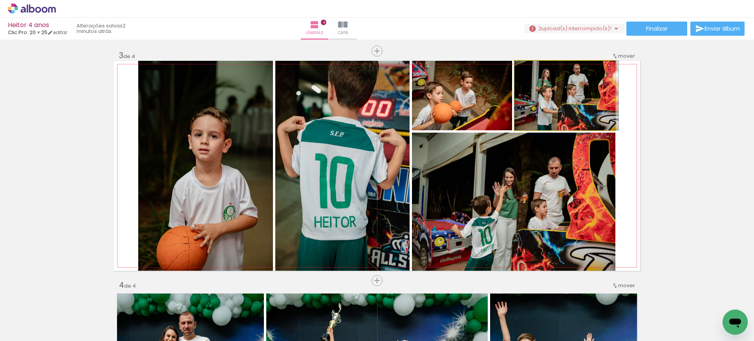
drag, startPoint x: 537, startPoint y: 115, endPoint x: 486, endPoint y: 102, distance: 52.1
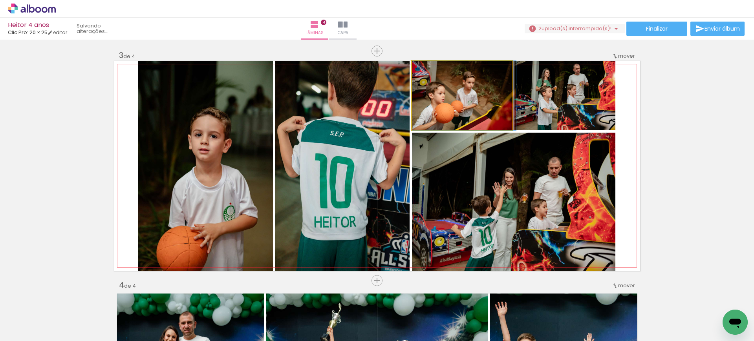
drag, startPoint x: 477, startPoint y: 102, endPoint x: 500, endPoint y: 97, distance: 23.0
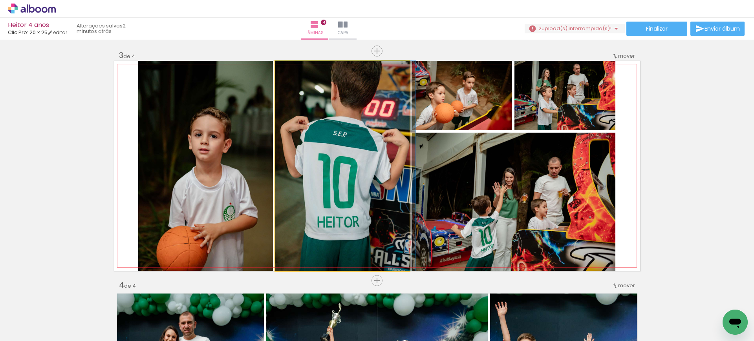
drag, startPoint x: 343, startPoint y: 163, endPoint x: 354, endPoint y: 161, distance: 11.1
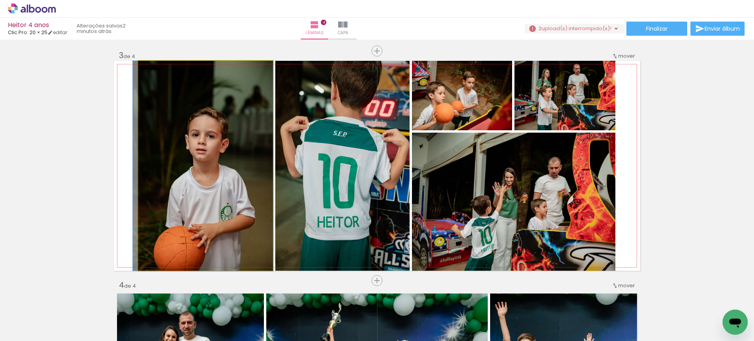
drag, startPoint x: 244, startPoint y: 185, endPoint x: 214, endPoint y: 172, distance: 32.0
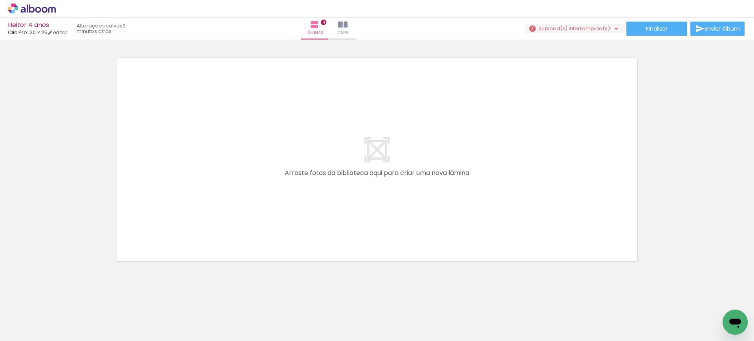
scroll to position [0, 2362]
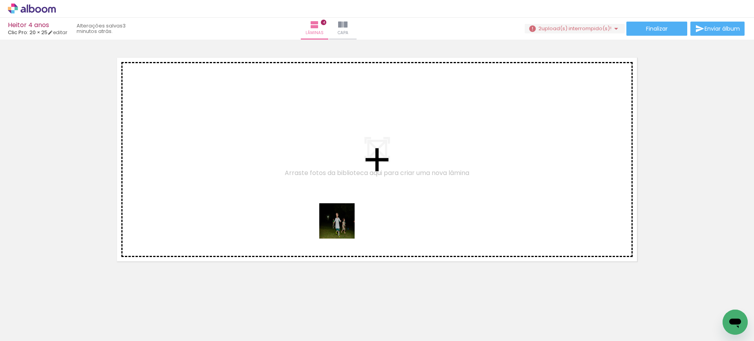
drag, startPoint x: 407, startPoint y: 321, endPoint x: 335, endPoint y: 220, distance: 123.9
click at [335, 219] on quentale-workspace at bounding box center [377, 170] width 754 height 341
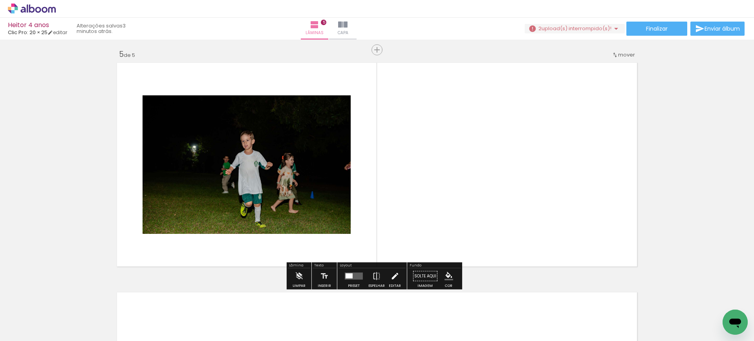
scroll to position [920, 0]
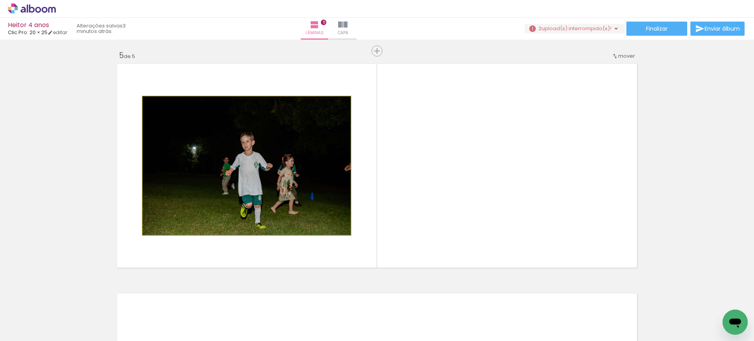
drag, startPoint x: 317, startPoint y: 206, endPoint x: 163, endPoint y: 190, distance: 154.3
drag, startPoint x: 217, startPoint y: 205, endPoint x: 72, endPoint y: 222, distance: 145.8
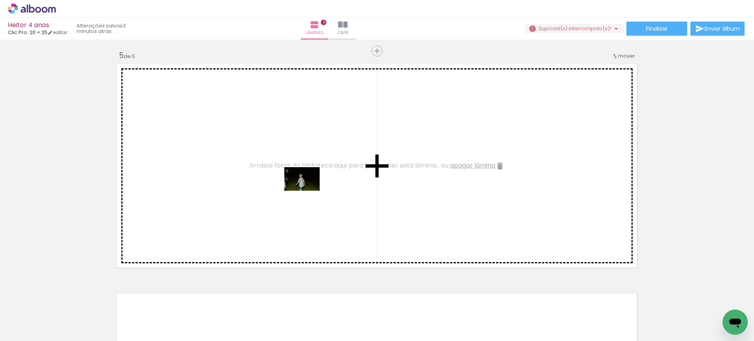
drag, startPoint x: 455, startPoint y: 318, endPoint x: 306, endPoint y: 189, distance: 197.3
click at [306, 189] on quentale-workspace at bounding box center [377, 170] width 754 height 341
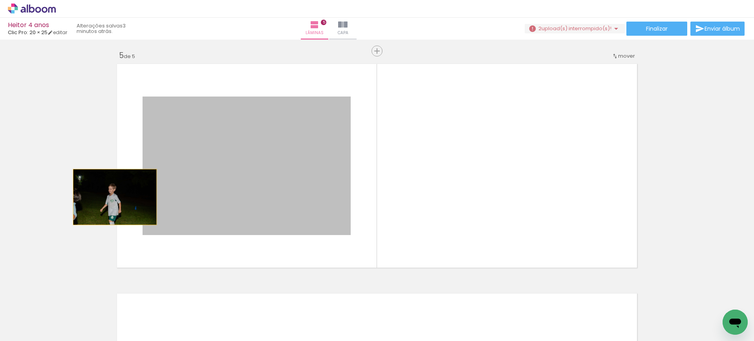
drag, startPoint x: 303, startPoint y: 190, endPoint x: 111, endPoint y: 197, distance: 192.1
click at [114, 197] on quentale-layouter at bounding box center [377, 166] width 526 height 210
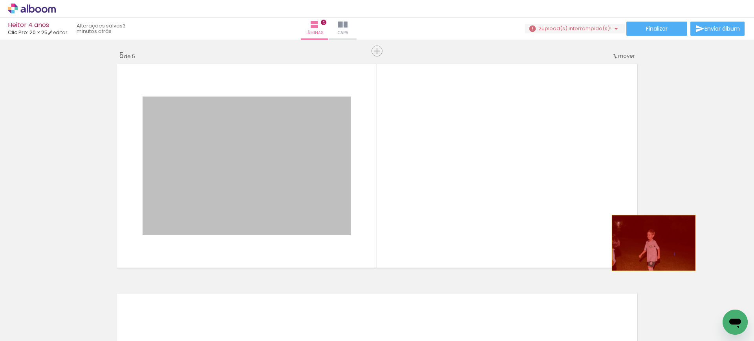
drag, startPoint x: 321, startPoint y: 214, endPoint x: 701, endPoint y: 231, distance: 379.6
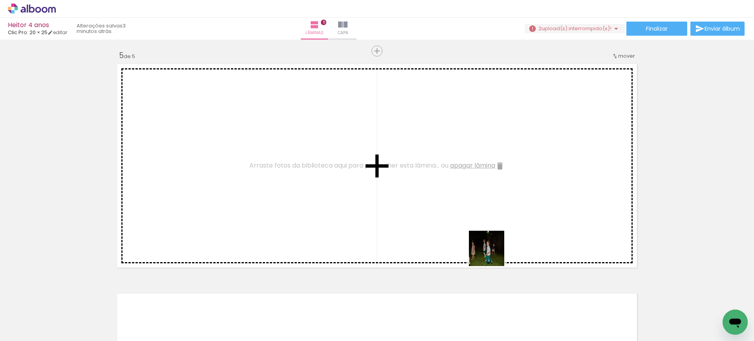
drag, startPoint x: 500, startPoint y: 318, endPoint x: 464, endPoint y: 210, distance: 113.3
click at [428, 188] on quentale-workspace at bounding box center [377, 170] width 754 height 341
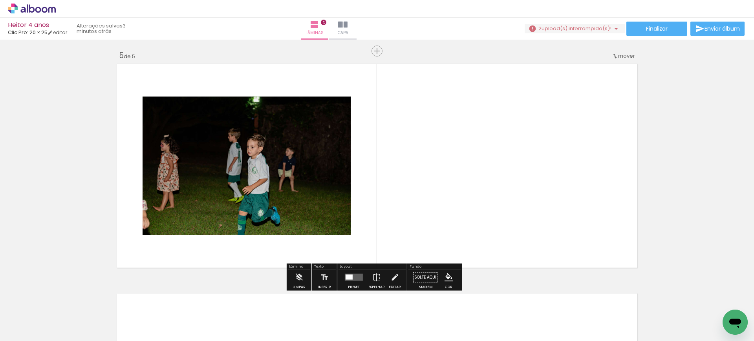
scroll to position [0, 2450]
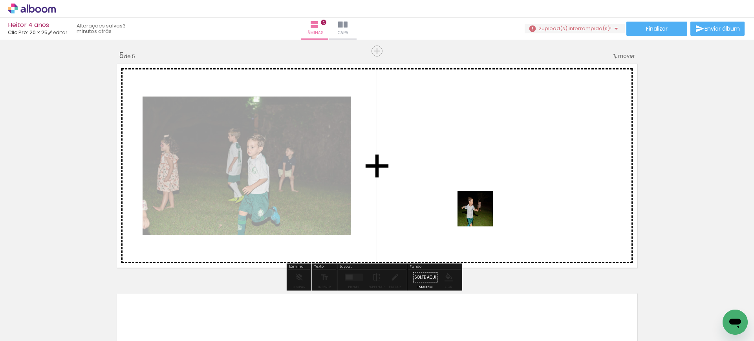
drag, startPoint x: 449, startPoint y: 316, endPoint x: 486, endPoint y: 197, distance: 123.8
click at [486, 197] on quentale-workspace at bounding box center [377, 170] width 754 height 341
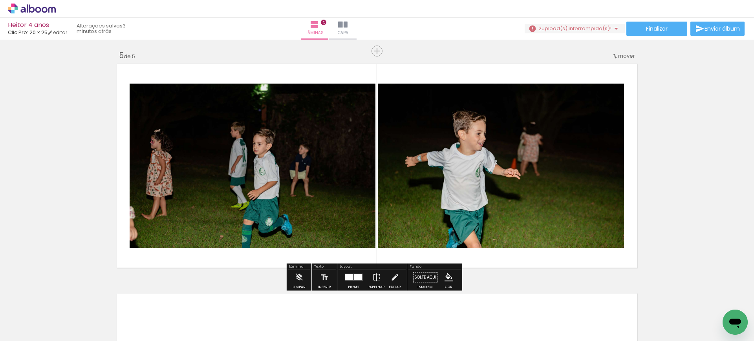
scroll to position [0, 2582]
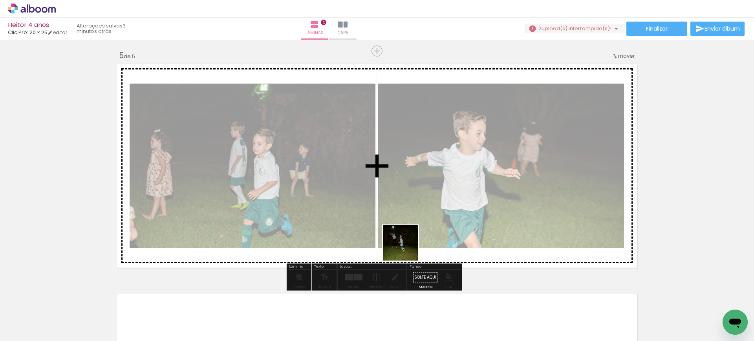
drag, startPoint x: 358, startPoint y: 323, endPoint x: 478, endPoint y: 224, distance: 156.4
click at [433, 194] on quentale-workspace at bounding box center [377, 170] width 754 height 341
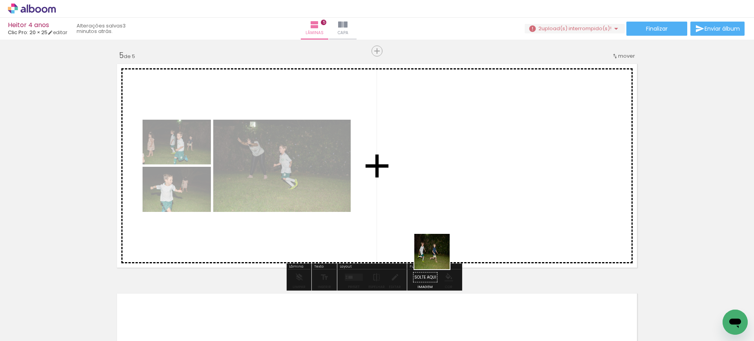
drag, startPoint x: 410, startPoint y: 318, endPoint x: 443, endPoint y: 228, distance: 95.4
click at [447, 231] on quentale-workspace at bounding box center [377, 170] width 754 height 341
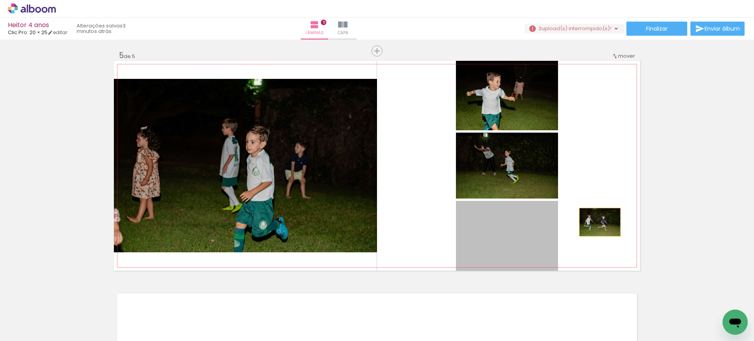
drag, startPoint x: 500, startPoint y: 245, endPoint x: 645, endPoint y: 206, distance: 149.5
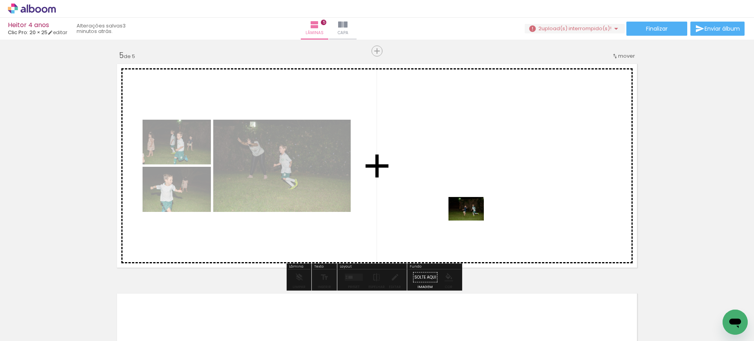
drag, startPoint x: 444, startPoint y: 313, endPoint x: 472, endPoint y: 192, distance: 124.5
click at [472, 192] on quentale-workspace at bounding box center [377, 170] width 754 height 341
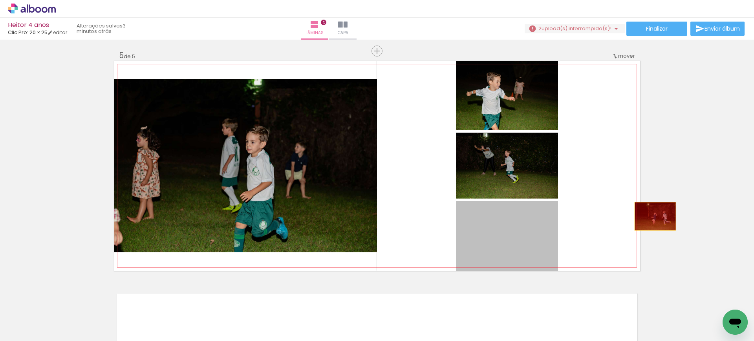
drag, startPoint x: 512, startPoint y: 253, endPoint x: 694, endPoint y: 251, distance: 181.4
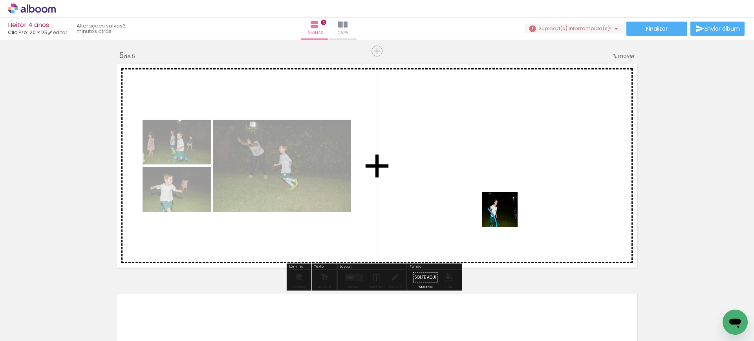
drag, startPoint x: 487, startPoint y: 325, endPoint x: 494, endPoint y: 175, distance: 150.1
click at [494, 179] on quentale-workspace at bounding box center [377, 170] width 754 height 341
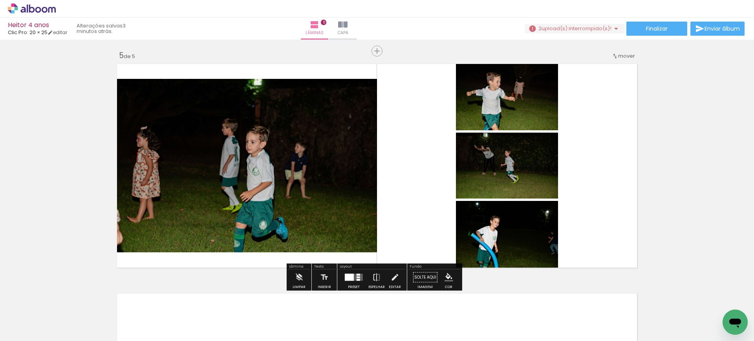
scroll to position [0, 2702]
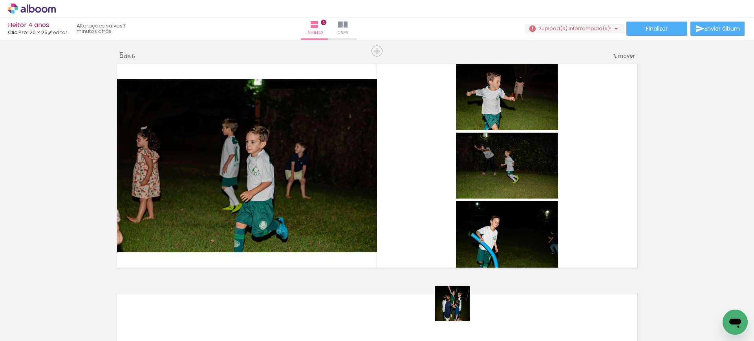
drag, startPoint x: 459, startPoint y: 316, endPoint x: 475, endPoint y: 321, distance: 16.5
click at [389, 182] on quentale-workspace at bounding box center [377, 170] width 754 height 341
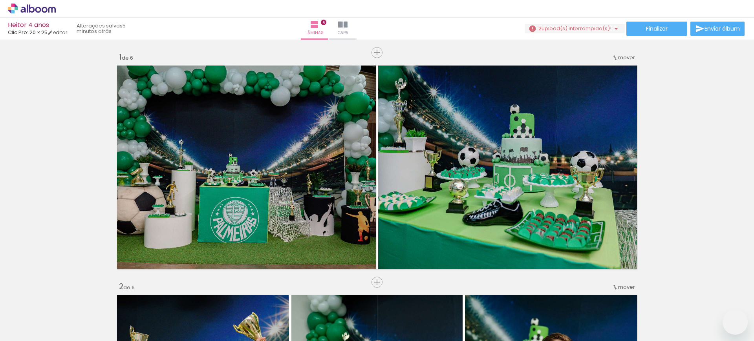
click at [0, 0] on slot at bounding box center [0, 0] width 0 height 0
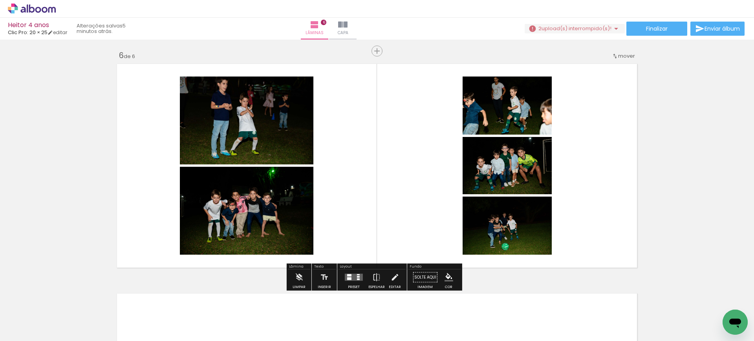
scroll to position [0, 2840]
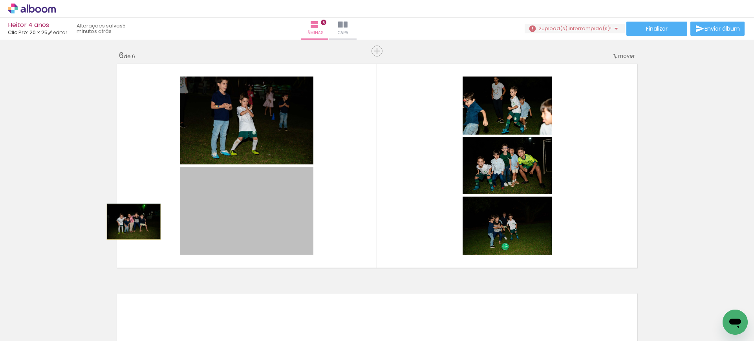
drag, startPoint x: 233, startPoint y: 220, endPoint x: 116, endPoint y: 230, distance: 117.4
click at [117, 228] on quentale-layouter at bounding box center [377, 166] width 526 height 210
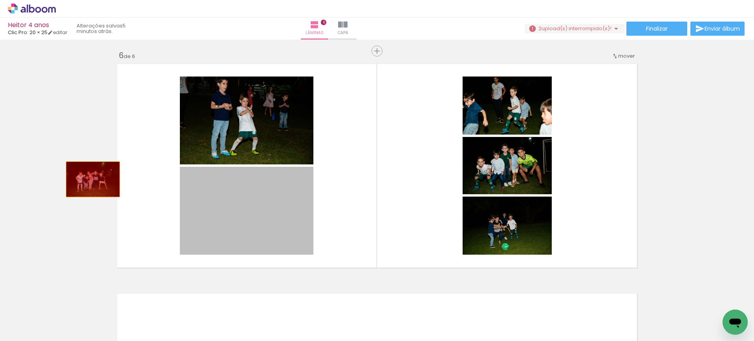
drag, startPoint x: 230, startPoint y: 240, endPoint x: 208, endPoint y: 115, distance: 127.1
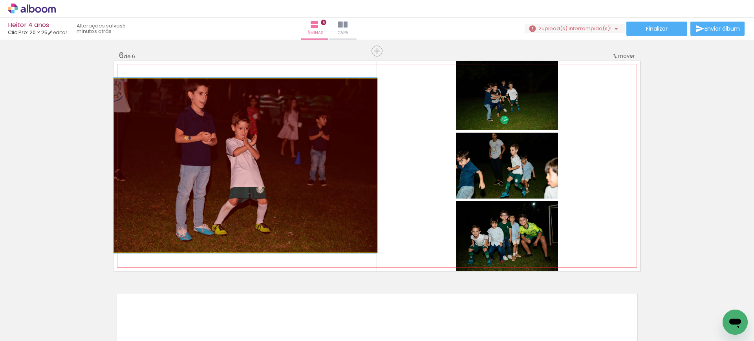
drag, startPoint x: 265, startPoint y: 138, endPoint x: 104, endPoint y: 139, distance: 160.9
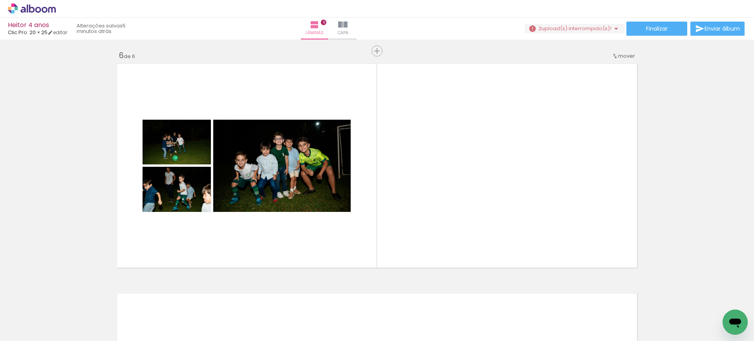
scroll to position [0, 3107]
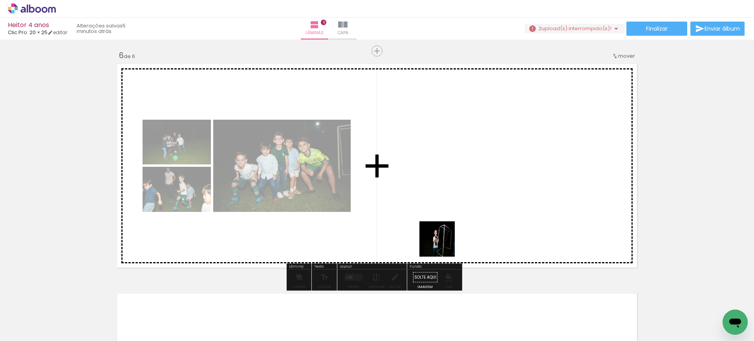
drag, startPoint x: 368, startPoint y: 320, endPoint x: 470, endPoint y: 214, distance: 146.3
click at [470, 214] on quentale-workspace at bounding box center [377, 170] width 754 height 341
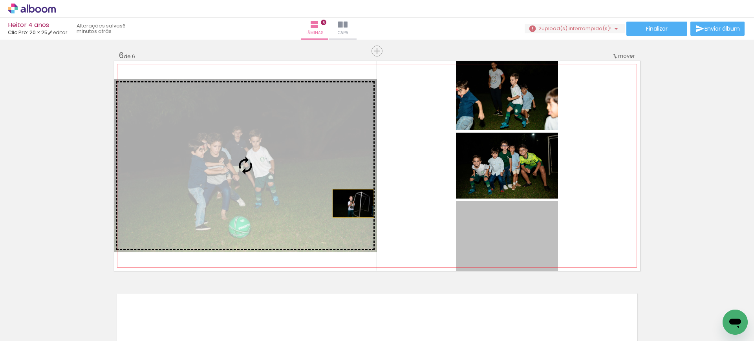
drag, startPoint x: 516, startPoint y: 242, endPoint x: 344, endPoint y: 201, distance: 176.7
click at [0, 0] on slot at bounding box center [0, 0] width 0 height 0
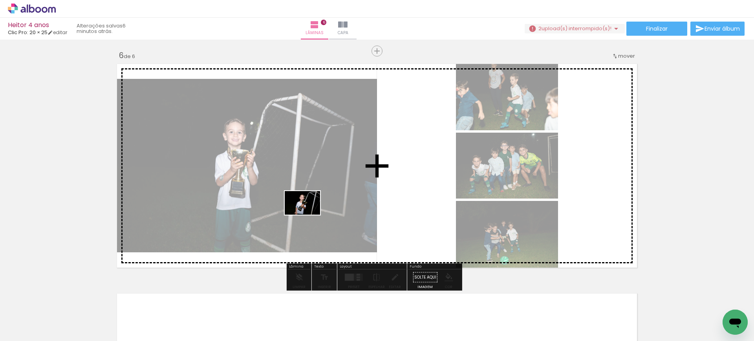
drag, startPoint x: 412, startPoint y: 321, endPoint x: 300, endPoint y: 207, distance: 159.9
click at [300, 207] on quentale-workspace at bounding box center [377, 170] width 754 height 341
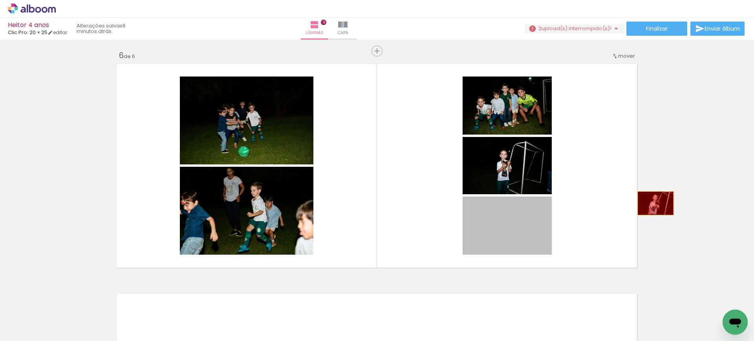
drag, startPoint x: 513, startPoint y: 239, endPoint x: 694, endPoint y: 208, distance: 183.6
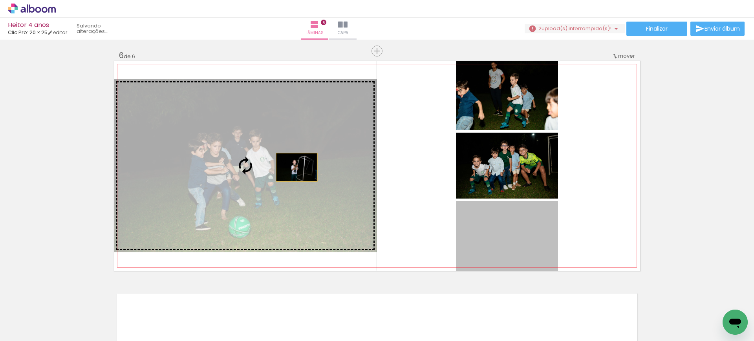
drag, startPoint x: 509, startPoint y: 245, endPoint x: 293, endPoint y: 167, distance: 229.8
click at [0, 0] on slot at bounding box center [0, 0] width 0 height 0
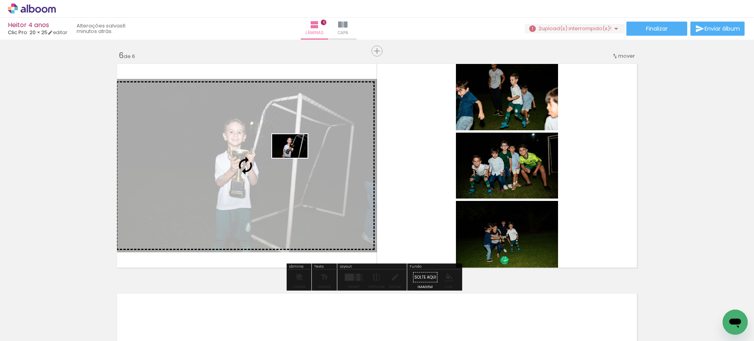
drag, startPoint x: 397, startPoint y: 319, endPoint x: 296, endPoint y: 158, distance: 190.7
click at [296, 158] on quentale-workspace at bounding box center [377, 170] width 754 height 341
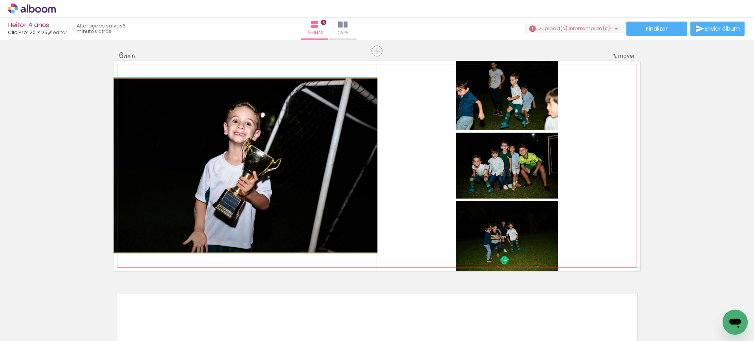
click at [296, 158] on quentale-photo at bounding box center [245, 165] width 263 height 173
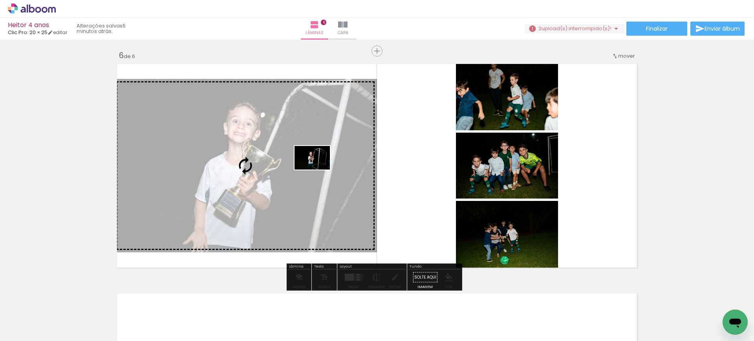
drag, startPoint x: 358, startPoint y: 317, endPoint x: 318, endPoint y: 170, distance: 152.4
click at [318, 170] on quentale-workspace at bounding box center [377, 170] width 754 height 341
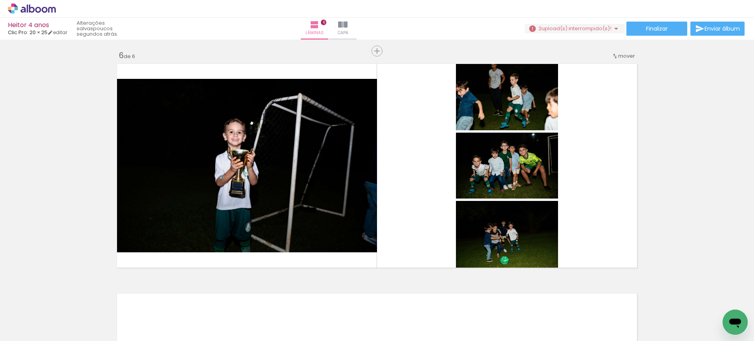
scroll to position [0, 2506]
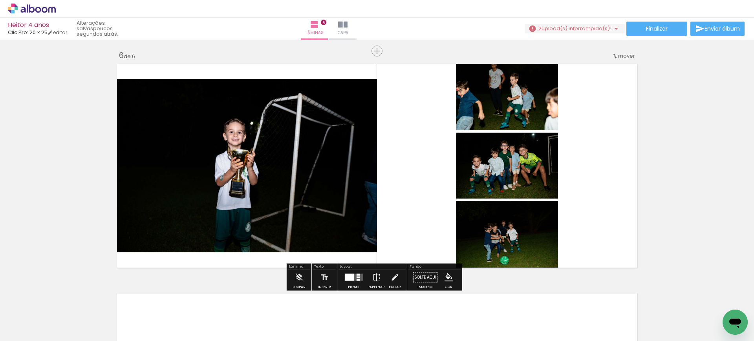
click at [345, 281] on div at bounding box center [353, 278] width 21 height 16
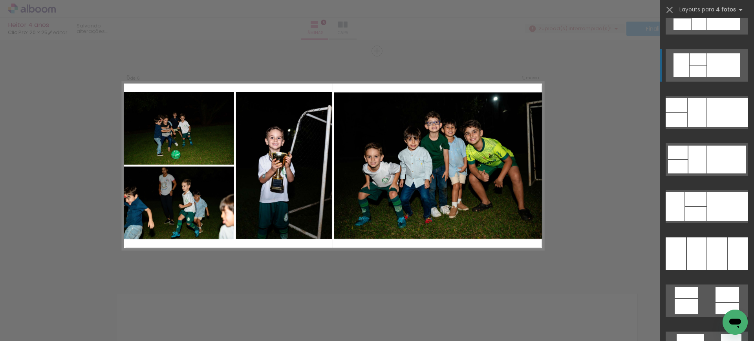
scroll to position [6339, 0]
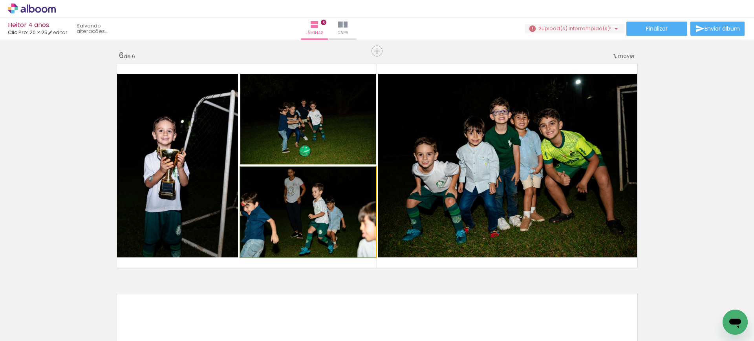
drag, startPoint x: 331, startPoint y: 222, endPoint x: 315, endPoint y: 197, distance: 30.2
drag, startPoint x: 313, startPoint y: 219, endPoint x: 328, endPoint y: 217, distance: 15.0
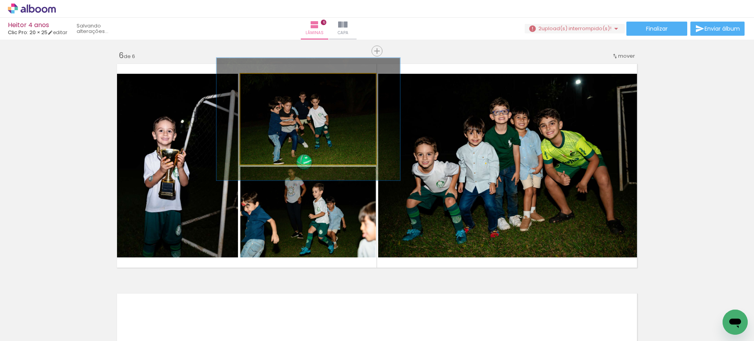
drag, startPoint x: 260, startPoint y: 83, endPoint x: 270, endPoint y: 82, distance: 9.4
type paper-slider "138"
click at [270, 82] on div at bounding box center [268, 82] width 13 height 13
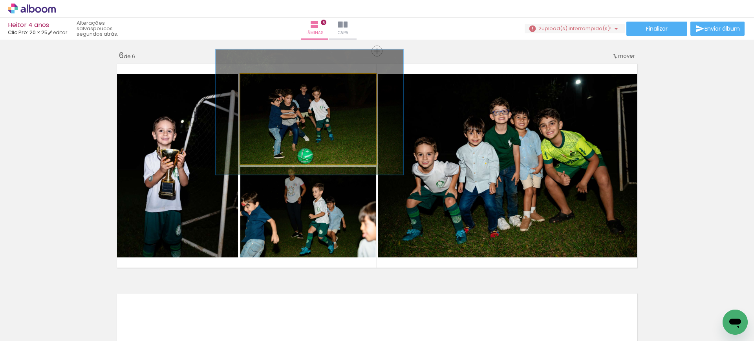
drag, startPoint x: 283, startPoint y: 131, endPoint x: 284, endPoint y: 124, distance: 7.1
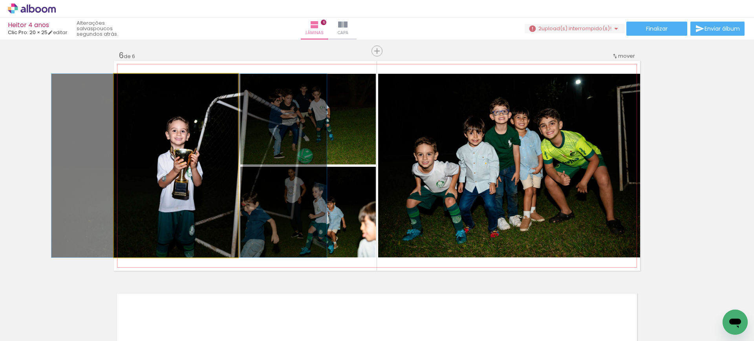
drag, startPoint x: 205, startPoint y: 172, endPoint x: 219, endPoint y: 165, distance: 15.1
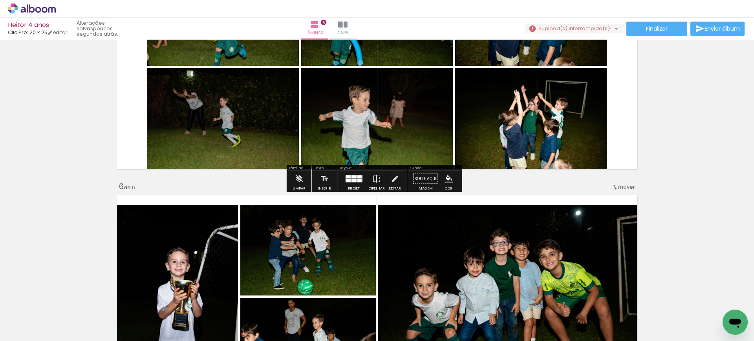
scroll to position [917, 0]
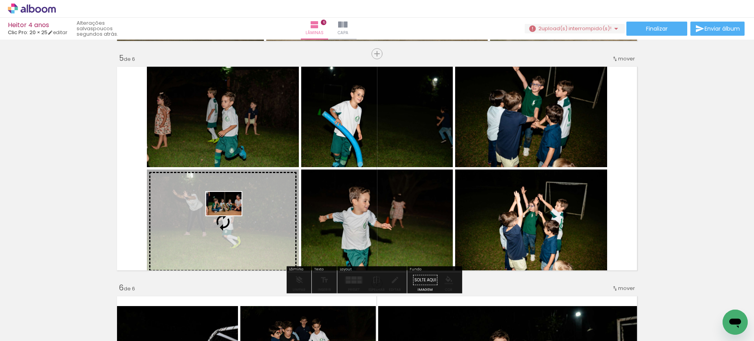
drag, startPoint x: 438, startPoint y: 323, endPoint x: 230, endPoint y: 216, distance: 234.9
click at [230, 216] on quentale-workspace at bounding box center [377, 170] width 754 height 341
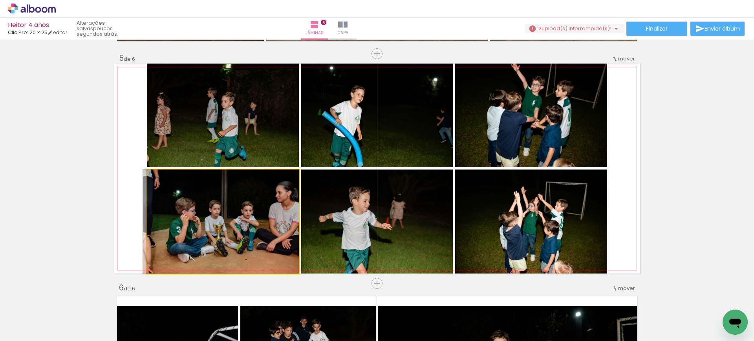
drag, startPoint x: 230, startPoint y: 216, endPoint x: 205, endPoint y: 214, distance: 24.4
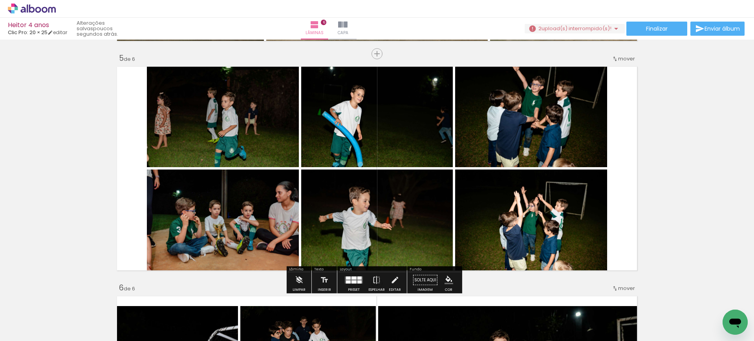
scroll to position [0, 2318]
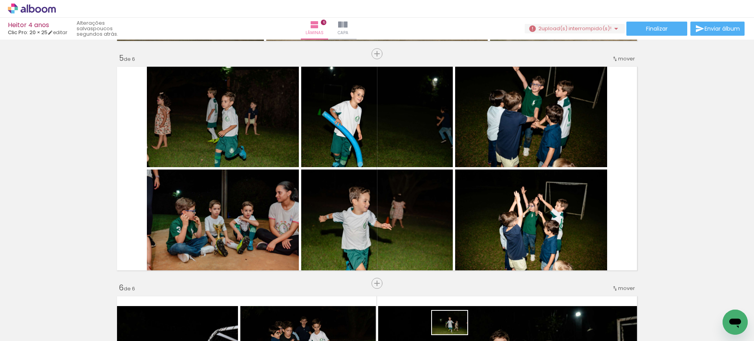
drag, startPoint x: 446, startPoint y: 333, endPoint x: 454, endPoint y: 334, distance: 7.9
click at [64, 334] on iron-horizontal-list at bounding box center [57, 316] width 16 height 49
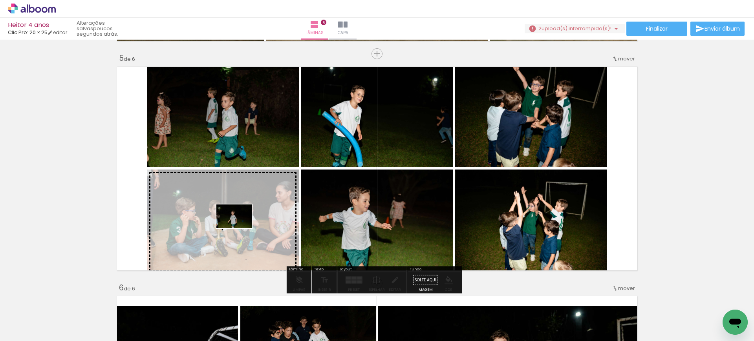
drag, startPoint x: 431, startPoint y: 315, endPoint x: 240, endPoint y: 228, distance: 210.1
click at [240, 228] on quentale-workspace at bounding box center [377, 170] width 754 height 341
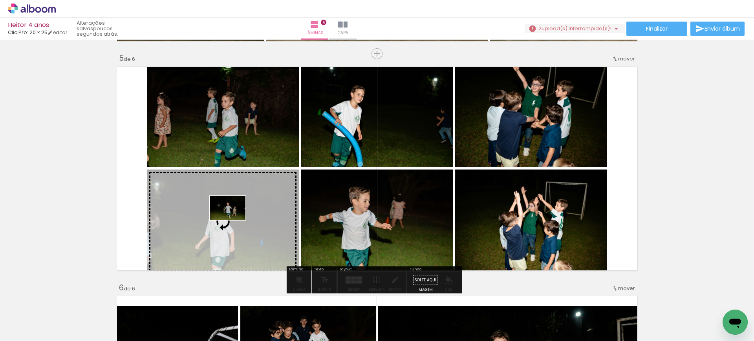
drag, startPoint x: 398, startPoint y: 320, endPoint x: 234, endPoint y: 220, distance: 192.7
click at [234, 220] on quentale-workspace at bounding box center [377, 170] width 754 height 341
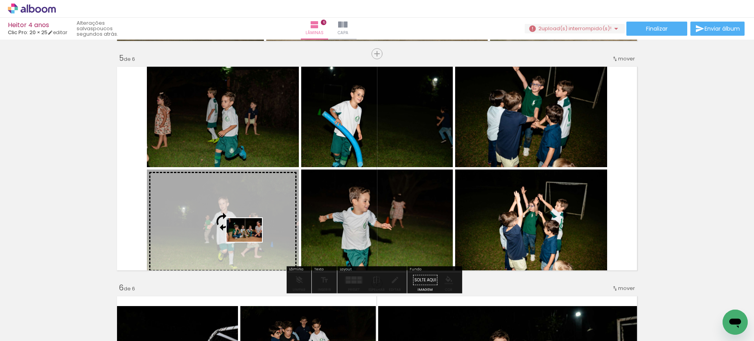
drag, startPoint x: 341, startPoint y: 326, endPoint x: 250, endPoint y: 243, distance: 123.4
click at [250, 243] on quentale-workspace at bounding box center [377, 170] width 754 height 341
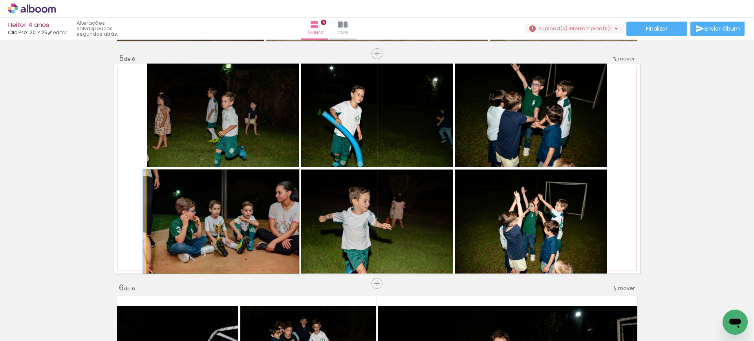
drag, startPoint x: 242, startPoint y: 242, endPoint x: 233, endPoint y: 242, distance: 9.4
